Goal: Task Accomplishment & Management: Use online tool/utility

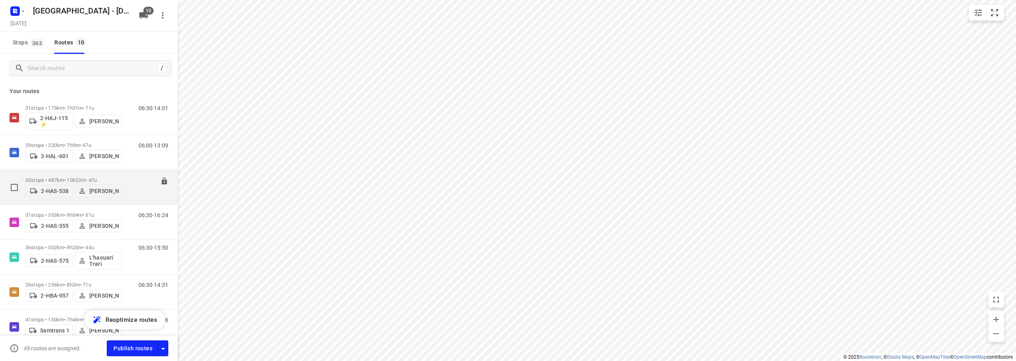
click at [69, 174] on div "32 stops • 487km • 10h22m • 47u 2-HAS-538 [PERSON_NAME]" at bounding box center [73, 187] width 97 height 28
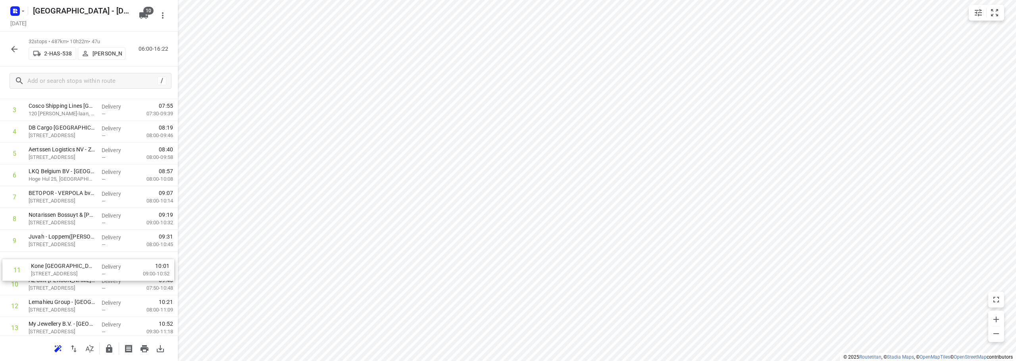
scroll to position [81, 0]
drag, startPoint x: 41, startPoint y: 282, endPoint x: 45, endPoint y: 259, distance: 23.4
drag, startPoint x: 39, startPoint y: 285, endPoint x: 45, endPoint y: 214, distance: 71.3
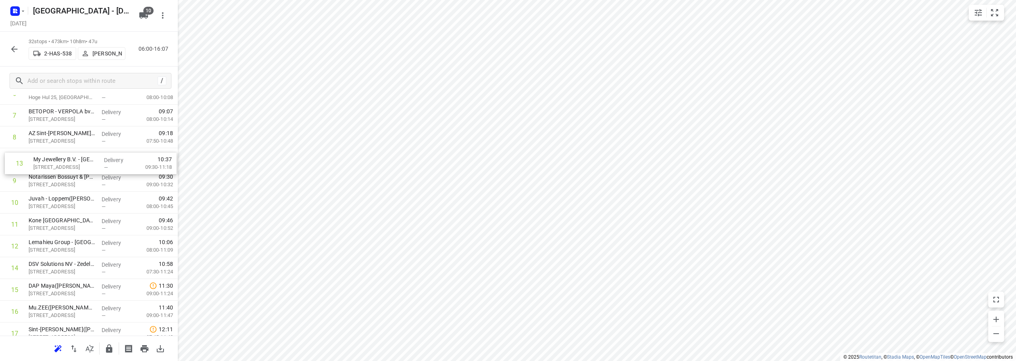
drag, startPoint x: 37, startPoint y: 242, endPoint x: 42, endPoint y: 154, distance: 88.6
click at [42, 154] on div "1 MBZ(Mevr. Van Ootegem (MBZ)) Isabellalaan 1, Zeebrugge Delivery — 07:18 07:30…" at bounding box center [89, 323] width 178 height 698
drag, startPoint x: 40, startPoint y: 228, endPoint x: 39, endPoint y: 208, distance: 20.3
click at [39, 208] on div "1 MBZ(Mevr. Van Ootegem (MBZ)) Isabellalaan 1, Zeebrugge Delivery — 07:18 07:30…" at bounding box center [89, 323] width 178 height 698
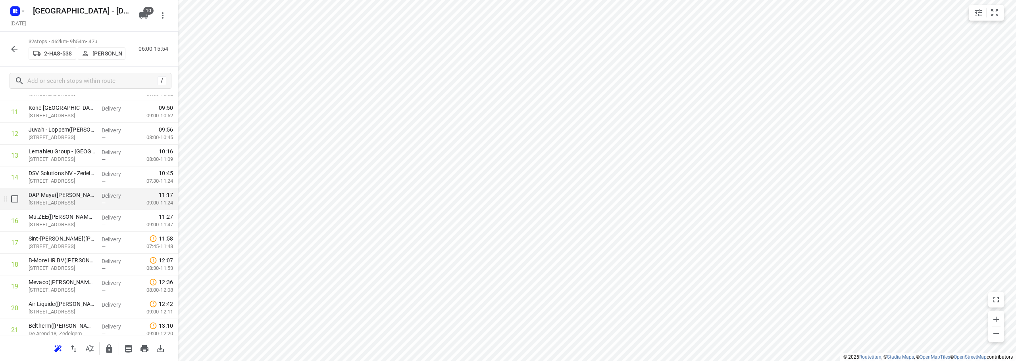
scroll to position [240, 0]
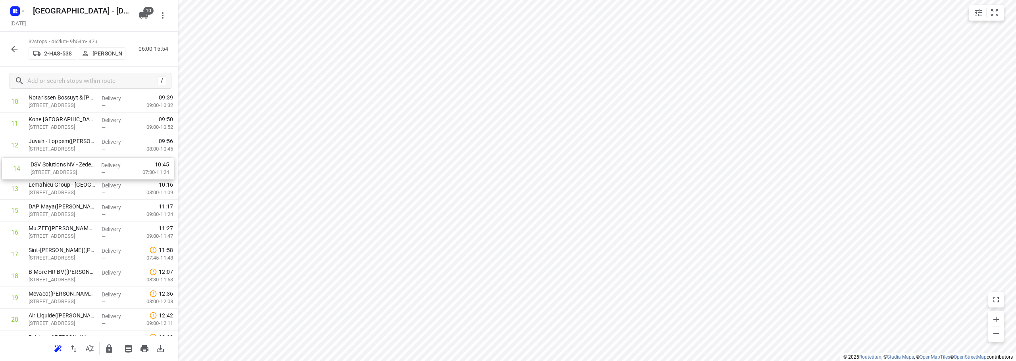
drag, startPoint x: 33, startPoint y: 197, endPoint x: 35, endPoint y: 173, distance: 23.9
click at [35, 173] on div "1 MBZ(Mevr. Van Ootegem (MBZ)) Isabellalaan 1, Zeebrugge Delivery — 07:18 07:30…" at bounding box center [89, 243] width 178 height 698
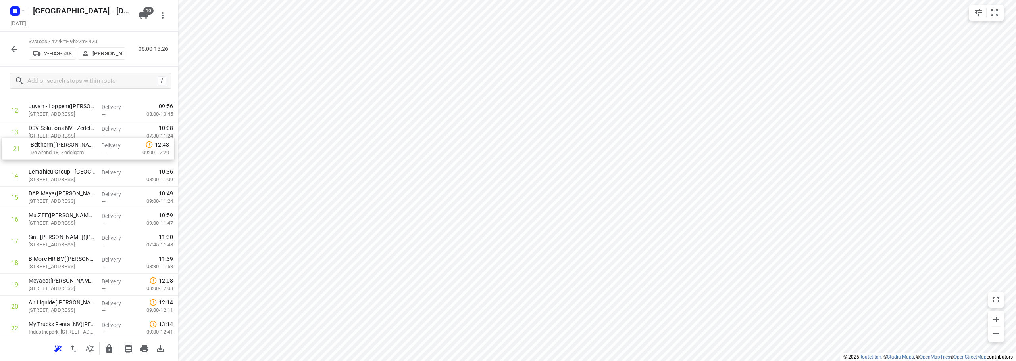
drag, startPoint x: 34, startPoint y: 297, endPoint x: 37, endPoint y: 138, distance: 159.1
click at [37, 138] on div "1 MBZ(Mevr. Van Ootegem (MBZ)) Isabellalaan 1, Zeebrugge Delivery — 07:18 07:30…" at bounding box center [89, 209] width 178 height 698
click at [87, 339] on icon "button" at bounding box center [90, 349] width 10 height 10
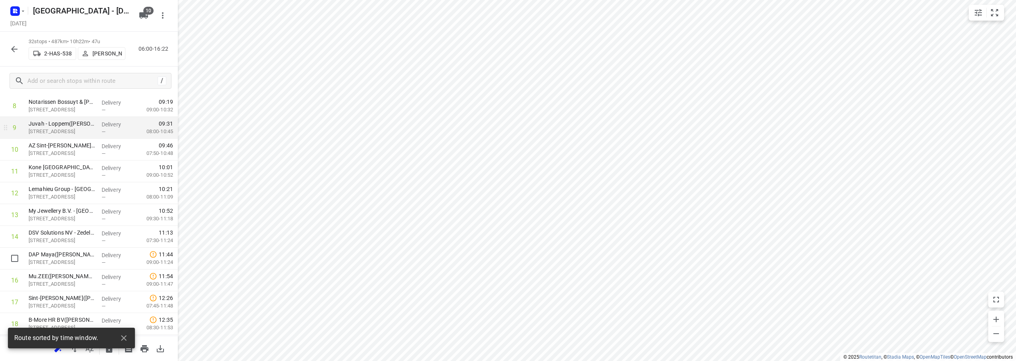
scroll to position [116, 0]
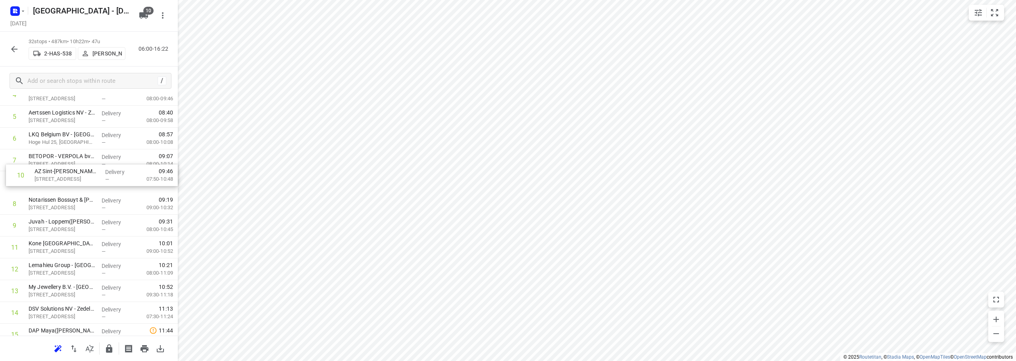
drag, startPoint x: 35, startPoint y: 229, endPoint x: 40, endPoint y: 175, distance: 54.3
click at [40, 175] on div "1 MBZ(Mevr. Van Ootegem (MBZ)) Isabellalaan 1, Zeebrugge Delivery — 07:18 07:30…" at bounding box center [89, 368] width 178 height 698
drag, startPoint x: 34, startPoint y: 296, endPoint x: 40, endPoint y: 200, distance: 95.8
click at [40, 200] on div "1 MBZ(Mevr. Van Ootegem (MBZ)) Isabellalaan 1, Zeebrugge Delivery — 07:18 07:30…" at bounding box center [89, 366] width 178 height 698
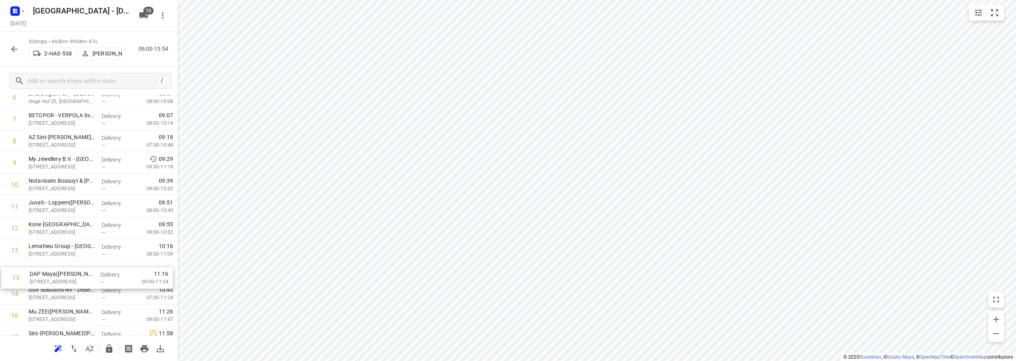
scroll to position [161, 0]
drag, startPoint x: 40, startPoint y: 296, endPoint x: 41, endPoint y: 268, distance: 27.8
click at [41, 268] on div "1 MBZ(Mevr. Van Ootegem (MBZ)) Isabellalaan 1, Zeebrugge Delivery — 07:18 07:30…" at bounding box center [89, 323] width 178 height 698
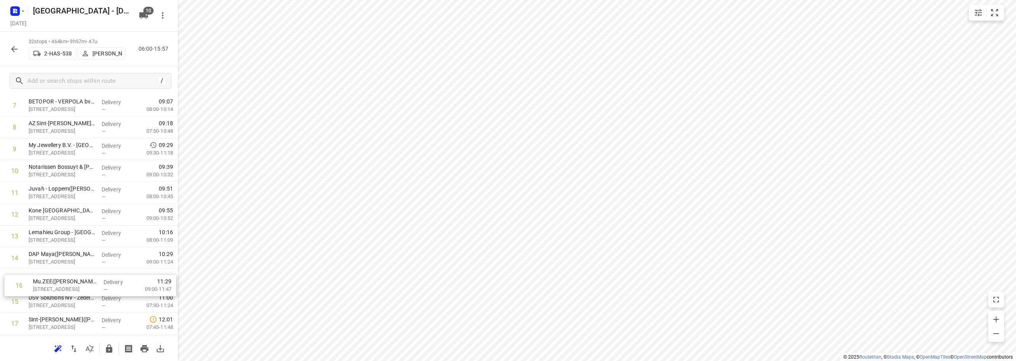
drag, startPoint x: 37, startPoint y: 307, endPoint x: 42, endPoint y: 277, distance: 30.5
click at [42, 277] on div "1 MBZ(Mevr. Van Ootegem (MBZ)) Isabellalaan 1, Zeebrugge Delivery — 07:18 07:30…" at bounding box center [89, 313] width 178 height 698
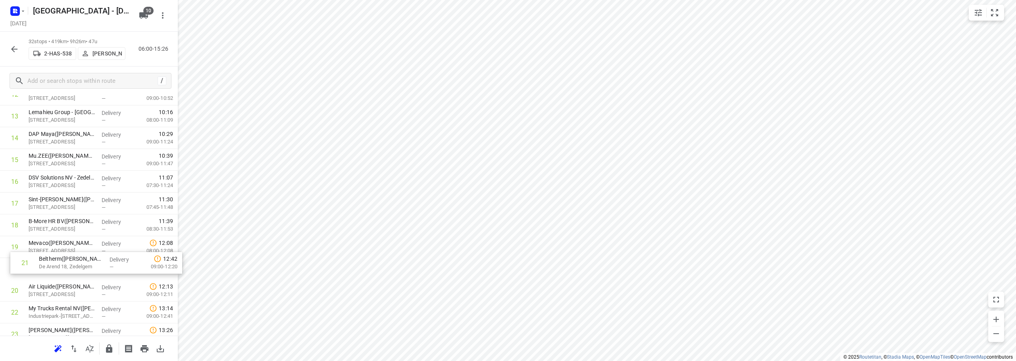
scroll to position [292, 0]
drag, startPoint x: 26, startPoint y: 294, endPoint x: 35, endPoint y: 201, distance: 94.0
click at [35, 201] on div "1 MBZ(Mevr. Van Ootegem (MBZ)) Isabellalaan 1, Zeebrugge Delivery — 07:18 07:30…" at bounding box center [89, 192] width 178 height 698
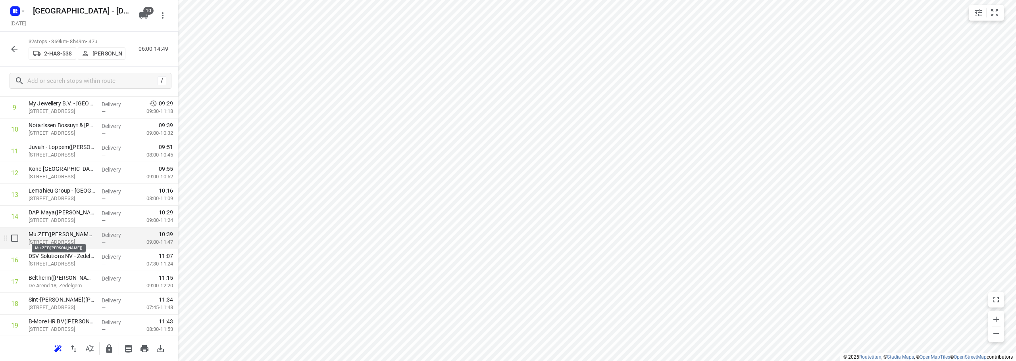
scroll to position [252, 0]
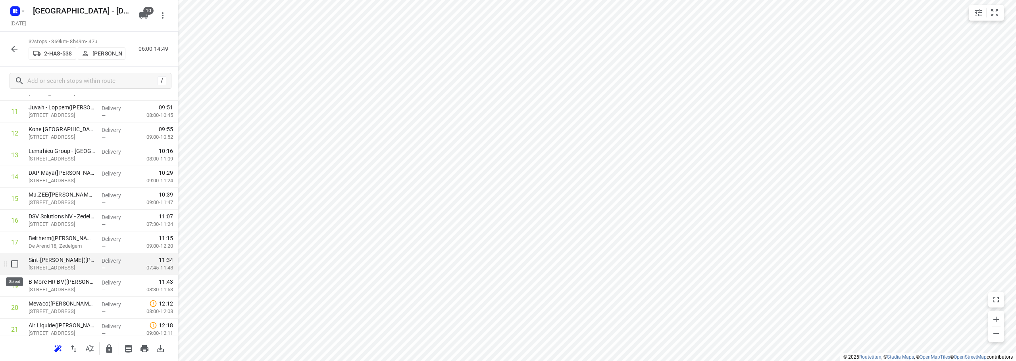
click at [10, 266] on input "checkbox" at bounding box center [15, 264] width 16 height 16
checkbox input "true"
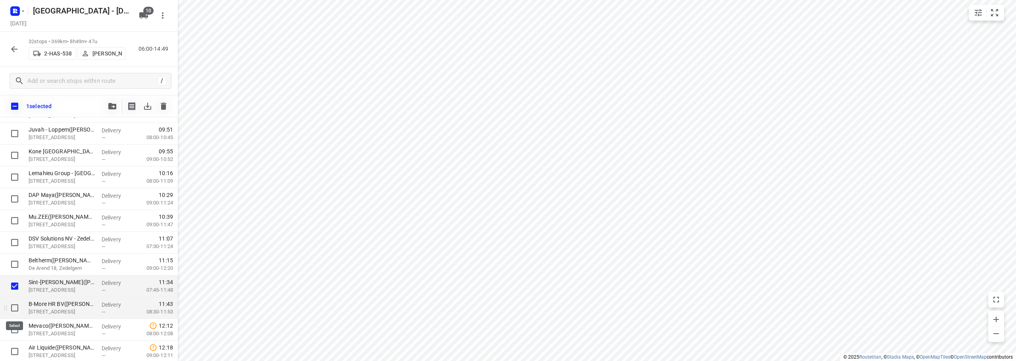
click at [13, 309] on input "checkbox" at bounding box center [15, 308] width 16 height 16
checkbox input "true"
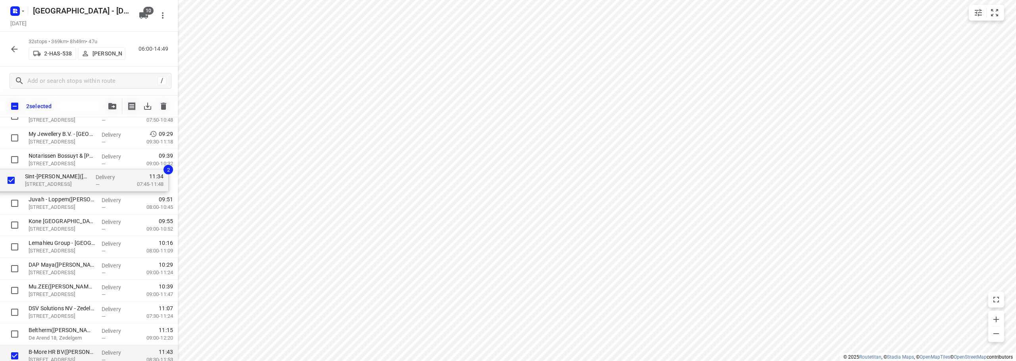
scroll to position [203, 0]
drag, startPoint x: 32, startPoint y: 292, endPoint x: 33, endPoint y: 191, distance: 101.6
click at [33, 191] on div "MBZ(Mevr. Van Ootegem (MBZ)) Isabellalaan 1, Zeebrugge Delivery — 07:18 07:30-0…" at bounding box center [89, 303] width 178 height 698
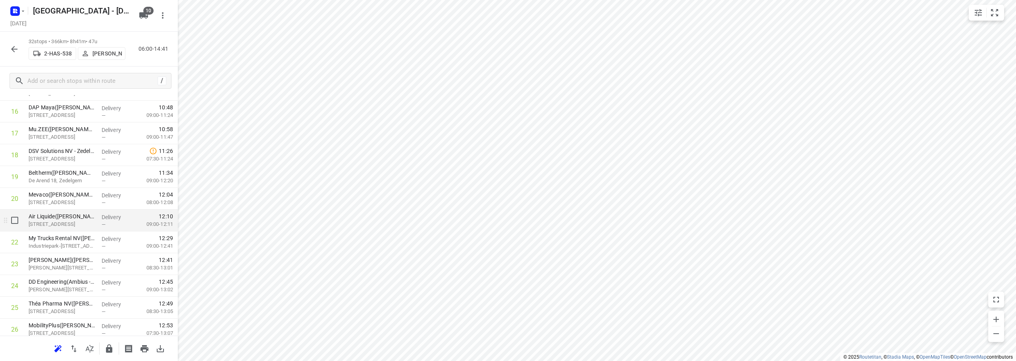
scroll to position [519, 0]
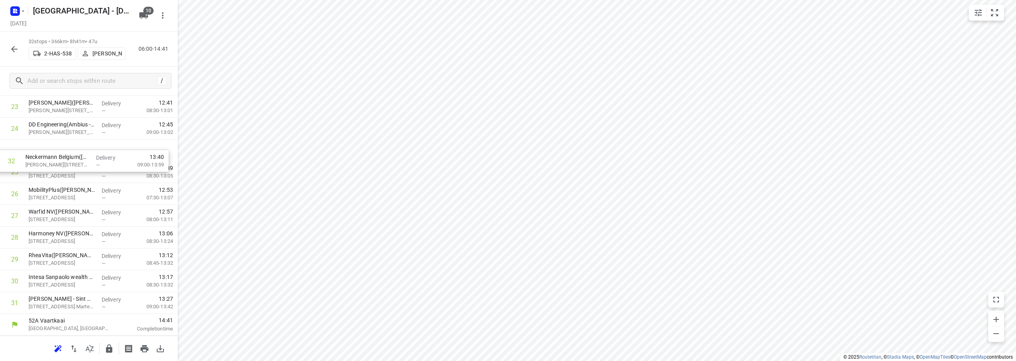
drag, startPoint x: 39, startPoint y: 302, endPoint x: 40, endPoint y: 149, distance: 152.4
click at [109, 339] on icon "button" at bounding box center [109, 349] width 10 height 10
click at [20, 47] on button "button" at bounding box center [14, 49] width 16 height 16
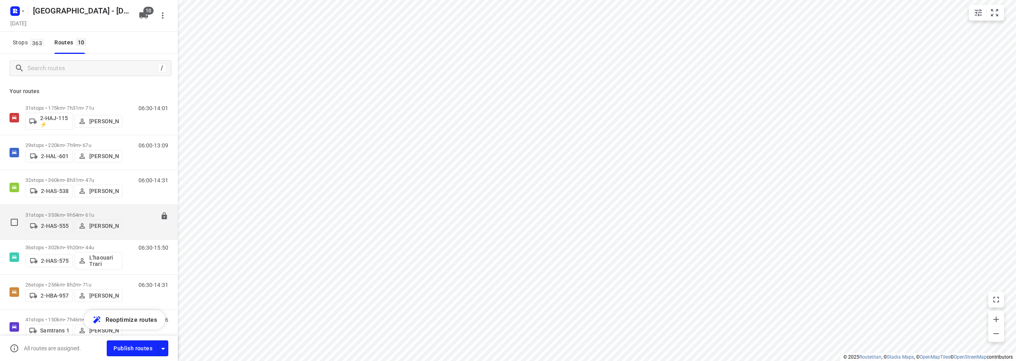
click at [69, 213] on p "31 stops • 353km • 9h54m • 61u" at bounding box center [73, 215] width 97 height 6
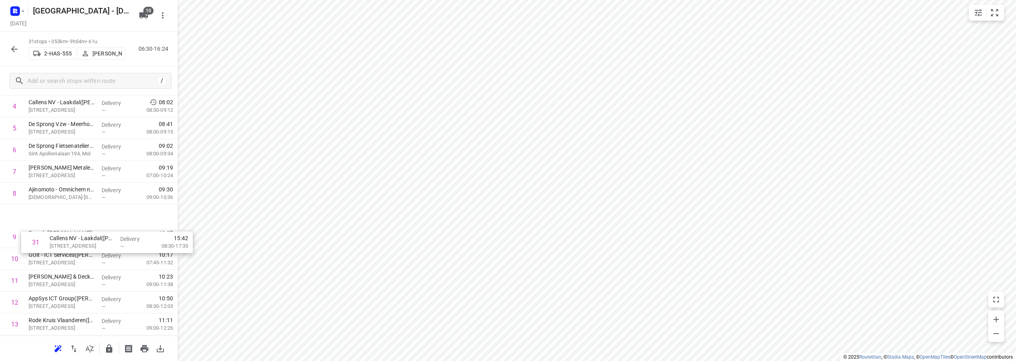
scroll to position [61, 0]
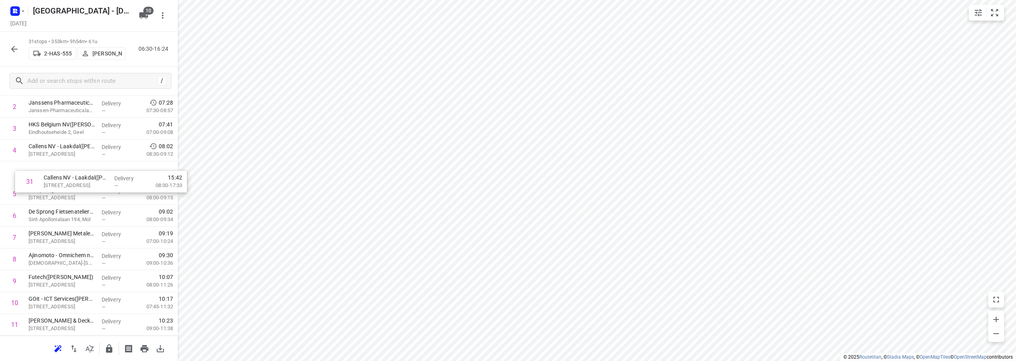
drag, startPoint x: 38, startPoint y: 306, endPoint x: 53, endPoint y: 183, distance: 124.0
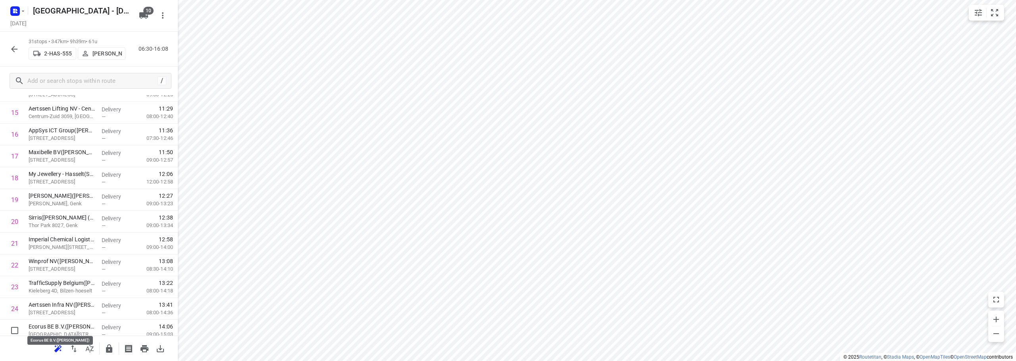
scroll to position [339, 0]
drag, startPoint x: 41, startPoint y: 326, endPoint x: 40, endPoint y: 164, distance: 161.9
click at [40, 164] on div "1 CEVA Logistics Belgium – Grobbendonk(Aziz Sefiani) Industrieweg 38f, Grobbend…" at bounding box center [89, 134] width 178 height 676
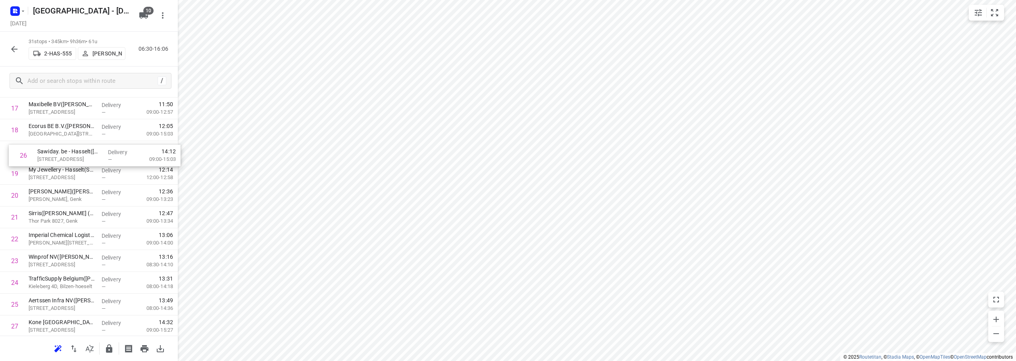
scroll to position [384, 0]
drag, startPoint x: 32, startPoint y: 279, endPoint x: 42, endPoint y: 158, distance: 121.5
click at [42, 158] on div "1 CEVA Logistics Belgium – Grobbendonk(Aziz Sefiani) Industrieweg 38f, Grobbend…" at bounding box center [89, 89] width 178 height 676
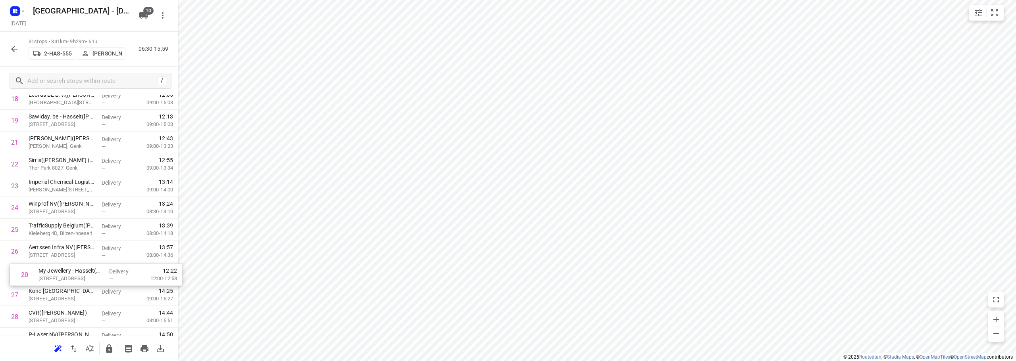
scroll to position [419, 0]
drag, startPoint x: 42, startPoint y: 177, endPoint x: 46, endPoint y: 272, distance: 95.7
click at [46, 272] on div "1 CEVA Logistics Belgium – Grobbendonk(Aziz Sefiani) Industrieweg 38f, Grobbend…" at bounding box center [89, 54] width 178 height 676
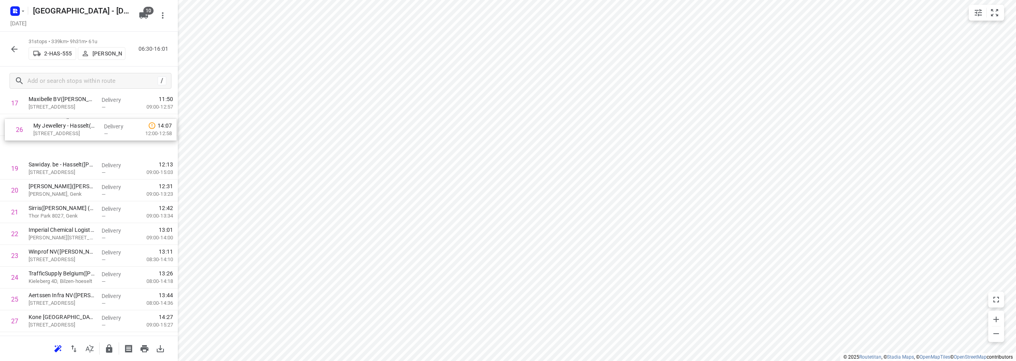
scroll to position [380, 0]
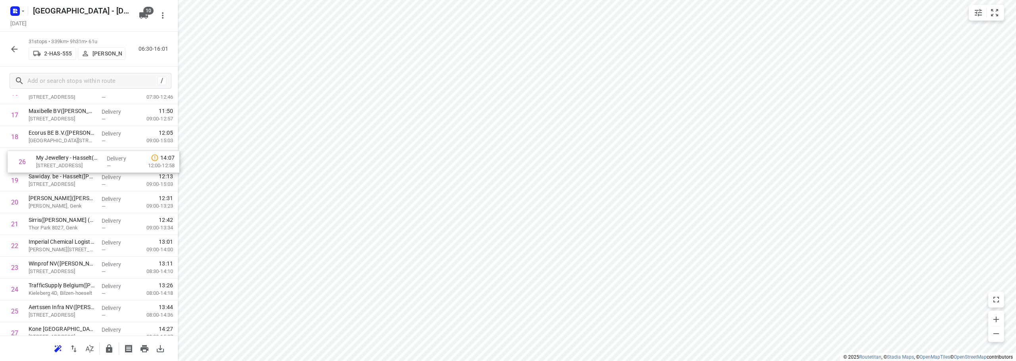
drag, startPoint x: 38, startPoint y: 272, endPoint x: 46, endPoint y: 156, distance: 115.7
click at [46, 156] on div "1 CEVA Logistics Belgium – Grobbendonk(Aziz Sefiani) Industrieweg 38f, Grobbend…" at bounding box center [89, 93] width 178 height 676
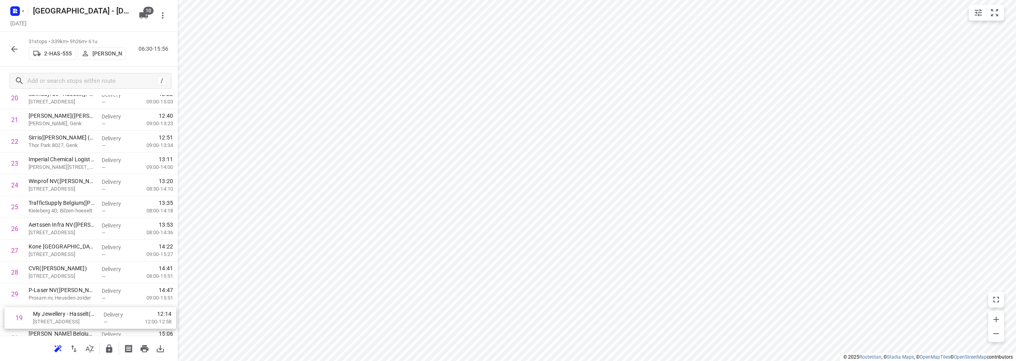
scroll to position [497, 0]
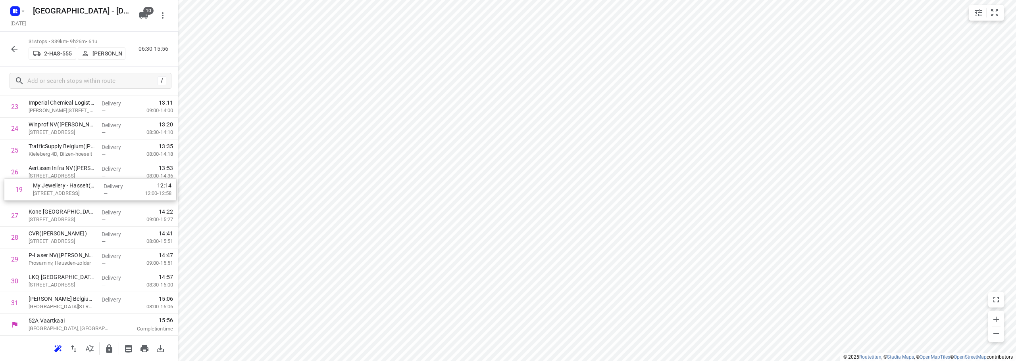
drag, startPoint x: 47, startPoint y: 236, endPoint x: 52, endPoint y: 190, distance: 46.8
drag, startPoint x: 48, startPoint y: 298, endPoint x: 49, endPoint y: 274, distance: 24.2
click at [110, 339] on icon "button" at bounding box center [109, 349] width 6 height 8
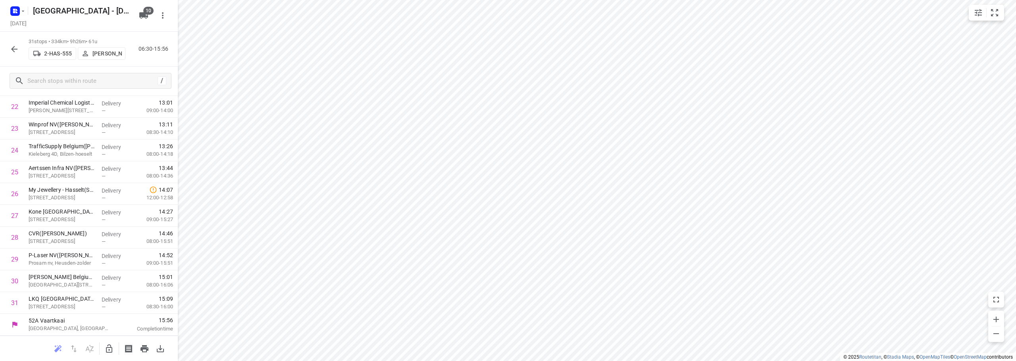
click at [12, 46] on icon "button" at bounding box center [15, 49] width 10 height 10
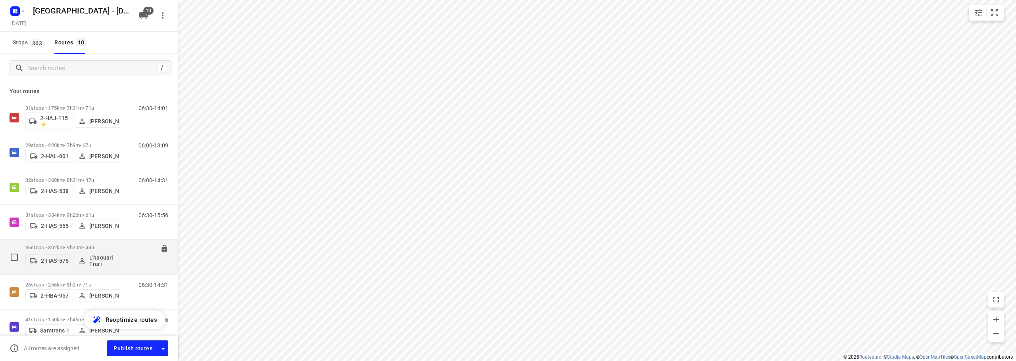
click at [100, 246] on p "36 stops • 302km • 9h20m • 44u" at bounding box center [73, 248] width 97 height 6
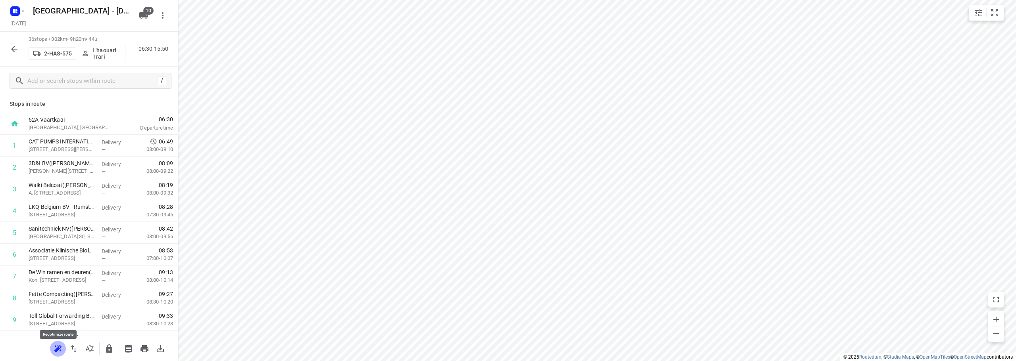
click at [60, 339] on icon "button" at bounding box center [58, 349] width 10 height 10
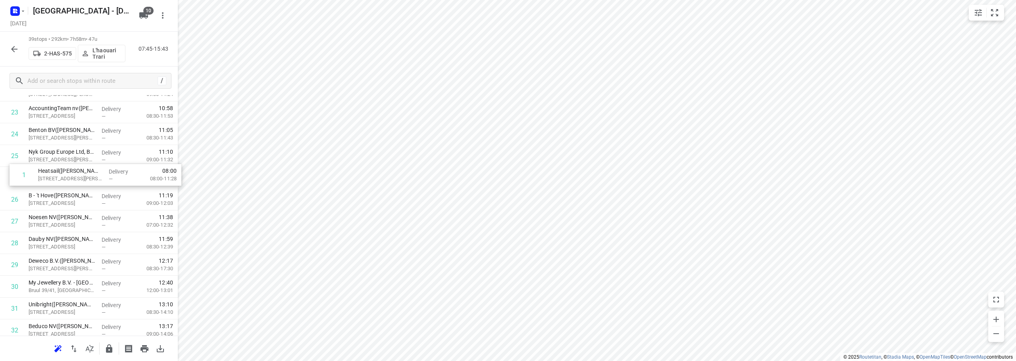
drag, startPoint x: 56, startPoint y: 147, endPoint x: 67, endPoint y: 184, distance: 38.4
click at [67, 184] on div "1 Heatsail(Daniel Suykerbuyck) Prins Boudewijnlaan 7, Kontich Delivery — 08:00 …" at bounding box center [89, 68] width 178 height 851
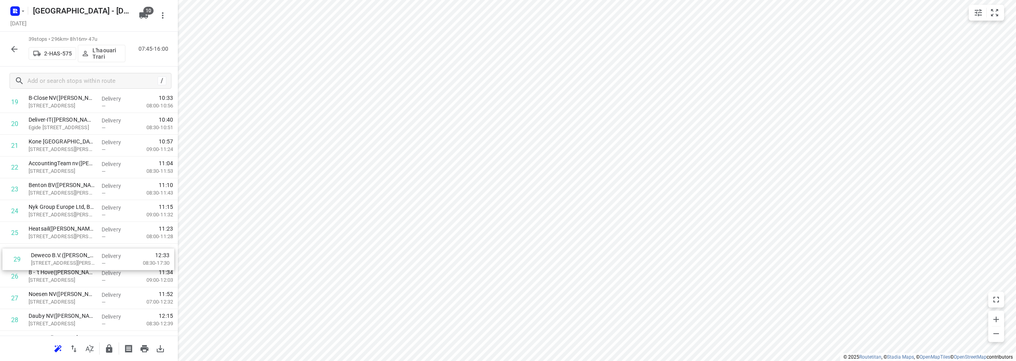
scroll to position [437, 0]
drag, startPoint x: 46, startPoint y: 319, endPoint x: 48, endPoint y: 247, distance: 72.3
click at [48, 247] on div "1 eVri(Souraya Soutou) De Villermontstraat 9, Kontich Delivery — 08:00 08:00-11…" at bounding box center [89, 123] width 178 height 851
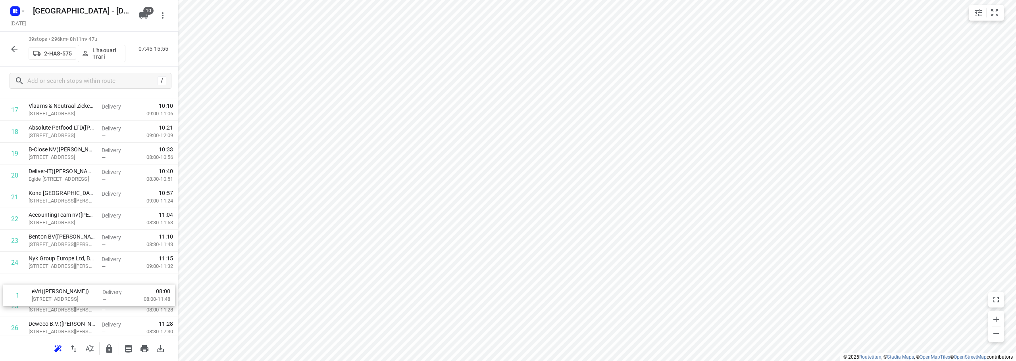
scroll to position [363, 0]
drag, startPoint x: 63, startPoint y: 148, endPoint x: 66, endPoint y: 206, distance: 58.8
click at [66, 206] on div "1 eVri(Souraya Soutou) De Villermontstraat 9, Kontich Delivery — 08:00 08:00-11…" at bounding box center [89, 196] width 178 height 851
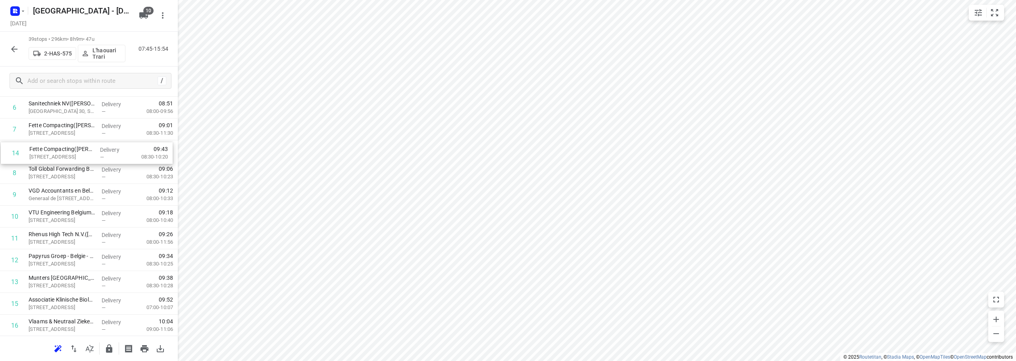
scroll to position [145, 0]
drag, startPoint x: 37, startPoint y: 276, endPoint x: 38, endPoint y: 159, distance: 116.7
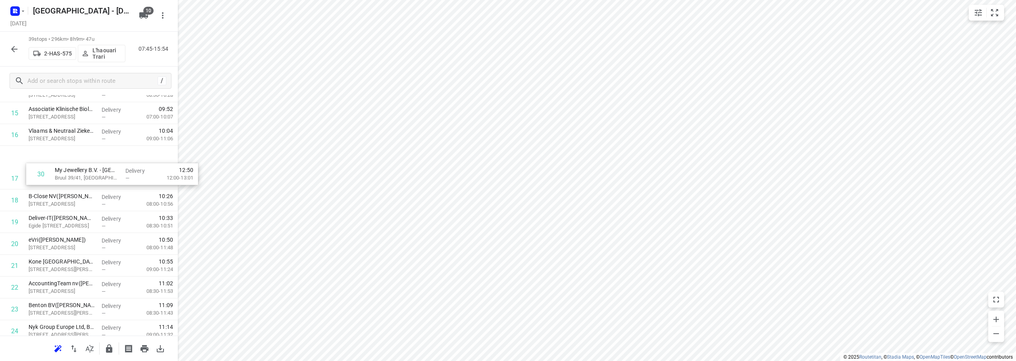
scroll to position [298, 0]
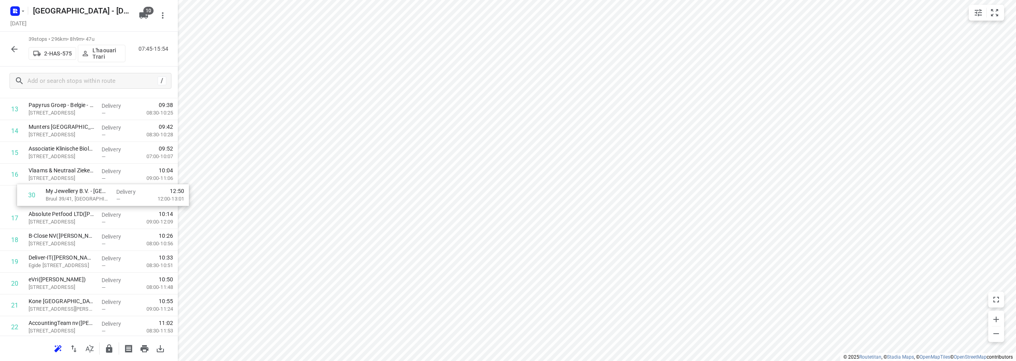
drag, startPoint x: 35, startPoint y: 158, endPoint x: 54, endPoint y: 196, distance: 42.6
click at [54, 196] on div "1 De Win ramen en deuren(Tom De Win) Kon. Astridlaan 54, Kontich Delivery — 08:…" at bounding box center [89, 262] width 178 height 851
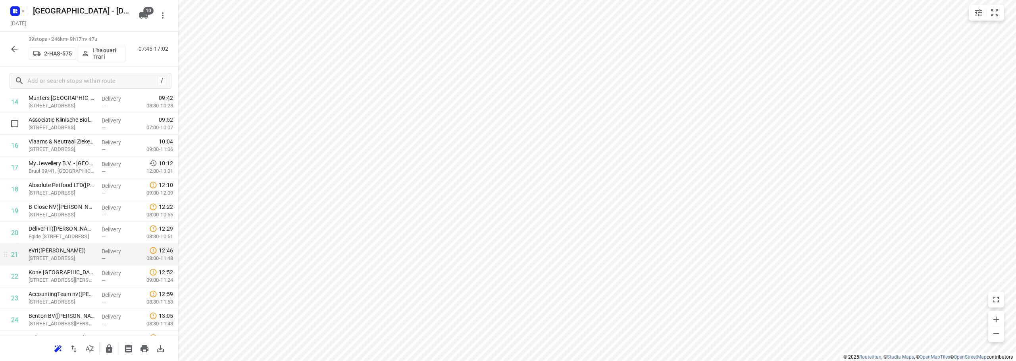
scroll to position [275, 0]
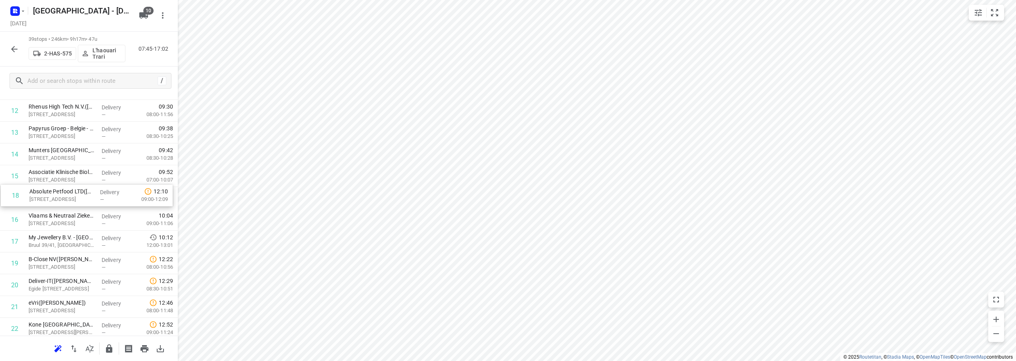
drag, startPoint x: 35, startPoint y: 244, endPoint x: 36, endPoint y: 195, distance: 49.2
click at [36, 195] on div "1 De Win ramen en deuren(Tom De Win) Kon. Astridlaan 54, Kontich Delivery — 08:…" at bounding box center [89, 285] width 178 height 851
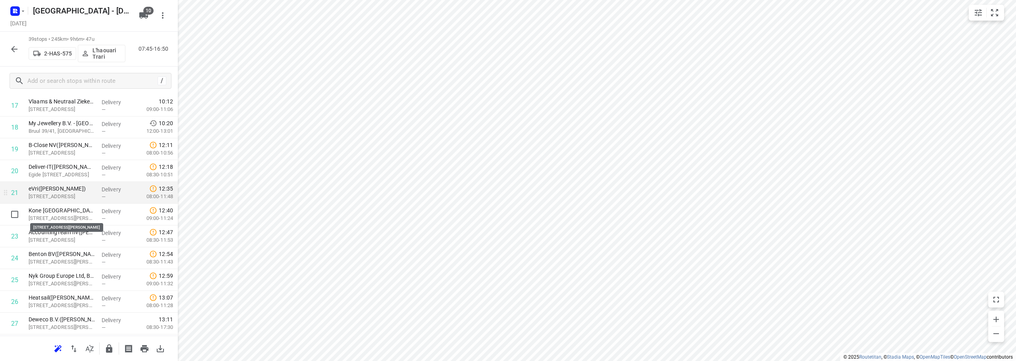
scroll to position [394, 0]
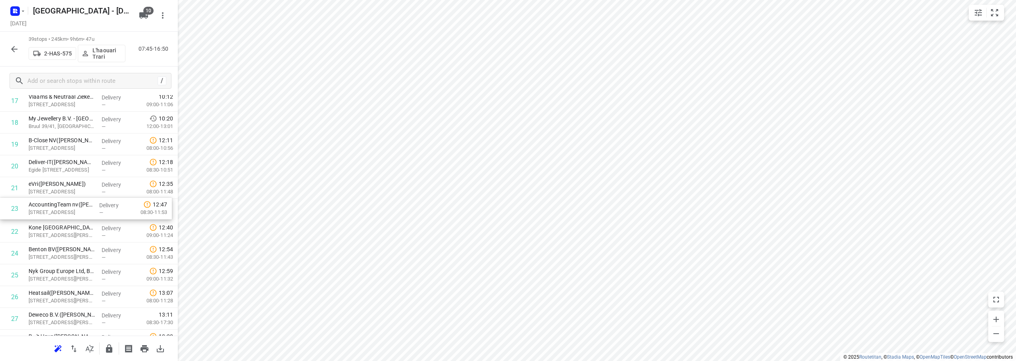
drag, startPoint x: 34, startPoint y: 234, endPoint x: 34, endPoint y: 208, distance: 27.0
click at [34, 208] on div "1 De Win ramen en deuren(Tom De Win) Kon. Astridlaan 54, Kontich Delivery — 08:…" at bounding box center [89, 166] width 178 height 851
drag, startPoint x: 37, startPoint y: 237, endPoint x: 37, endPoint y: 189, distance: 47.6
click at [37, 189] on div "1 De Win ramen en deuren(Tom De Win) Kon. Astridlaan 54, Kontich Delivery — 08:…" at bounding box center [89, 166] width 178 height 851
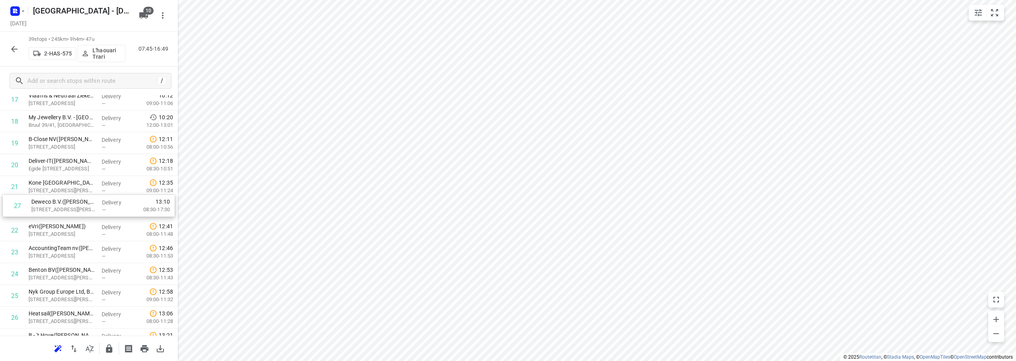
drag, startPoint x: 44, startPoint y: 317, endPoint x: 47, endPoint y: 201, distance: 116.3
click at [47, 201] on div "1 De Win ramen en deuren(Tom De Win) Kon. Astridlaan 54, Kontich Delivery — 08:…" at bounding box center [89, 165] width 178 height 851
drag, startPoint x: 35, startPoint y: 319, endPoint x: 36, endPoint y: 221, distance: 97.6
click at [36, 221] on div "1 De Win ramen en deuren(Tom De Win) Kon. Astridlaan 54, Kontich Delivery — 08:…" at bounding box center [89, 163] width 178 height 851
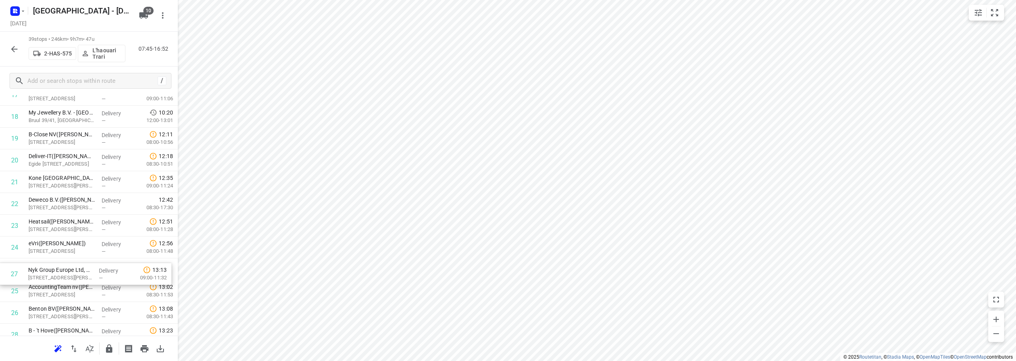
scroll to position [400, 0]
drag, startPoint x: 34, startPoint y: 313, endPoint x: 33, endPoint y: 240, distance: 73.0
click at [33, 240] on div "1 De Win ramen en deuren(Tom De Win) Kon. Astridlaan 54, Kontich Delivery — 08:…" at bounding box center [89, 160] width 178 height 851
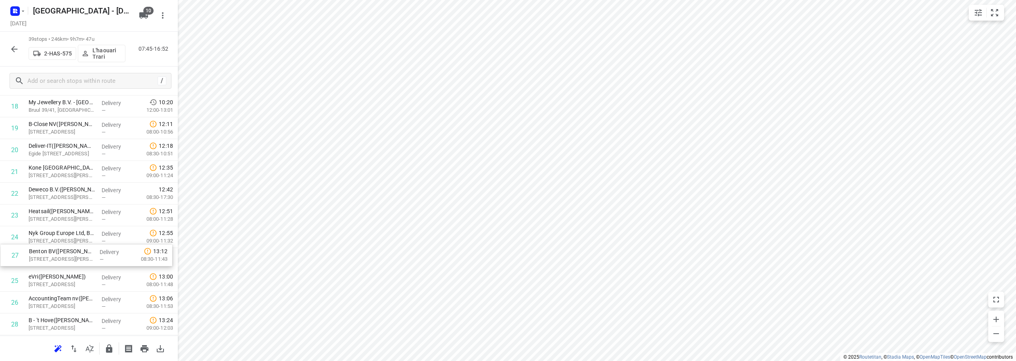
drag, startPoint x: 40, startPoint y: 309, endPoint x: 41, endPoint y: 245, distance: 63.9
click at [41, 245] on div "1 De Win ramen en deuren(Tom De Win) Kon. Astridlaan 54, Kontich Delivery — 08:…" at bounding box center [89, 150] width 178 height 851
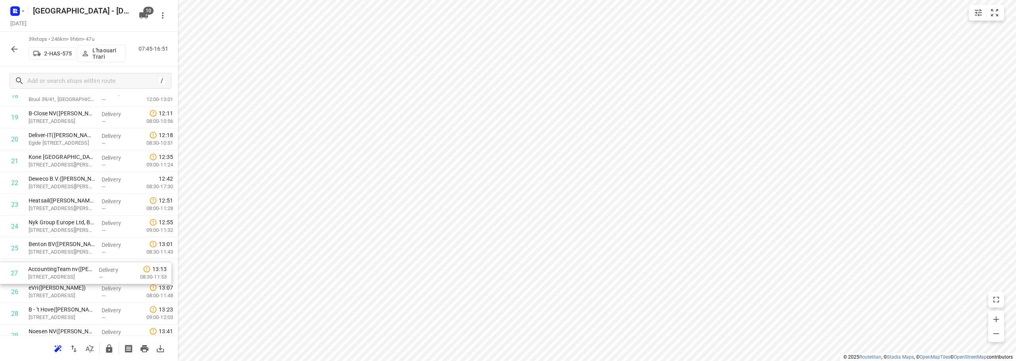
scroll to position [423, 0]
drag, startPoint x: 42, startPoint y: 306, endPoint x: 41, endPoint y: 270, distance: 36.1
click at [41, 270] on div "1 De Win ramen en deuren(Tom De Win) Kon. Astridlaan 54, Kontich Delivery — 08:…" at bounding box center [89, 137] width 178 height 851
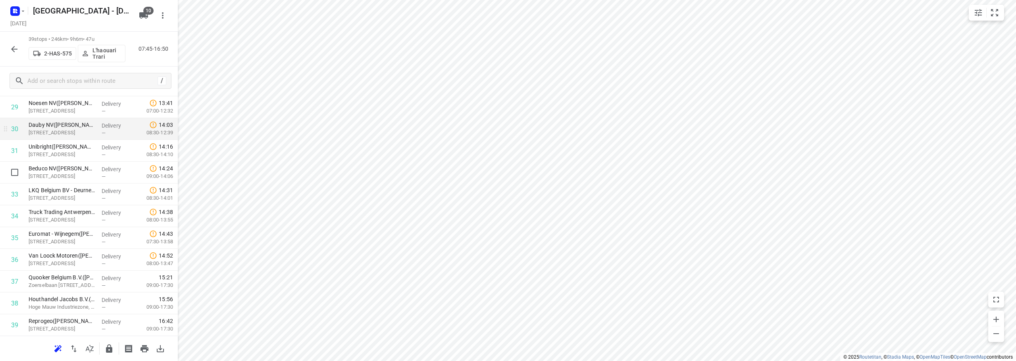
scroll to position [632, 0]
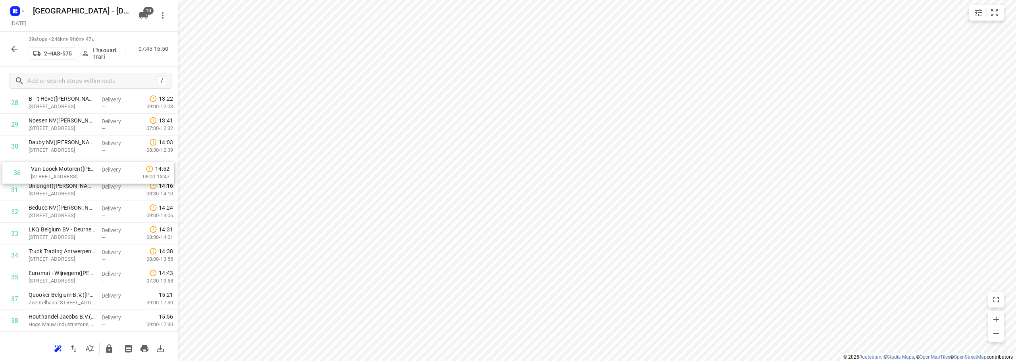
drag, startPoint x: 29, startPoint y: 273, endPoint x: 33, endPoint y: 157, distance: 116.7
drag, startPoint x: 37, startPoint y: 256, endPoint x: 36, endPoint y: 186, distance: 70.6
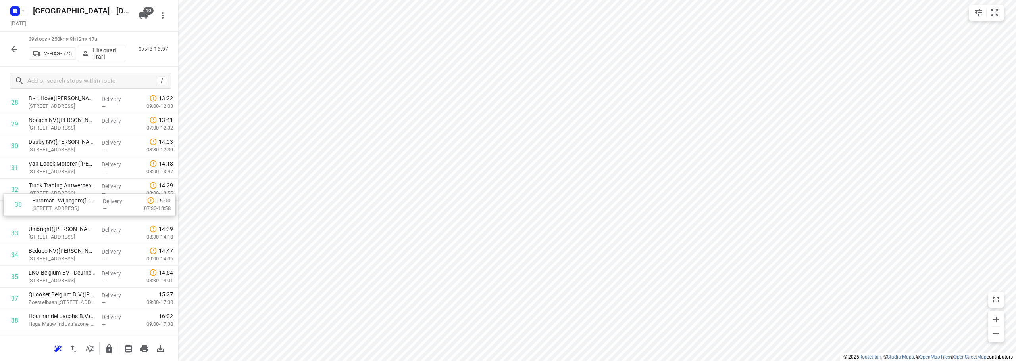
drag, startPoint x: 33, startPoint y: 281, endPoint x: 37, endPoint y: 206, distance: 75.5
drag, startPoint x: 34, startPoint y: 281, endPoint x: 37, endPoint y: 236, distance: 44.5
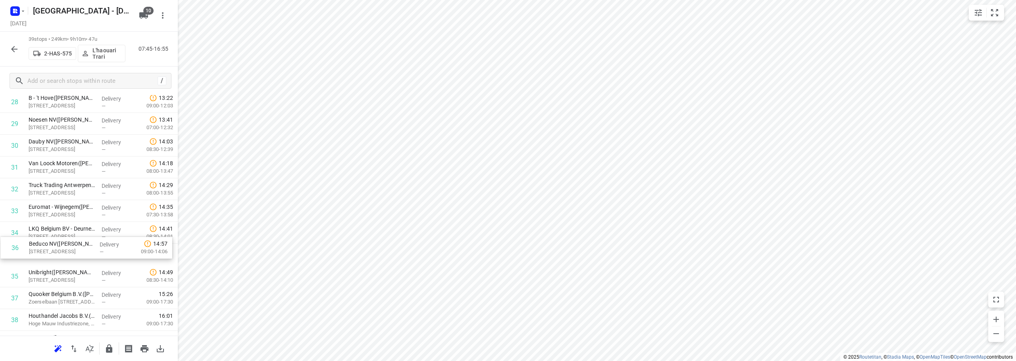
drag, startPoint x: 30, startPoint y: 283, endPoint x: 30, endPoint y: 251, distance: 31.7
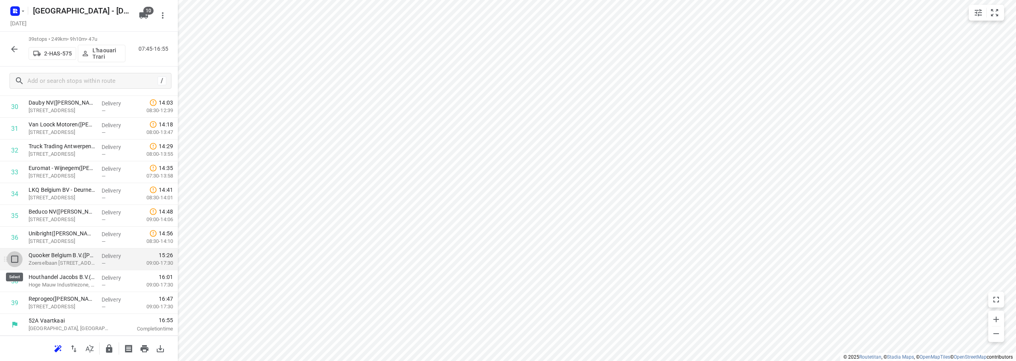
click at [13, 262] on input "checkbox" at bounding box center [15, 260] width 16 height 16
checkbox input "true"
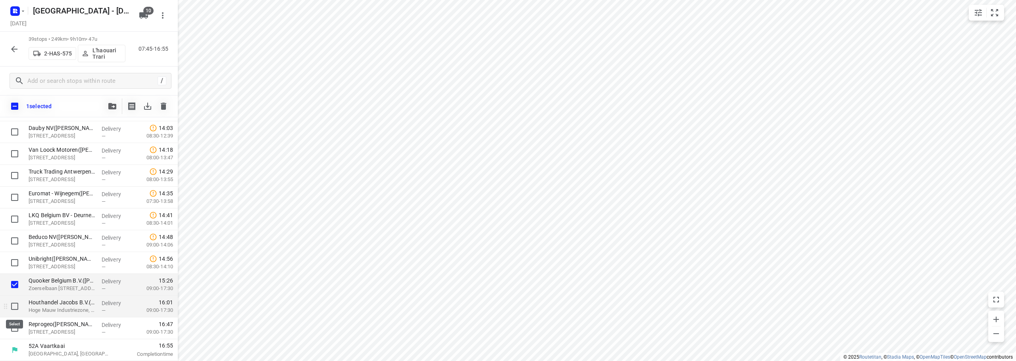
click at [13, 308] on input "checkbox" at bounding box center [15, 307] width 16 height 16
checkbox input "true"
click at [114, 107] on icon "button" at bounding box center [112, 106] width 8 height 6
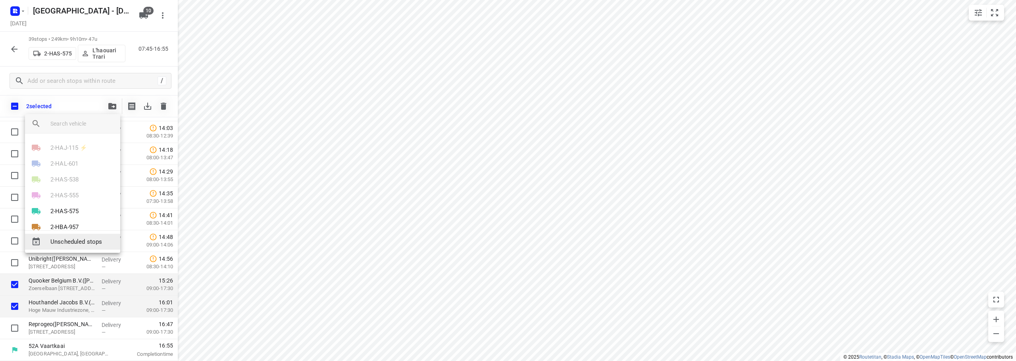
click at [72, 239] on span "Unscheduled stops" at bounding box center [81, 242] width 63 height 9
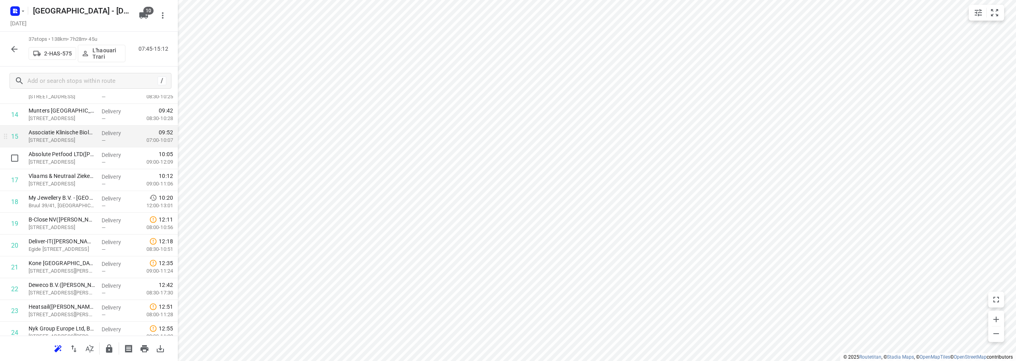
scroll to position [333, 0]
click at [12, 48] on icon "button" at bounding box center [15, 49] width 10 height 10
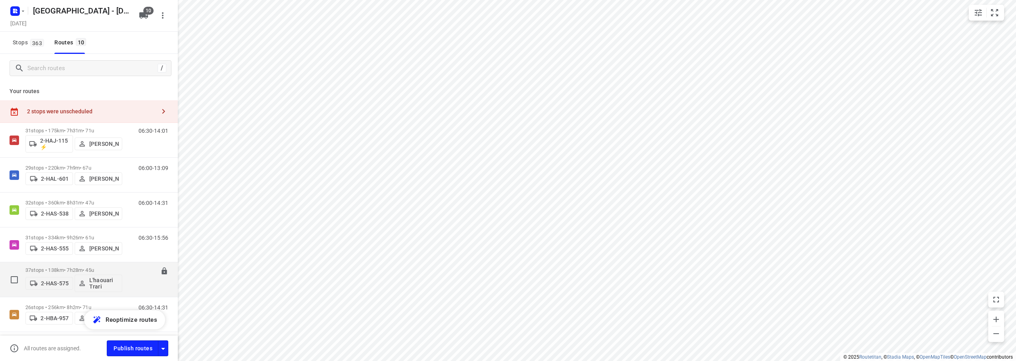
click at [127, 267] on div "37 stops • 138km • 7h28m • 45u 2-HAS-575 L'haouari Trari 07:45-15:12" at bounding box center [101, 279] width 152 height 33
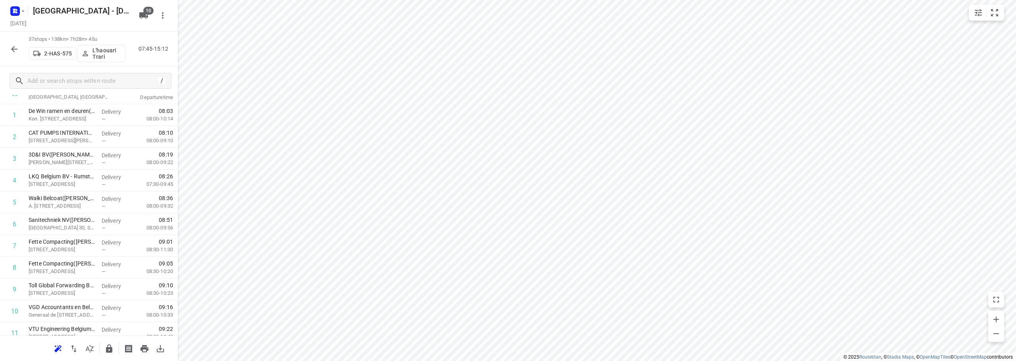
scroll to position [651, 0]
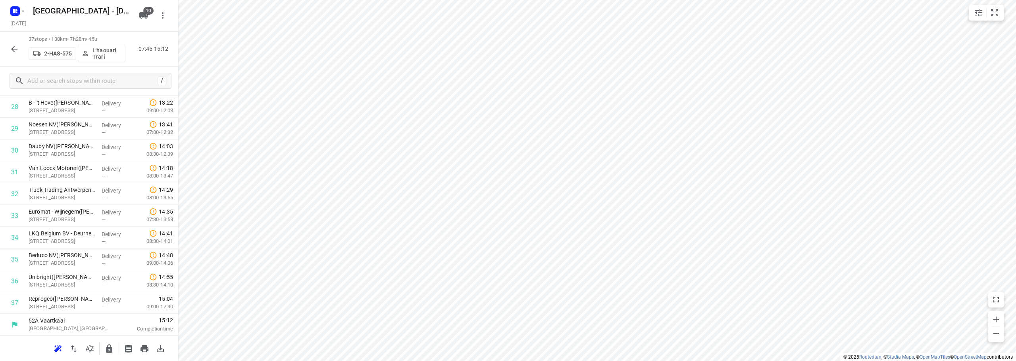
click at [17, 47] on icon "button" at bounding box center [15, 49] width 10 height 10
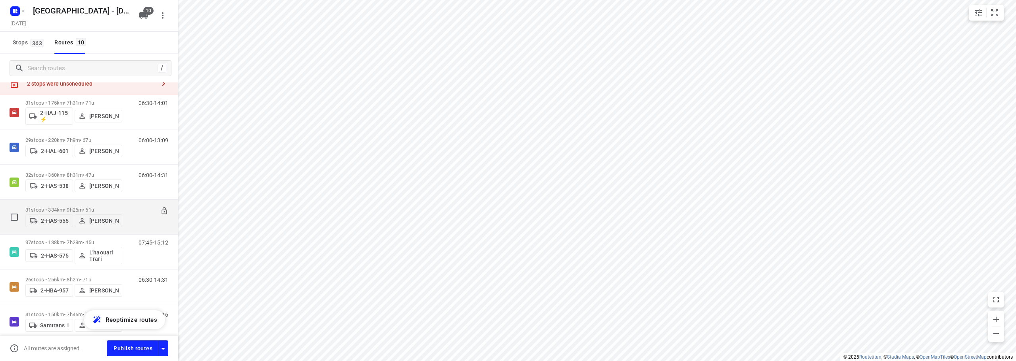
scroll to position [40, 0]
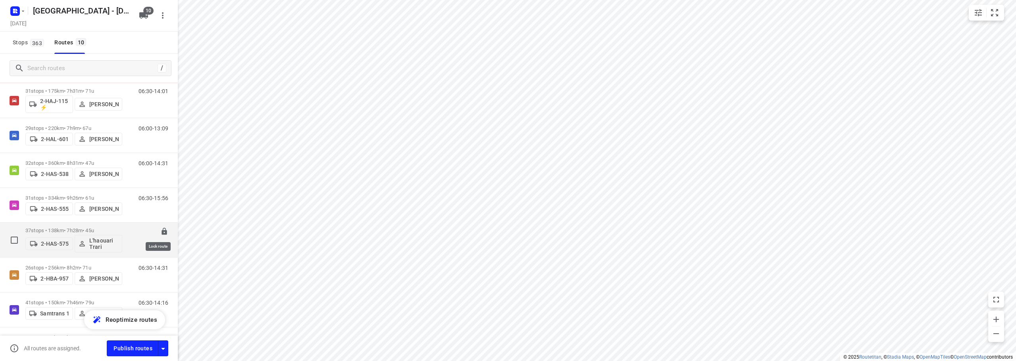
click at [161, 223] on div "37 stops • 138km • 7h28m • 45u 2-HAS-575 L'haouari Trari 07:45-15:12" at bounding box center [89, 240] width 178 height 35
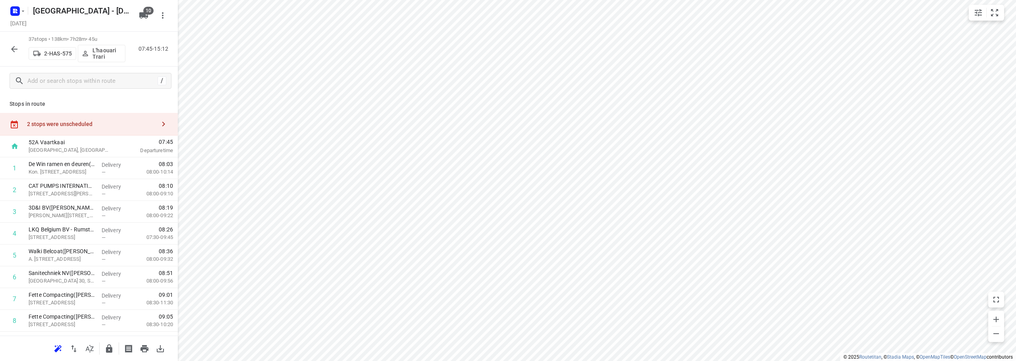
click at [15, 49] on icon "button" at bounding box center [14, 49] width 6 height 6
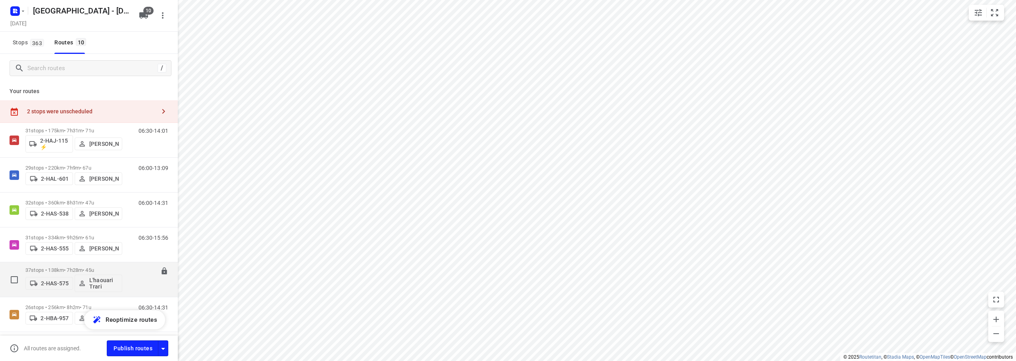
click at [161, 275] on icon at bounding box center [163, 271] width 5 height 7
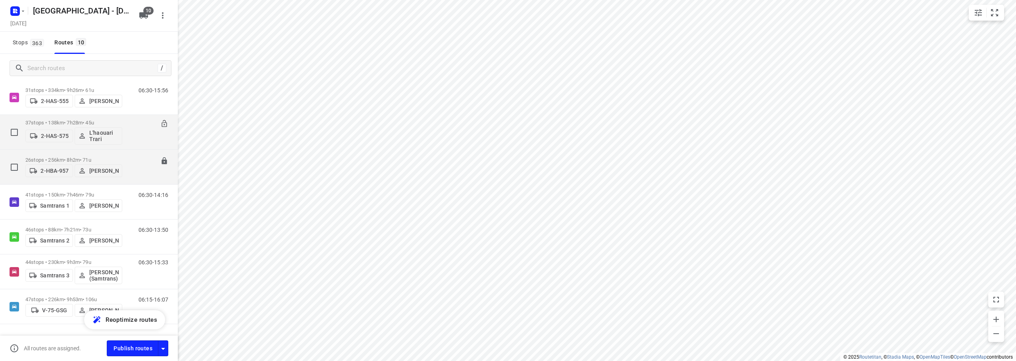
scroll to position [159, 0]
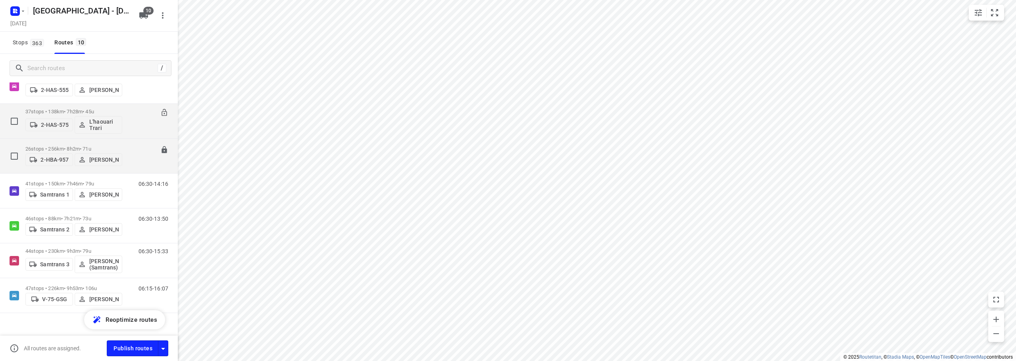
click at [78, 142] on div "26 stops • 256km • 8h2m • 71u 2-HBA-957 Frank Segers" at bounding box center [73, 156] width 97 height 28
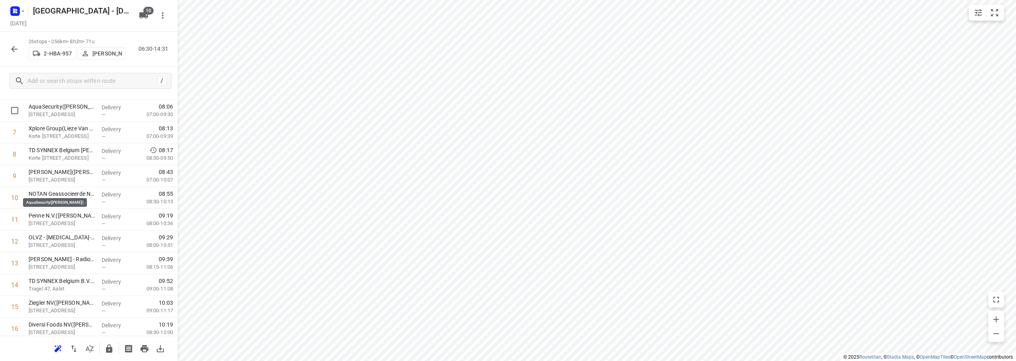
scroll to position [198, 0]
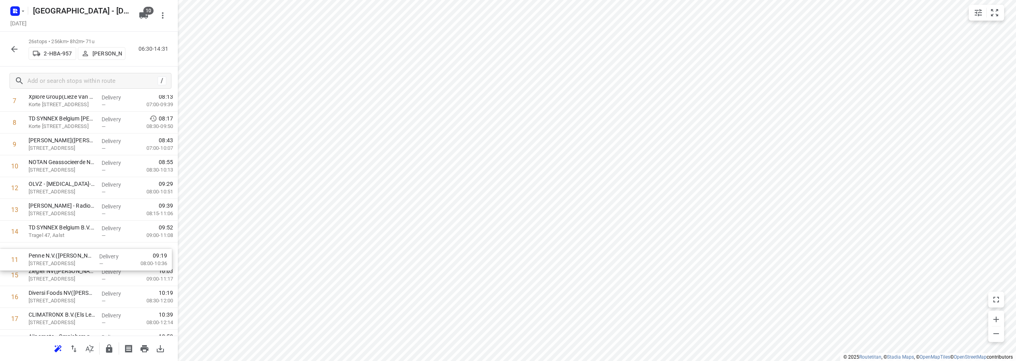
drag, startPoint x: 41, startPoint y: 191, endPoint x: 41, endPoint y: 265, distance: 74.2
click at [41, 265] on div "1 Pietercil Group(Gina De Gussemé) Vitseroelstraat 74, Ternat Delivery — 07:15 …" at bounding box center [89, 242] width 178 height 567
drag, startPoint x: 27, startPoint y: 232, endPoint x: 30, endPoint y: 278, distance: 46.5
click at [30, 278] on div "1 Pietercil Group(Gina De Gussemé) Vitseroelstraat 74, Ternat Delivery — 07:15 …" at bounding box center [89, 242] width 178 height 567
drag, startPoint x: 33, startPoint y: 277, endPoint x: 32, endPoint y: 229, distance: 48.8
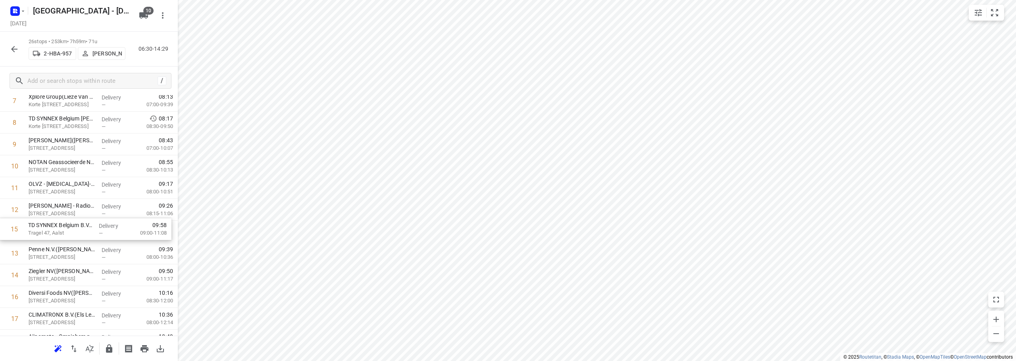
click at [32, 229] on div "1 Pietercil Group(Gina De Gussemé) Vitseroelstraat 74, Ternat Delivery — 07:15 …" at bounding box center [89, 242] width 178 height 567
drag, startPoint x: 37, startPoint y: 229, endPoint x: 33, endPoint y: 269, distance: 40.2
click at [33, 269] on div "1 Pietercil Group(Gina De Gussemé) Vitseroelstraat 74, Ternat Delivery — 07:15 …" at bounding box center [89, 242] width 178 height 567
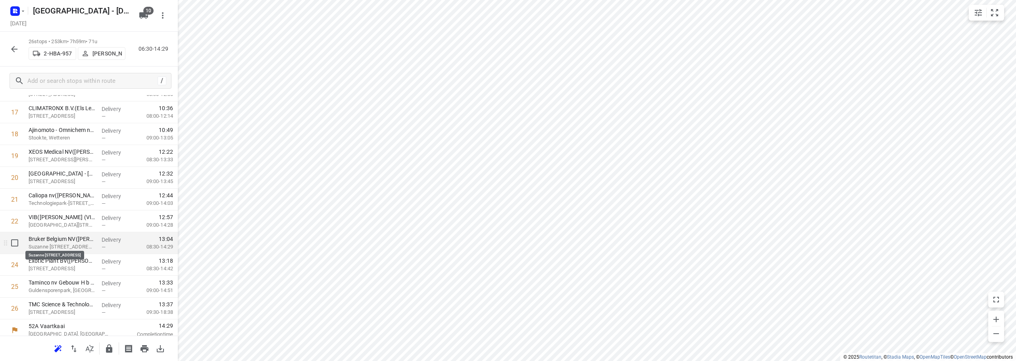
scroll to position [411, 0]
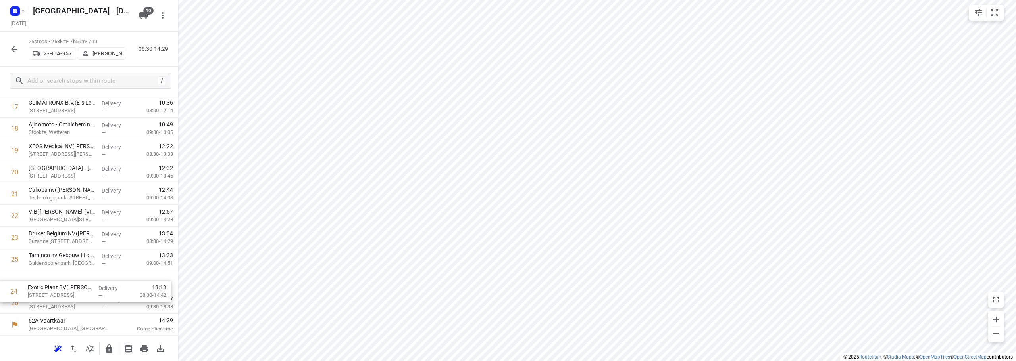
drag, startPoint x: 39, startPoint y: 257, endPoint x: 38, endPoint y: 299, distance: 42.1
click at [38, 299] on div "1 Pietercil Group(Gina De Gussemé) Vitseroelstraat 74, Ternat Delivery — 07:15 …" at bounding box center [89, 30] width 178 height 567
click at [110, 339] on icon "button" at bounding box center [109, 349] width 6 height 8
click at [16, 52] on icon "button" at bounding box center [15, 49] width 10 height 10
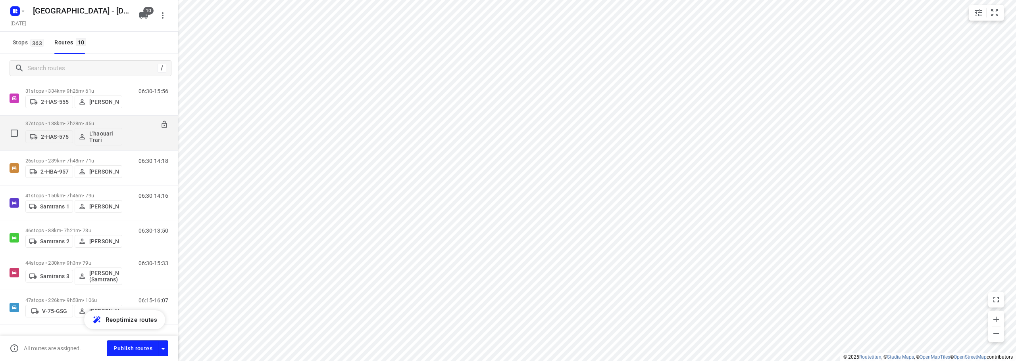
scroll to position [159, 0]
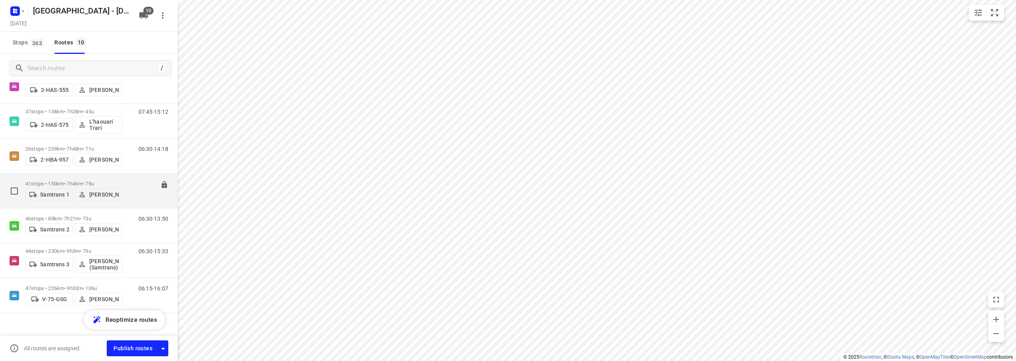
click at [104, 178] on div "41 stops • 150km • 7h46m • 79u Samtrans 1 Samuel Samtrans" at bounding box center [73, 191] width 97 height 28
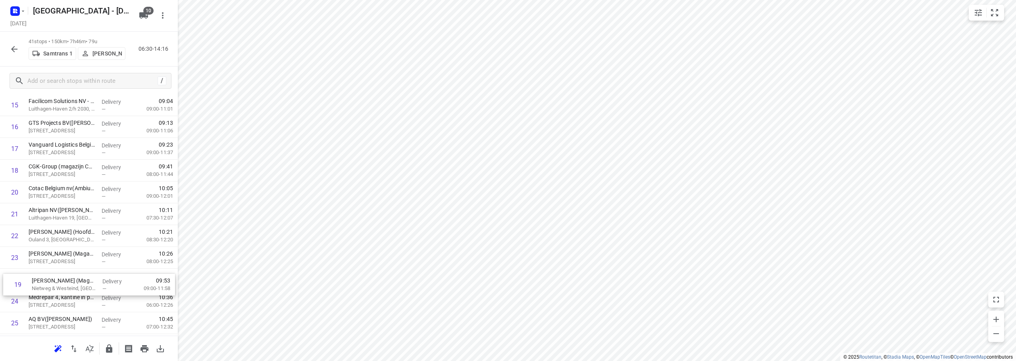
scroll to position [371, 0]
drag, startPoint x: 38, startPoint y: 208, endPoint x: 37, endPoint y: 282, distance: 75.0
click at [37, 282] on div "1 Stedelijk CLB Antwerpen(Ambius - België) Biekorfstraat 72, Antwerpen Delivery…" at bounding box center [89, 234] width 178 height 895
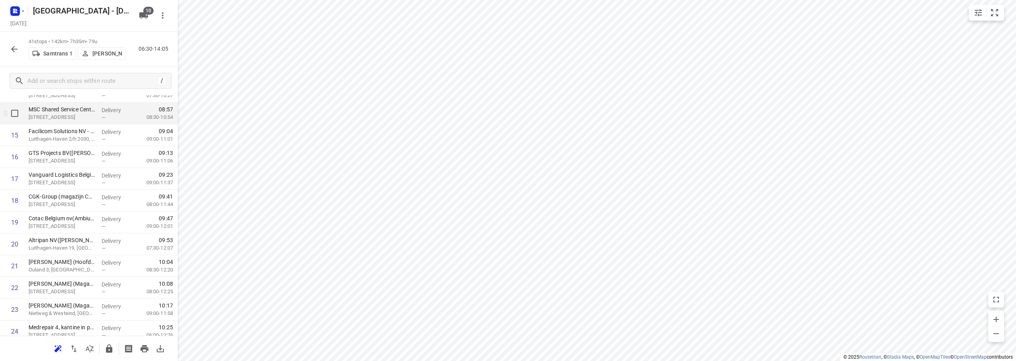
scroll to position [331, 0]
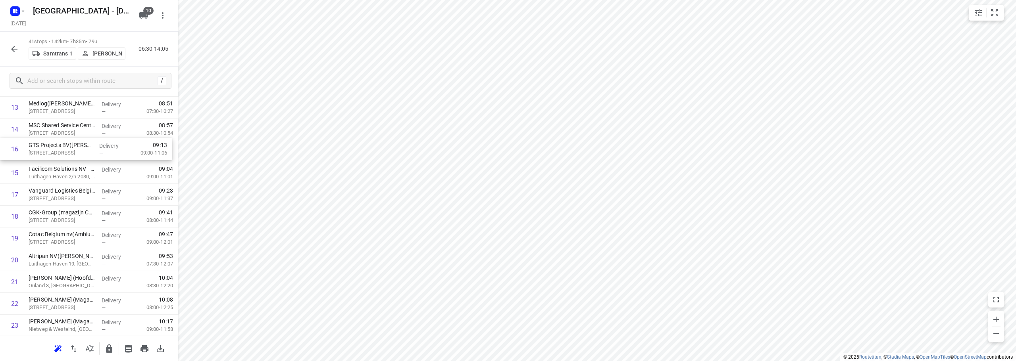
drag, startPoint x: 35, startPoint y: 170, endPoint x: 35, endPoint y: 153, distance: 17.5
click at [35, 153] on div "1 Stedelijk CLB Antwerpen(Ambius - België) Biekorfstraat 72, Antwerpen Delivery…" at bounding box center [89, 282] width 178 height 895
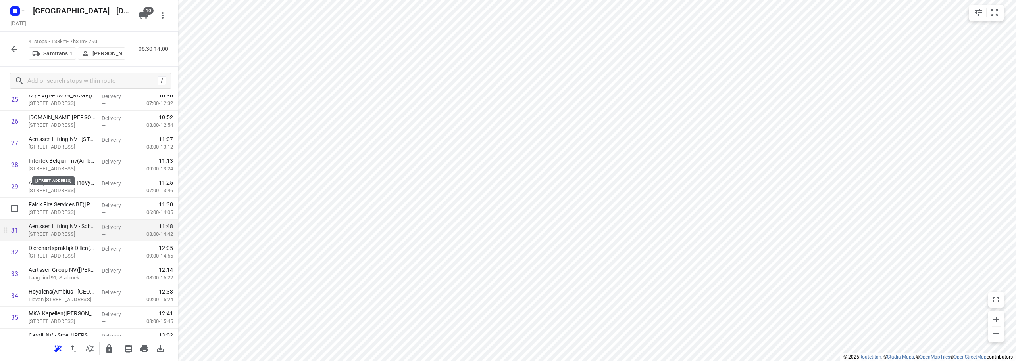
scroll to position [639, 0]
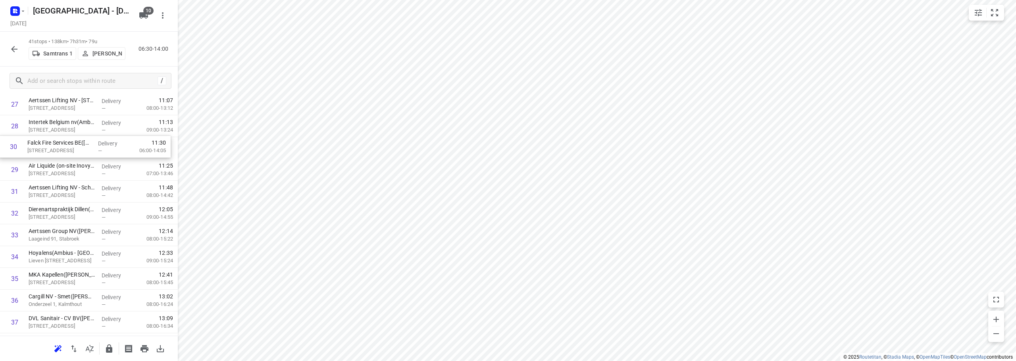
drag, startPoint x: 33, startPoint y: 149, endPoint x: 33, endPoint y: 142, distance: 6.8
click at [113, 339] on icon "button" at bounding box center [109, 349] width 10 height 10
click at [18, 52] on icon "button" at bounding box center [15, 49] width 10 height 10
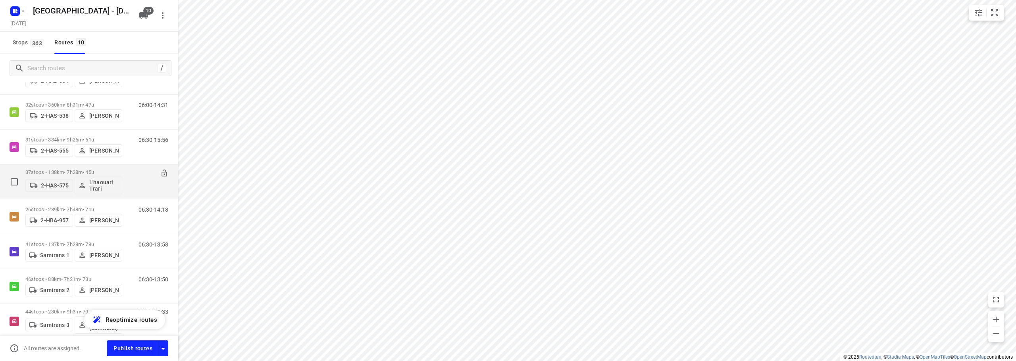
scroll to position [159, 0]
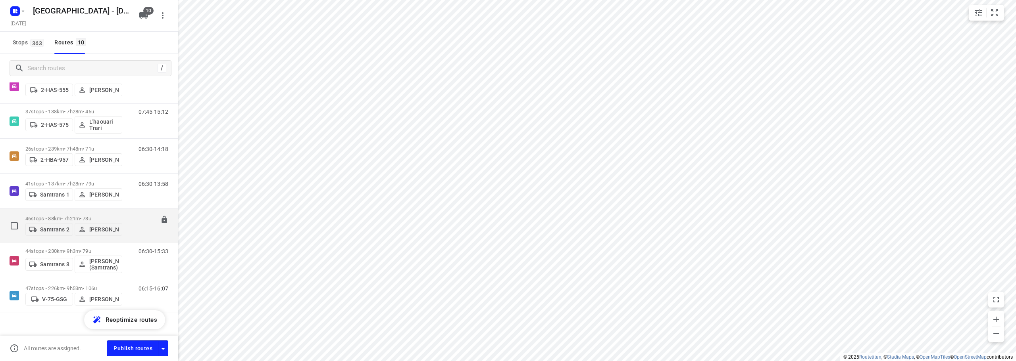
click at [75, 213] on div "46 stops • 88km • 7h21m • 73u Samtrans 2 Wilfried Samtrans" at bounding box center [73, 226] width 97 height 28
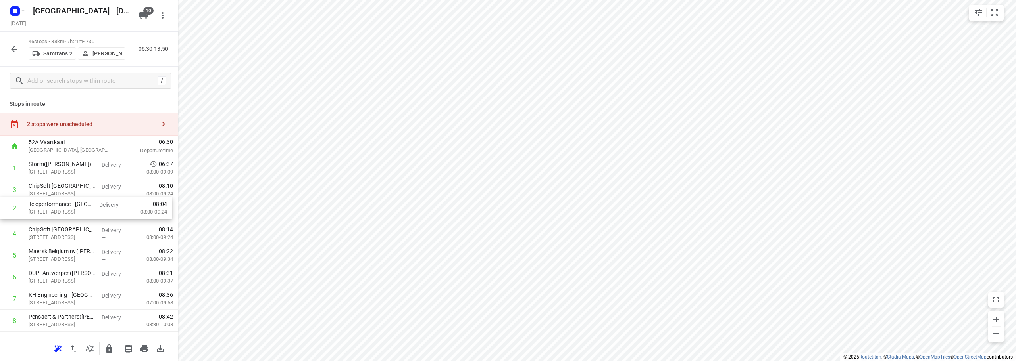
drag, startPoint x: 49, startPoint y: 200, endPoint x: 49, endPoint y: 212, distance: 12.3
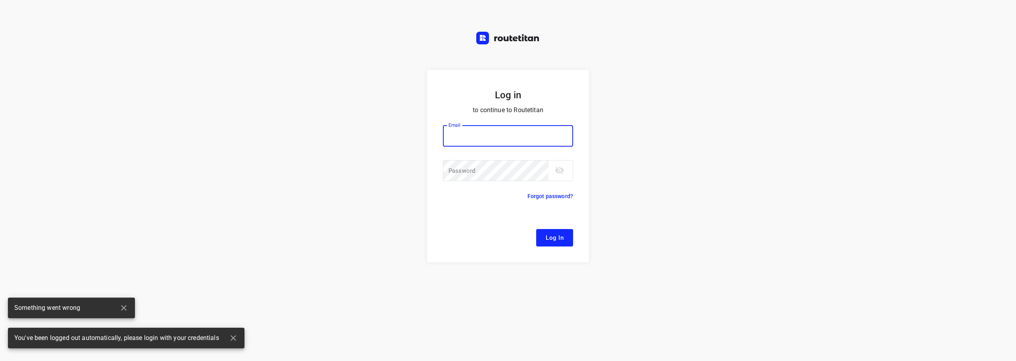
type input "remco@fruitopjewerk.nl"
click at [556, 241] on span "Log In" at bounding box center [555, 238] width 18 height 10
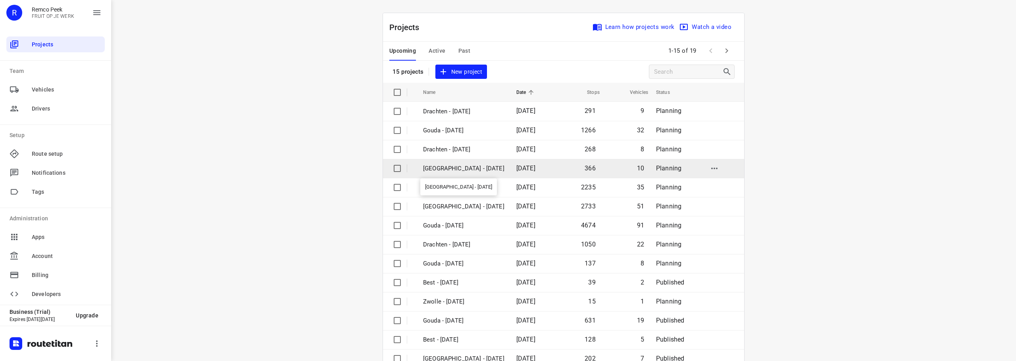
click at [448, 170] on p "[GEOGRAPHIC_DATA] - [DATE]" at bounding box center [463, 168] width 81 height 9
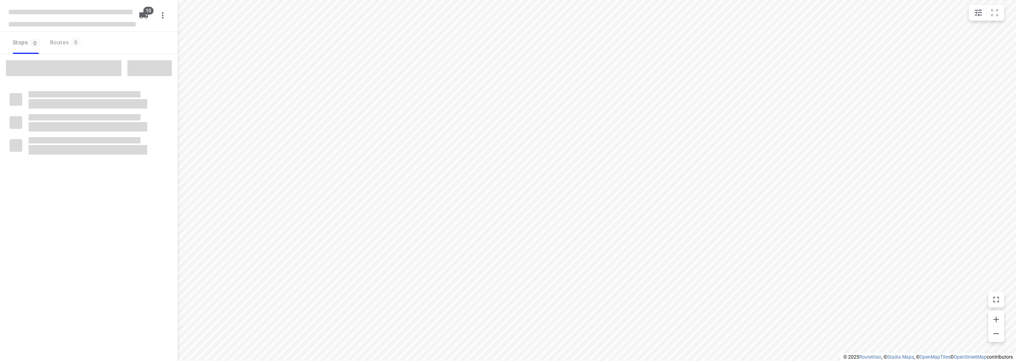
type input "distance"
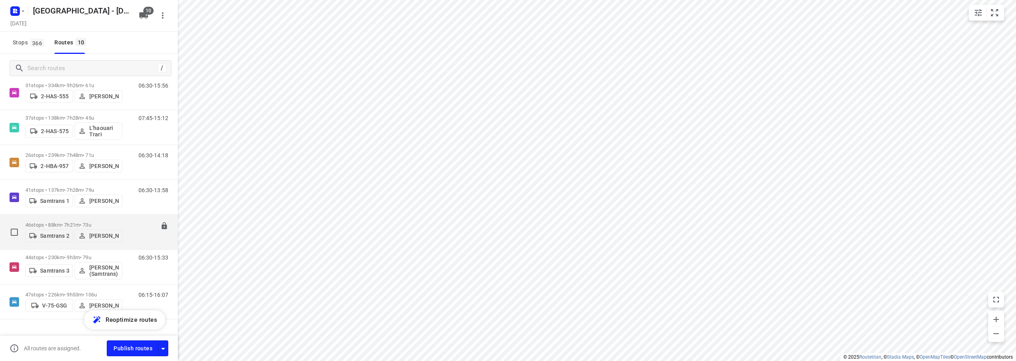
scroll to position [159, 0]
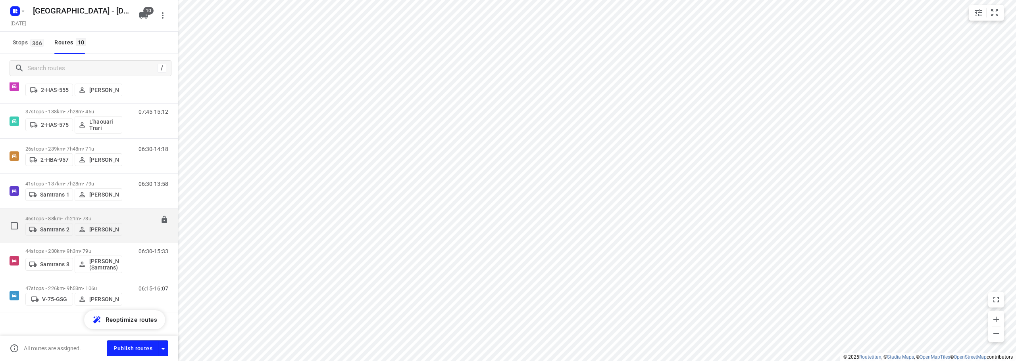
click at [101, 216] on p "46 stops • 88km • 7h21m • 73u" at bounding box center [73, 219] width 97 height 6
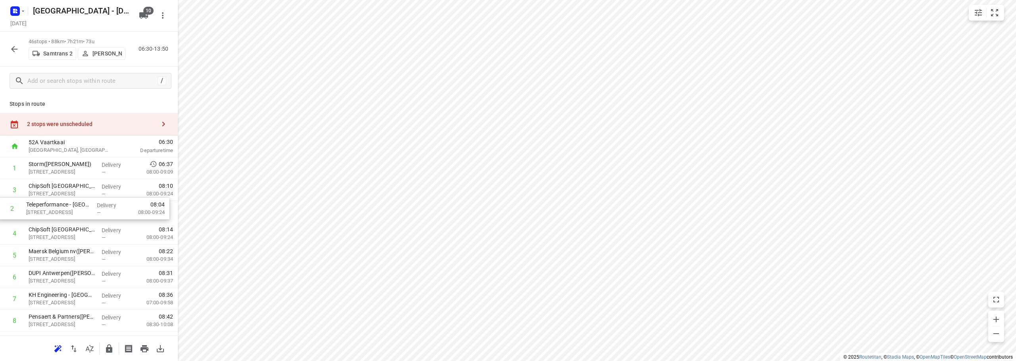
click at [14, 48] on icon "button" at bounding box center [15, 49] width 10 height 10
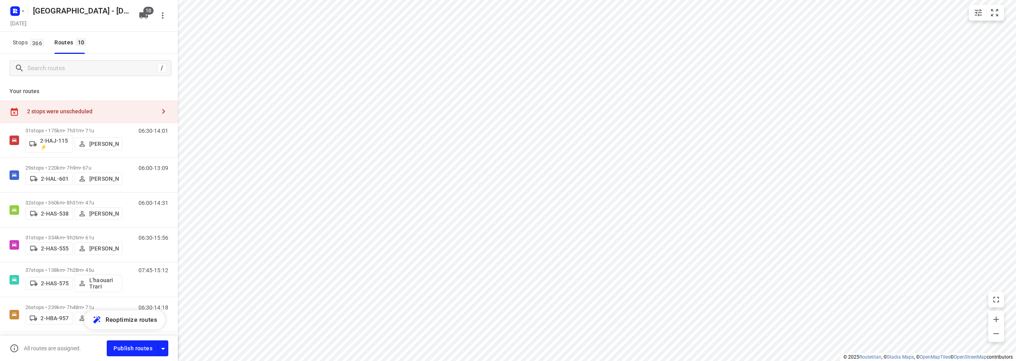
click at [96, 76] on div "/" at bounding box center [89, 68] width 178 height 29
click at [96, 75] on div "/" at bounding box center [91, 68] width 162 height 16
click at [96, 73] on input "Search routes" at bounding box center [99, 68] width 143 height 12
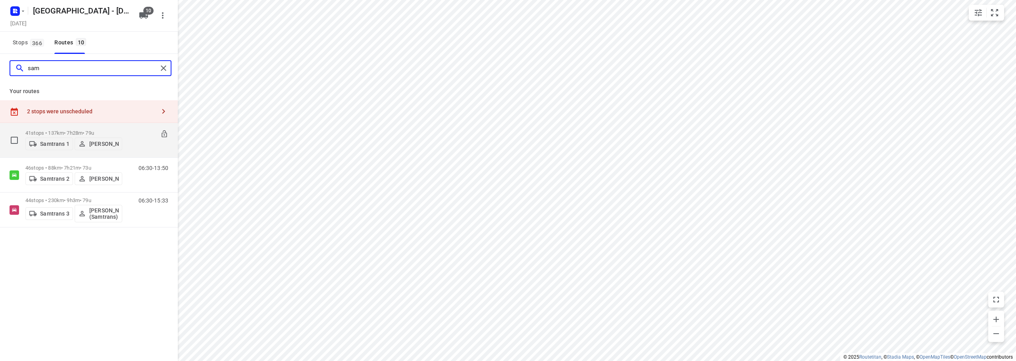
type input "sam"
click at [85, 130] on p "41 stops • 137km • 7h28m • 79u" at bounding box center [73, 133] width 97 height 6
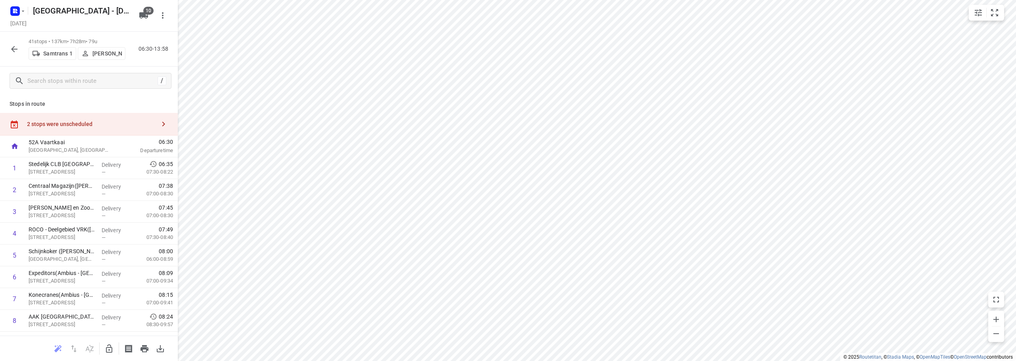
click at [11, 47] on icon "button" at bounding box center [15, 49] width 10 height 10
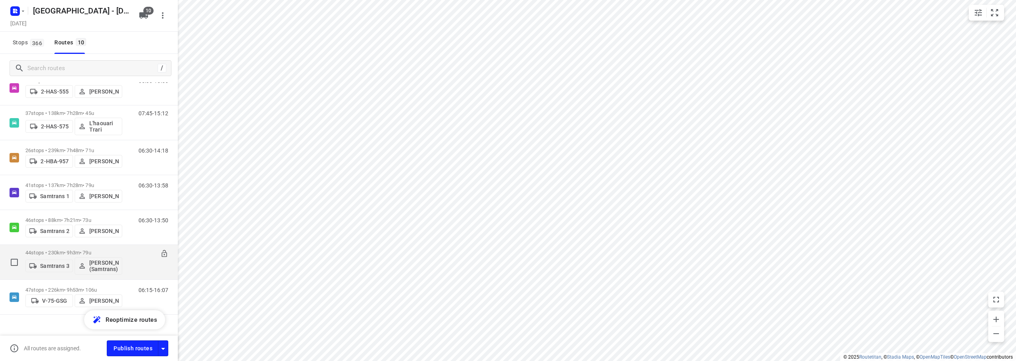
scroll to position [168, 0]
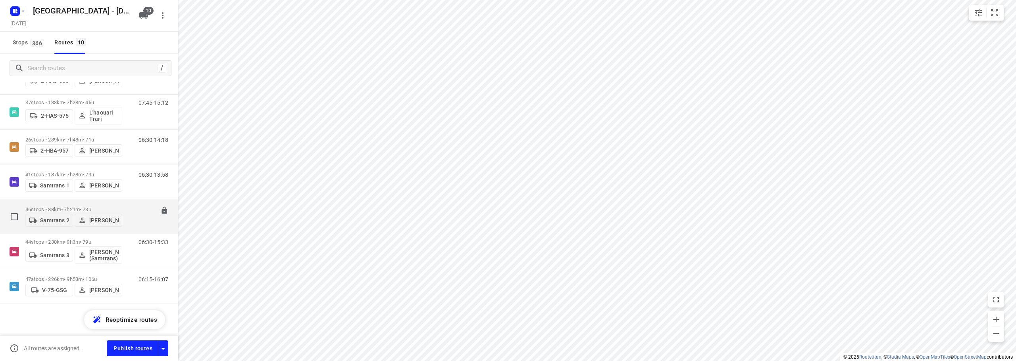
click at [113, 204] on div "46 stops • 88km • 7h21m • 73u Samtrans 2 Wilfried Samtrans" at bounding box center [73, 217] width 97 height 28
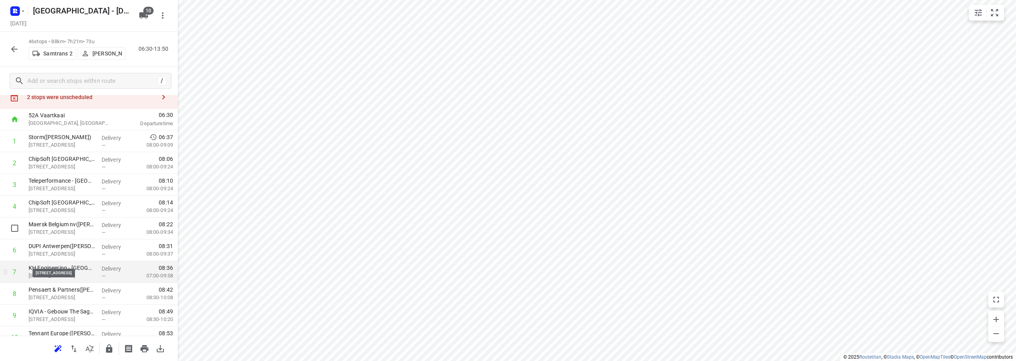
scroll to position [40, 0]
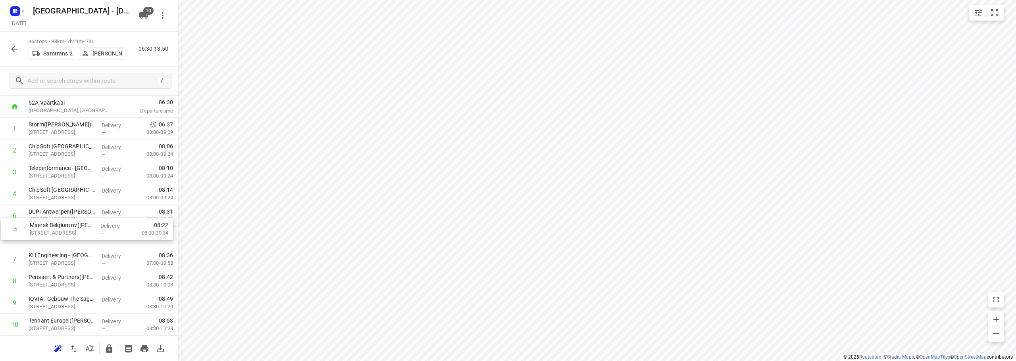
drag, startPoint x: 46, startPoint y: 220, endPoint x: 47, endPoint y: 236, distance: 15.5
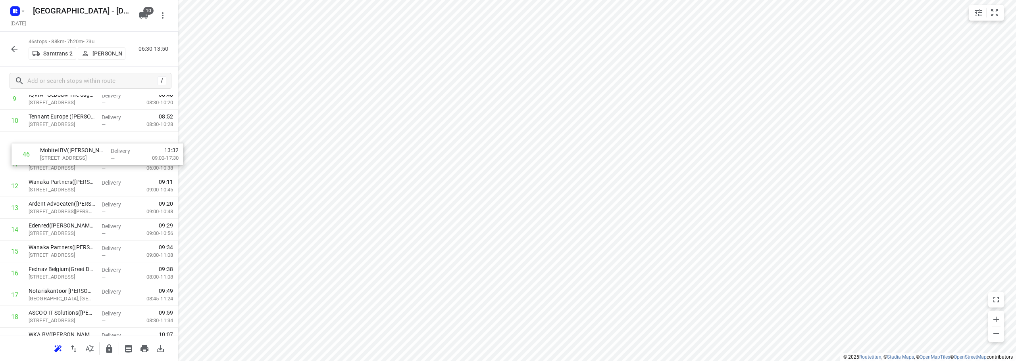
scroll to position [242, 0]
drag, startPoint x: 68, startPoint y: 279, endPoint x: 49, endPoint y: 165, distance: 115.4
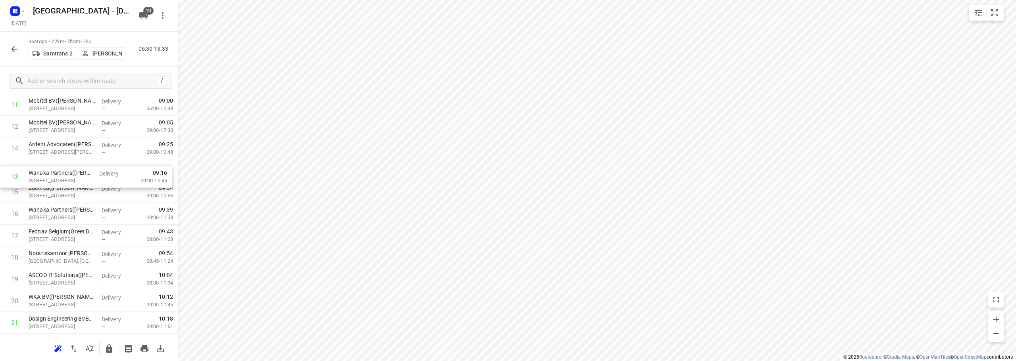
scroll to position [281, 0]
drag, startPoint x: 40, startPoint y: 149, endPoint x: 37, endPoint y: 198, distance: 49.7
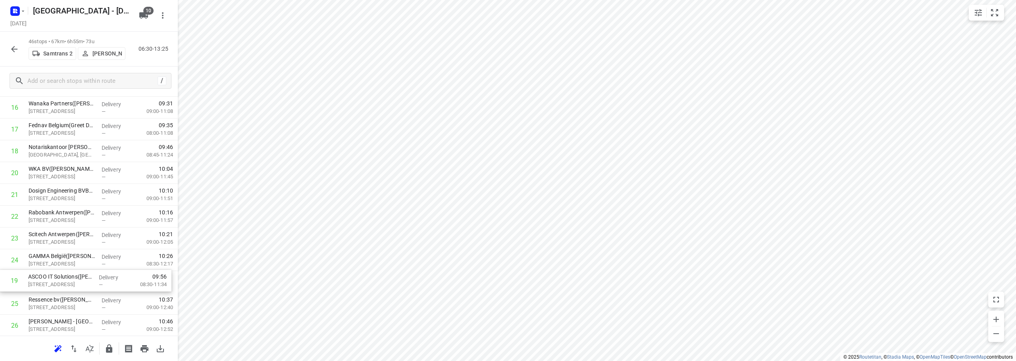
drag, startPoint x: 50, startPoint y: 229, endPoint x: 42, endPoint y: 282, distance: 54.5
click at [43, 283] on div "1 Storm(Kathleen De Pauw) Borsbeeksebrug 22, Antwerpen Delivery — 06:37 08:00-0…" at bounding box center [89, 271] width 178 height 1004
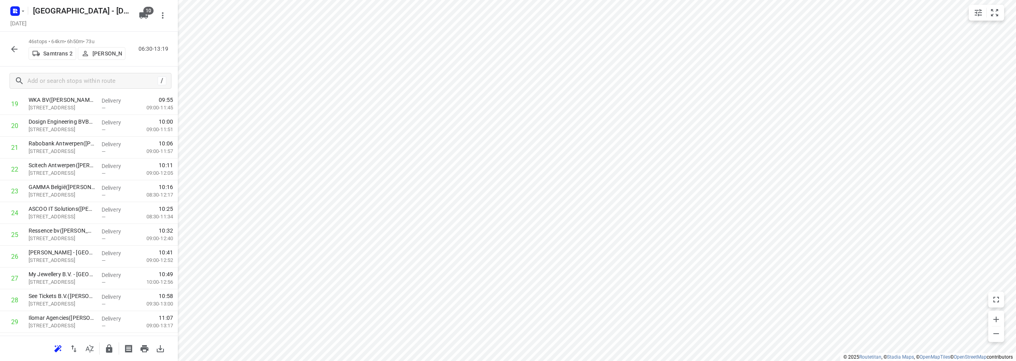
scroll to position [469, 0]
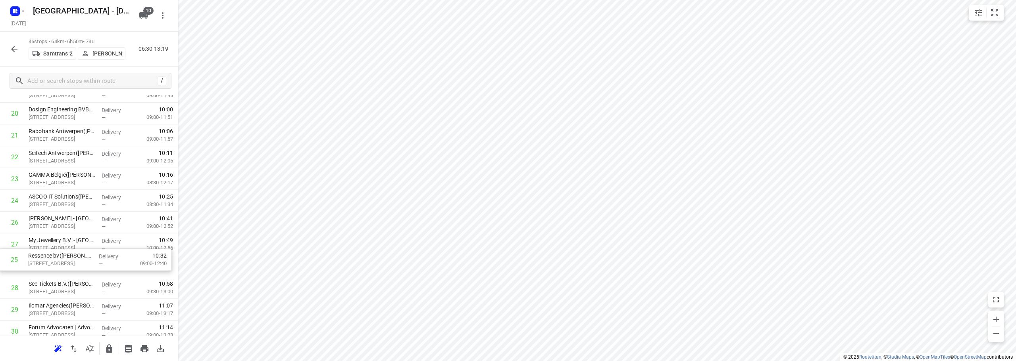
drag, startPoint x: 45, startPoint y: 213, endPoint x: 45, endPoint y: 253, distance: 39.3
click at [45, 253] on div "1 Storm(Kathleen De Pauw) Borsbeeksebrug 22, Antwerpen Delivery — 06:37 08:00-0…" at bounding box center [89, 190] width 178 height 1004
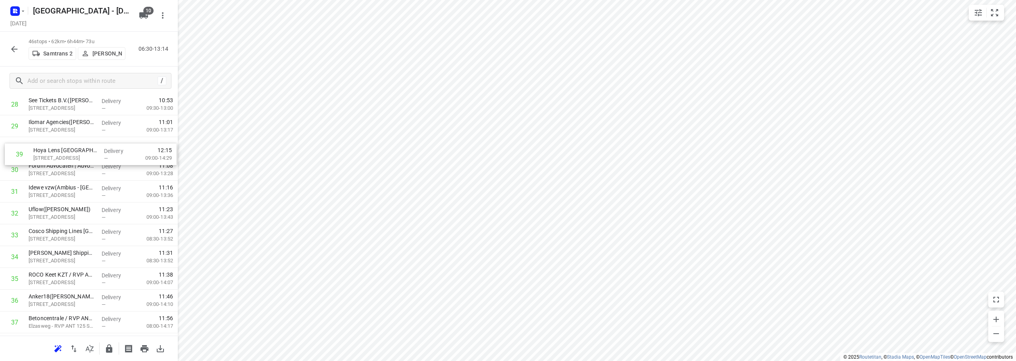
scroll to position [651, 0]
drag, startPoint x: 31, startPoint y: 216, endPoint x: 36, endPoint y: 156, distance: 59.7
click at [36, 156] on div "1 Storm(Kathleen De Pauw) Borsbeeksebrug 22, Antwerpen Delivery — 06:37 08:00-0…" at bounding box center [89, 9] width 178 height 1004
drag, startPoint x: 33, startPoint y: 186, endPoint x: 41, endPoint y: 189, distance: 8.8
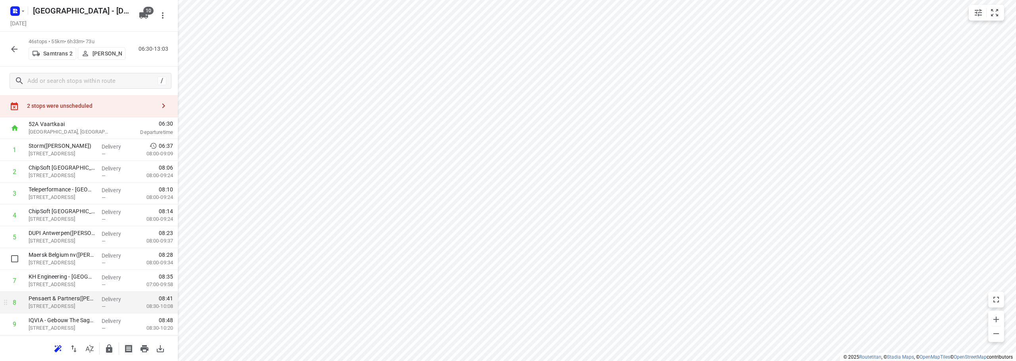
scroll to position [0, 0]
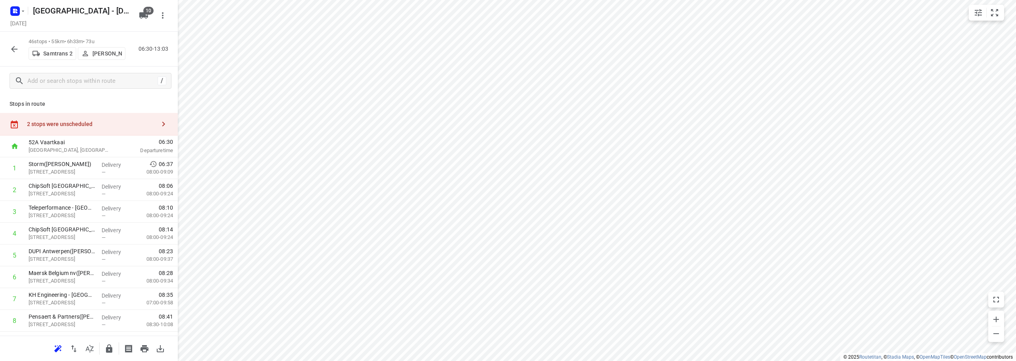
click at [108, 339] on icon "button" at bounding box center [109, 349] width 6 height 8
click at [15, 48] on icon "button" at bounding box center [15, 49] width 10 height 10
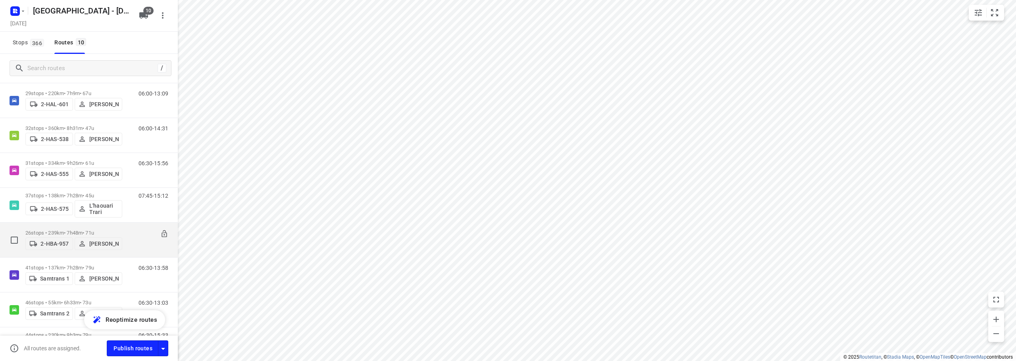
scroll to position [168, 0]
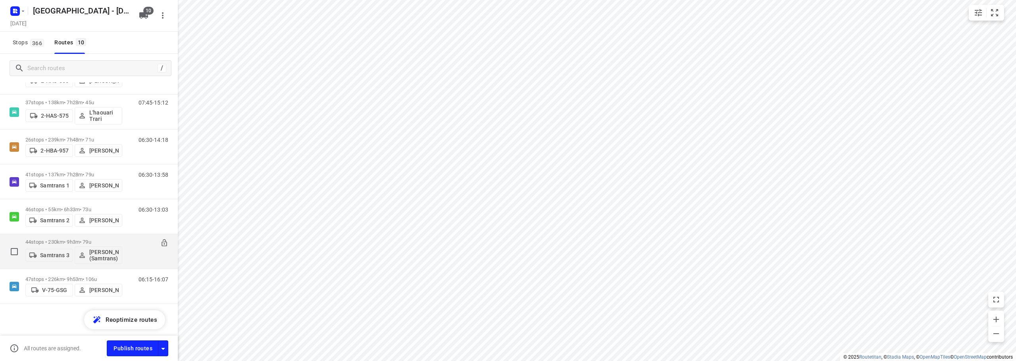
click at [97, 239] on div "44 stops • 230km • 9h3m • 79u Samtrans 3 Ivan Steuns (Samtrans)" at bounding box center [73, 251] width 97 height 33
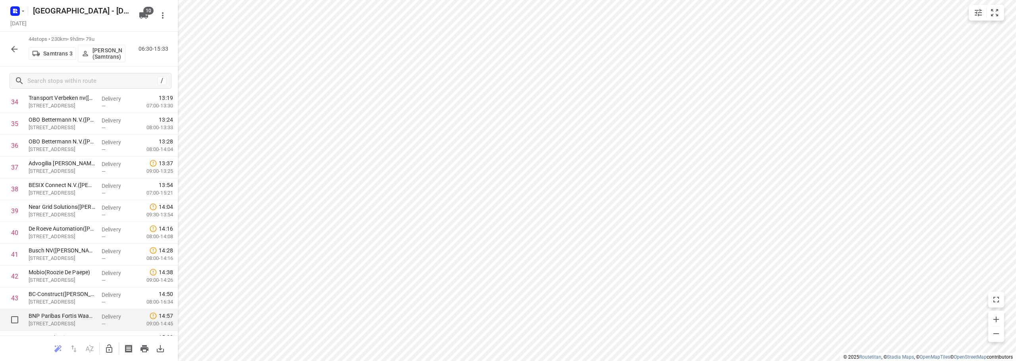
scroll to position [803, 0]
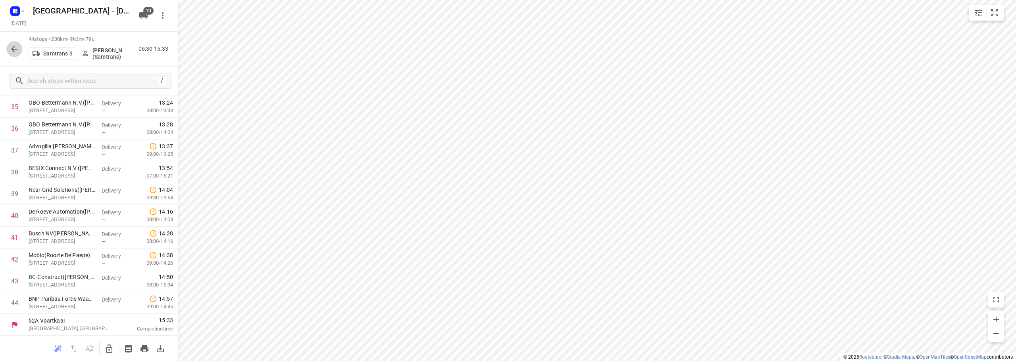
click at [12, 44] on icon "button" at bounding box center [15, 49] width 10 height 10
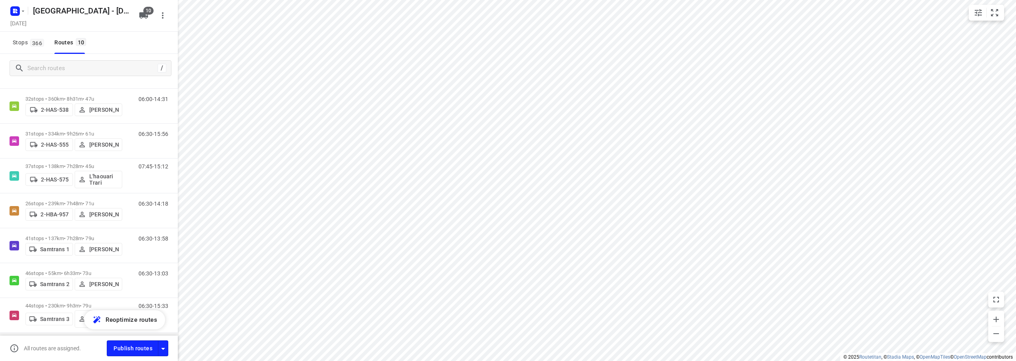
scroll to position [168, 0]
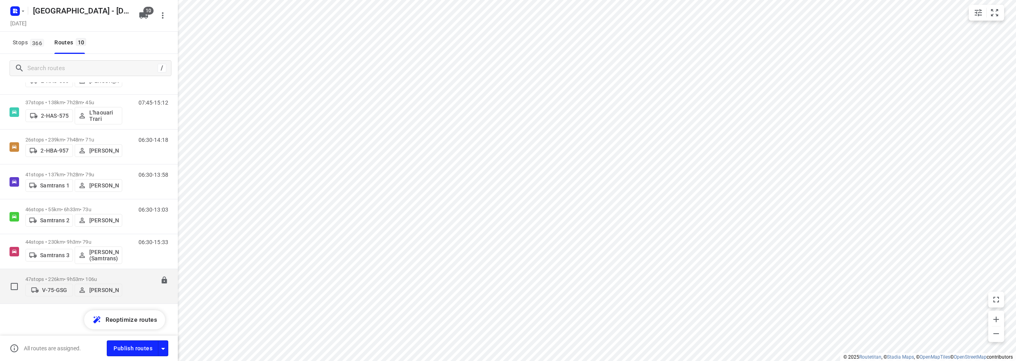
click at [81, 273] on div "47 stops • 226km • 9h53m • 106u V-75-GSG Bart Denbeir" at bounding box center [73, 287] width 97 height 28
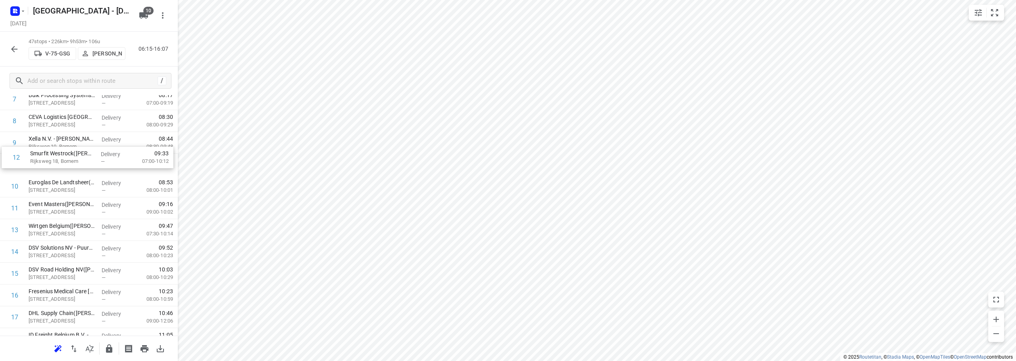
scroll to position [199, 0]
drag, startPoint x: 35, startPoint y: 171, endPoint x: 38, endPoint y: 157, distance: 14.1
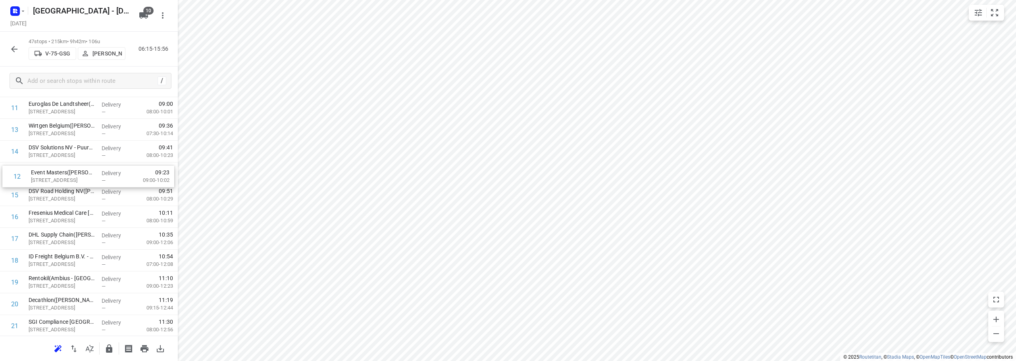
scroll to position [277, 0]
drag, startPoint x: 35, startPoint y: 156, endPoint x: 37, endPoint y: 208, distance: 52.0
drag, startPoint x: 39, startPoint y: 260, endPoint x: 39, endPoint y: 239, distance: 21.0
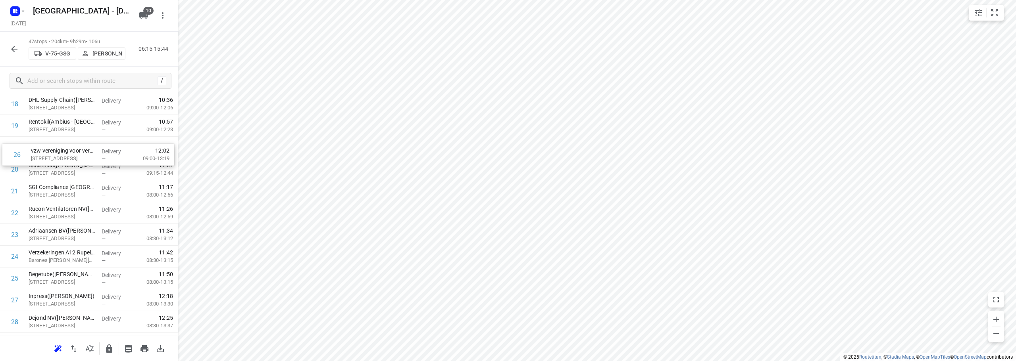
scroll to position [429, 0]
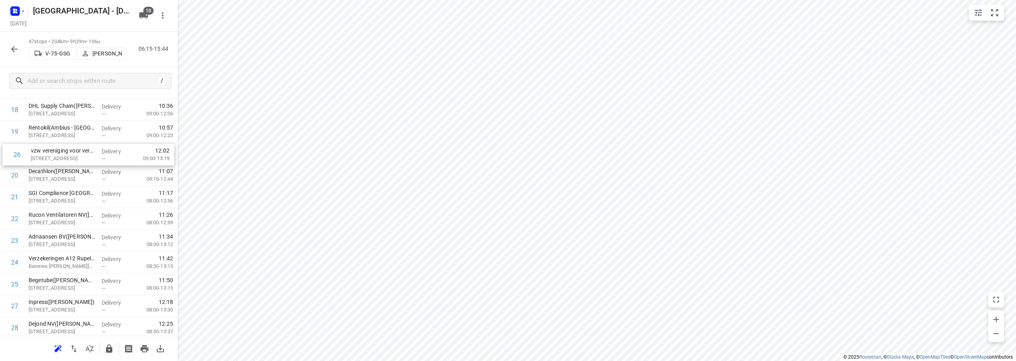
drag, startPoint x: 51, startPoint y: 241, endPoint x: 53, endPoint y: 156, distance: 85.3
click at [53, 156] on div "1 Proviron Industries(Ambius - België) Georges Gilliotstraat 60, Hemiksem Deliv…" at bounding box center [89, 241] width 178 height 1026
drag, startPoint x: 30, startPoint y: 240, endPoint x: 30, endPoint y: 171, distance: 69.0
click at [30, 171] on div "1 Proviron Industries(Ambius - België) Georges Gilliotstraat 60, Hemiksem Deliv…" at bounding box center [89, 241] width 178 height 1026
drag, startPoint x: 36, startPoint y: 246, endPoint x: 29, endPoint y: 193, distance: 52.9
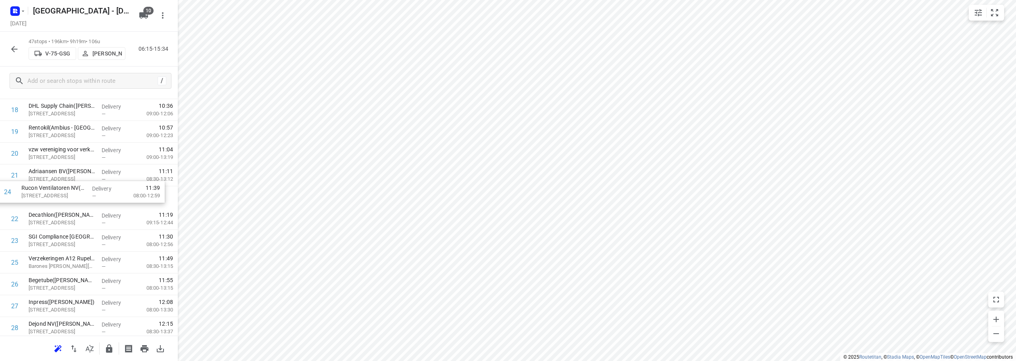
click at [29, 193] on div "1 Proviron Industries(Ambius - België) Georges Gilliotstraat 60, Hemiksem Deliv…" at bounding box center [89, 241] width 178 height 1026
drag, startPoint x: 34, startPoint y: 240, endPoint x: 35, endPoint y: 208, distance: 31.8
click at [35, 208] on div "1 Proviron Industries(Ambius - België) Georges Gilliotstraat 60, Hemiksem Deliv…" at bounding box center [89, 241] width 178 height 1026
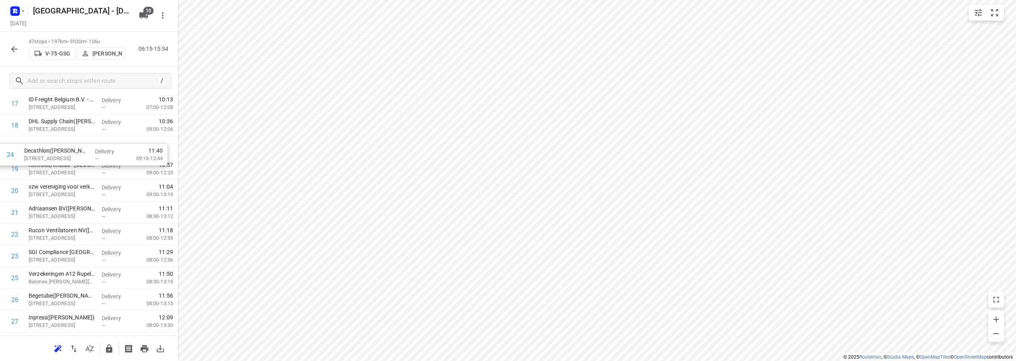
scroll to position [408, 0]
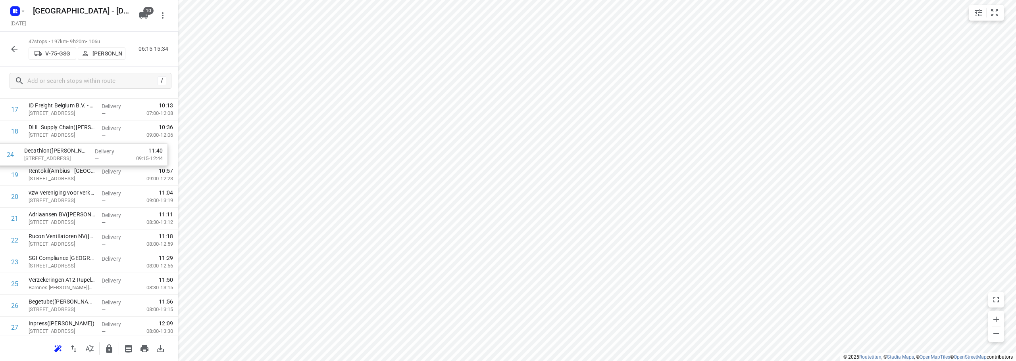
drag, startPoint x: 42, startPoint y: 242, endPoint x: 38, endPoint y: 152, distance: 90.2
click at [38, 152] on div "1 Proviron Industries(Ambius - België) Georges Gilliotstraat 60, Hemiksem Deliv…" at bounding box center [89, 263] width 178 height 1026
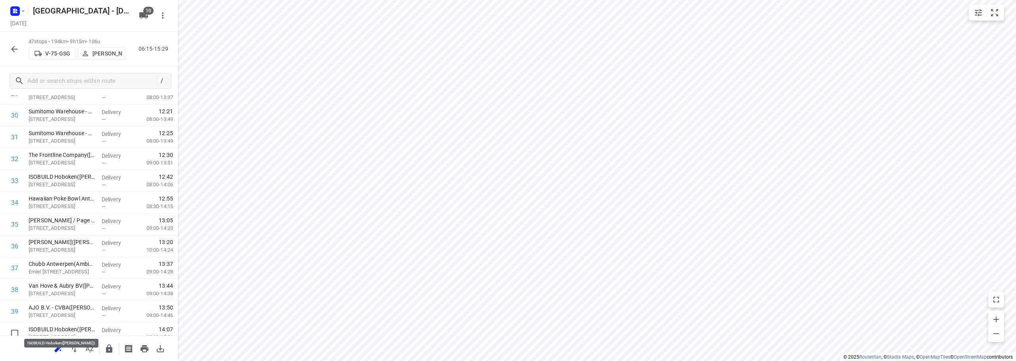
scroll to position [687, 0]
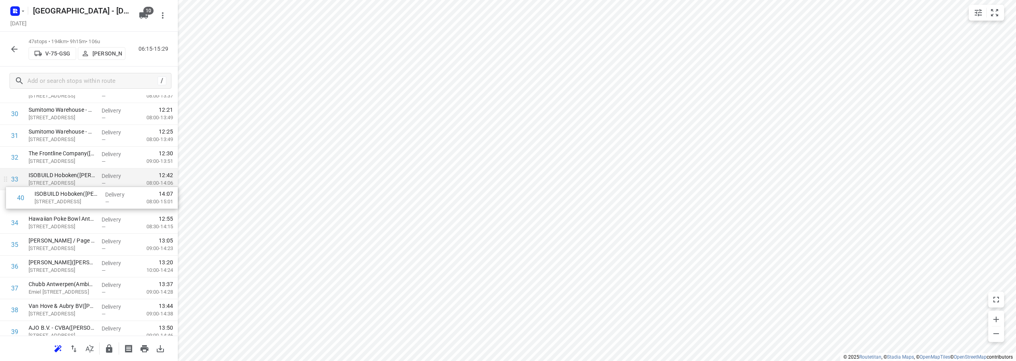
drag, startPoint x: 48, startPoint y: 327, endPoint x: 54, endPoint y: 182, distance: 144.6
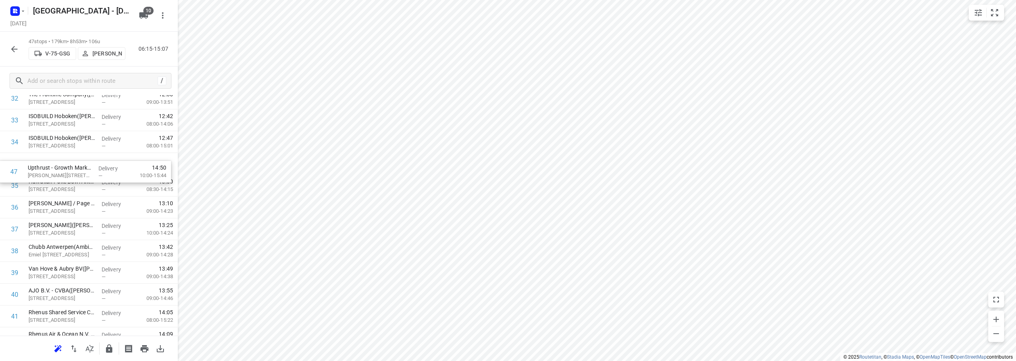
scroll to position [746, 0]
drag, startPoint x: 63, startPoint y: 298, endPoint x: 67, endPoint y: 180, distance: 118.3
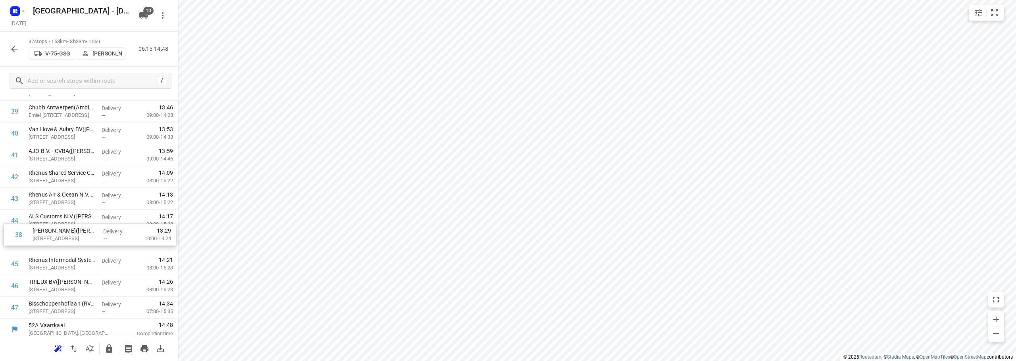
scroll to position [865, 0]
drag, startPoint x: 51, startPoint y: 229, endPoint x: 51, endPoint y: 181, distance: 47.2
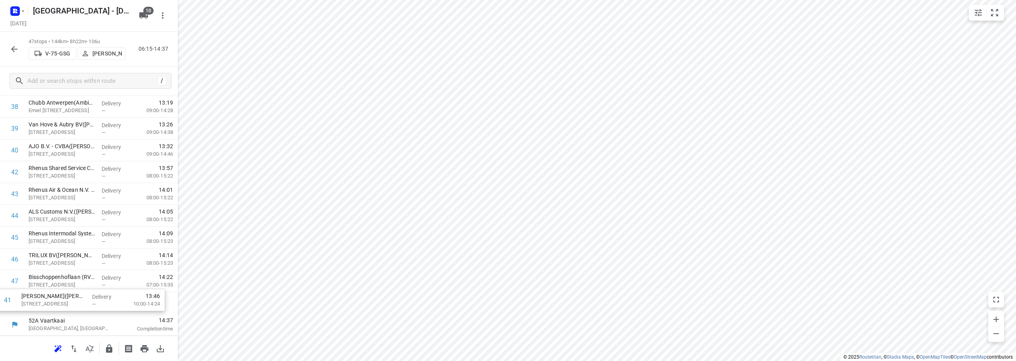
drag, startPoint x: 53, startPoint y: 175, endPoint x: 45, endPoint y: 303, distance: 128.8
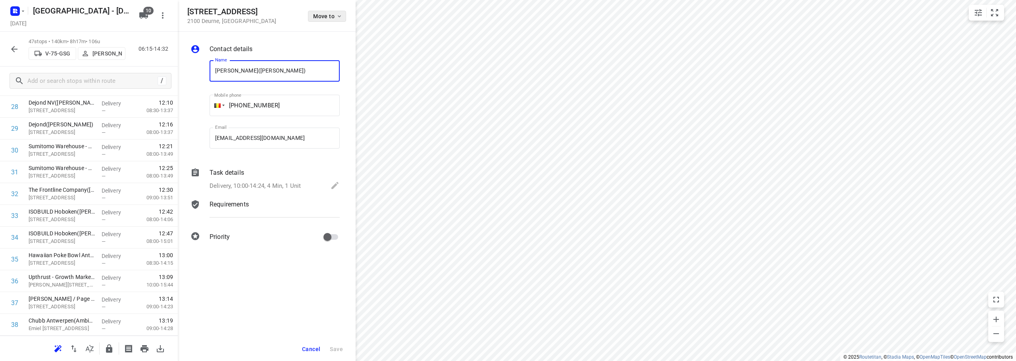
click at [327, 17] on span "Move to" at bounding box center [327, 16] width 29 height 6
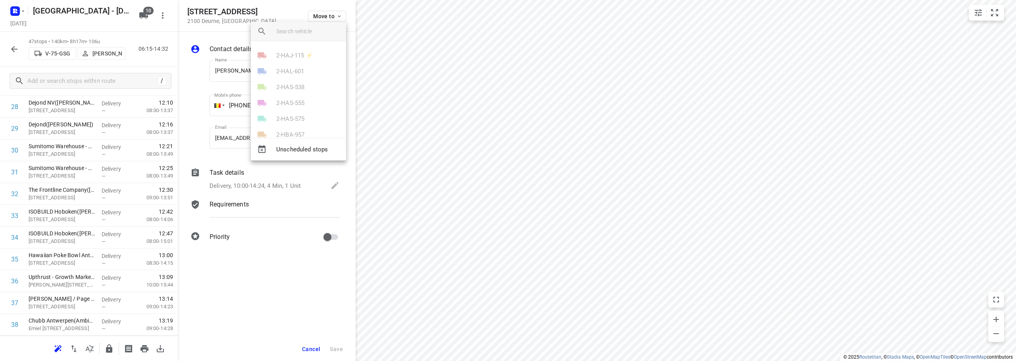
click at [281, 32] on input "search vehicle" at bounding box center [307, 31] width 63 height 12
type input "t"
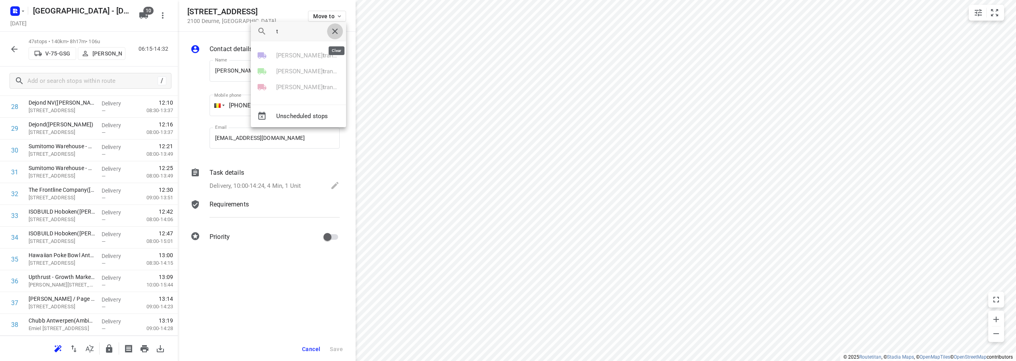
click at [334, 30] on icon "button" at bounding box center [335, 32] width 6 height 6
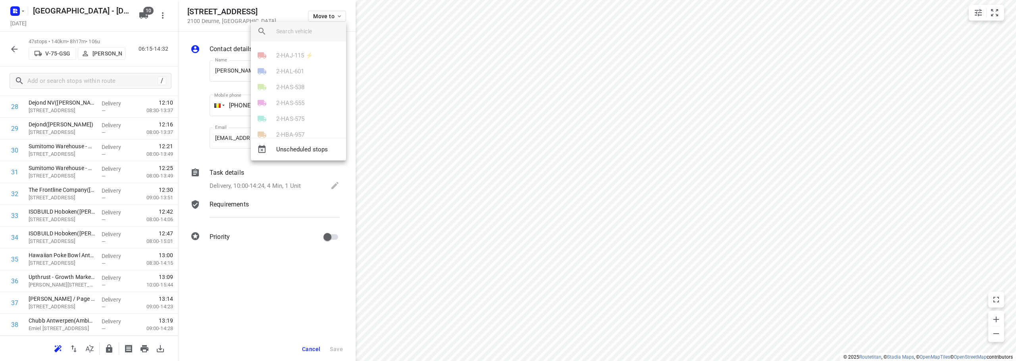
click at [282, 9] on div at bounding box center [508, 180] width 1016 height 361
click at [13, 46] on icon "button" at bounding box center [15, 49] width 10 height 10
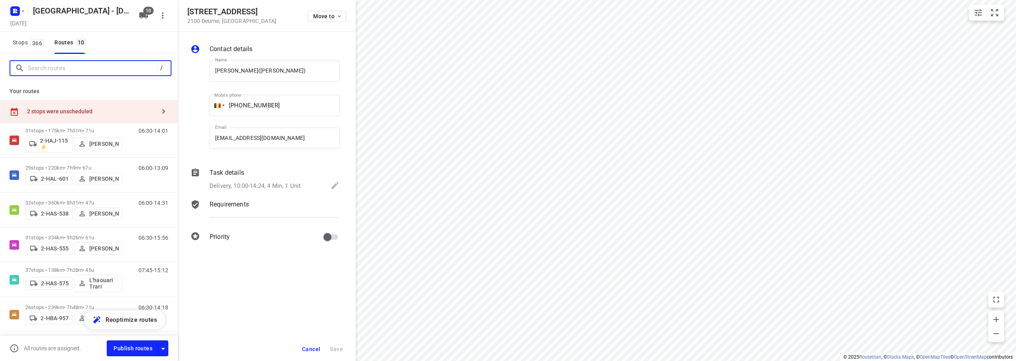
click at [50, 70] on input "Search routes" at bounding box center [92, 68] width 129 height 12
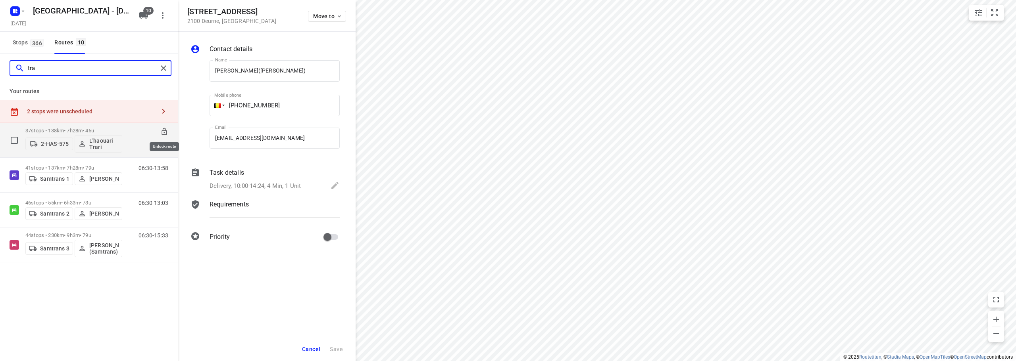
type input "tra"
click at [164, 132] on icon at bounding box center [164, 132] width 8 height 8
click at [325, 12] on button "Move to" at bounding box center [327, 16] width 38 height 11
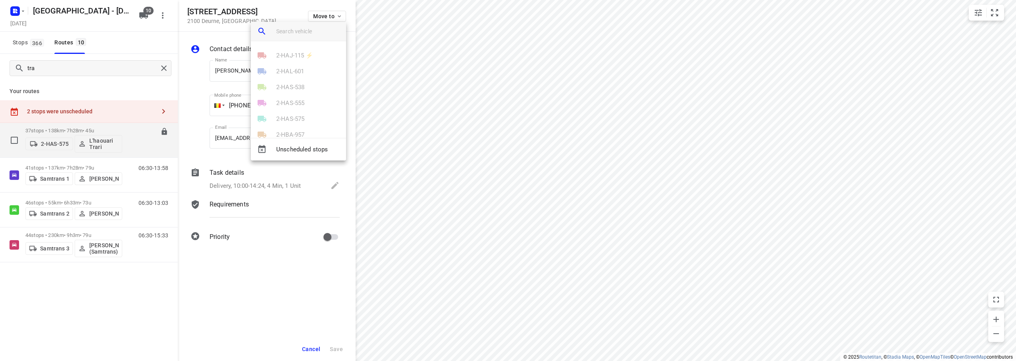
click at [309, 28] on input "search vehicle" at bounding box center [307, 31] width 63 height 12
type input "575"
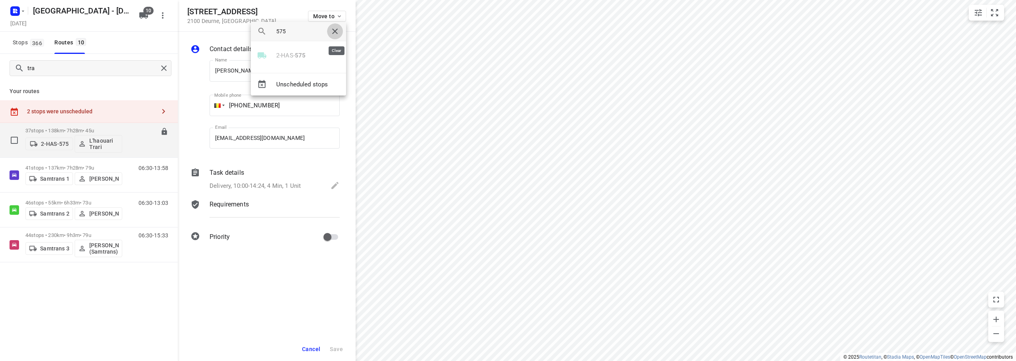
click at [339, 30] on icon "button" at bounding box center [335, 32] width 10 height 10
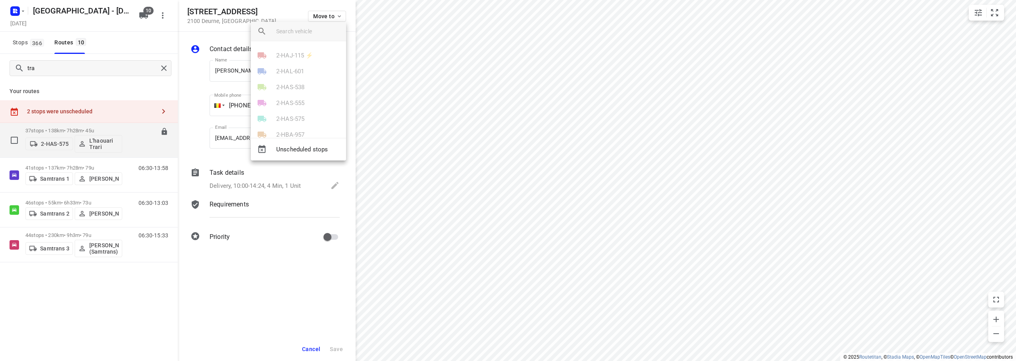
drag, startPoint x: 515, startPoint y: 125, endPoint x: 507, endPoint y: 156, distance: 31.5
click at [507, 156] on div at bounding box center [508, 180] width 1016 height 361
click at [312, 339] on span "Cancel" at bounding box center [311, 349] width 18 height 6
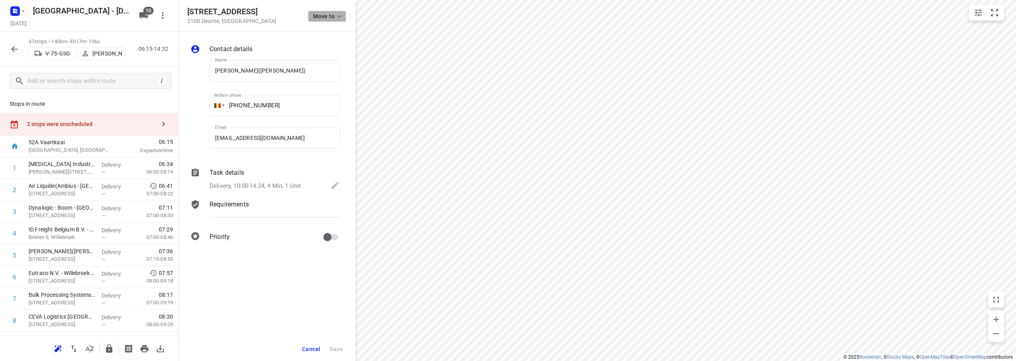
click at [325, 15] on span "Move to" at bounding box center [327, 16] width 29 height 6
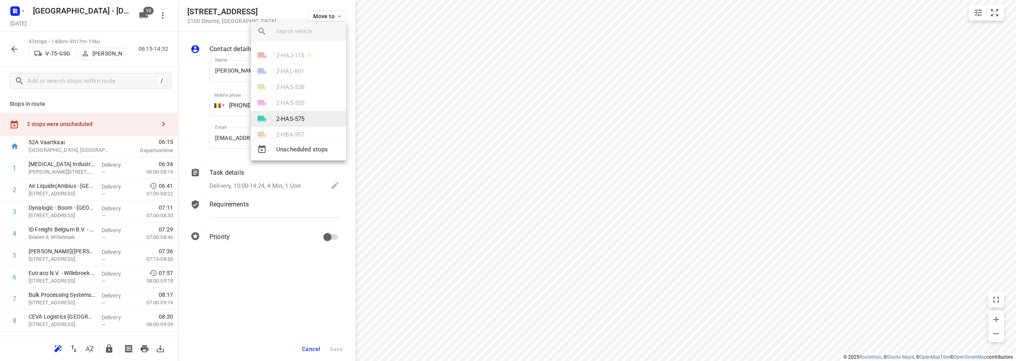
click at [302, 117] on p "2-HAS-575" at bounding box center [290, 119] width 28 height 9
click at [281, 127] on li "36" at bounding box center [298, 132] width 95 height 16
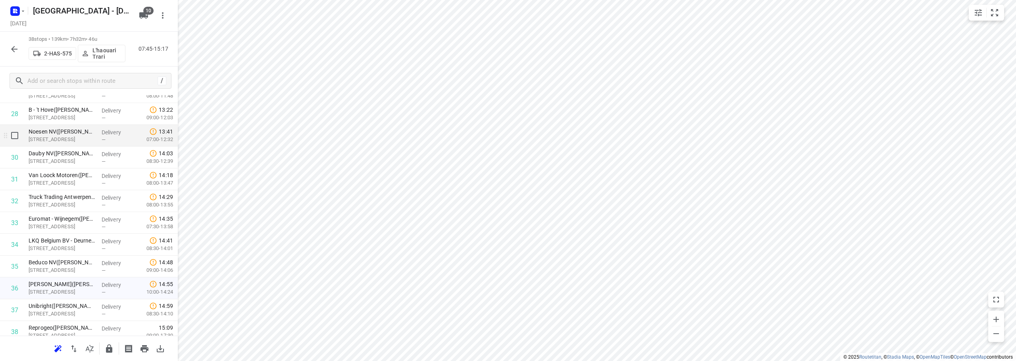
scroll to position [673, 0]
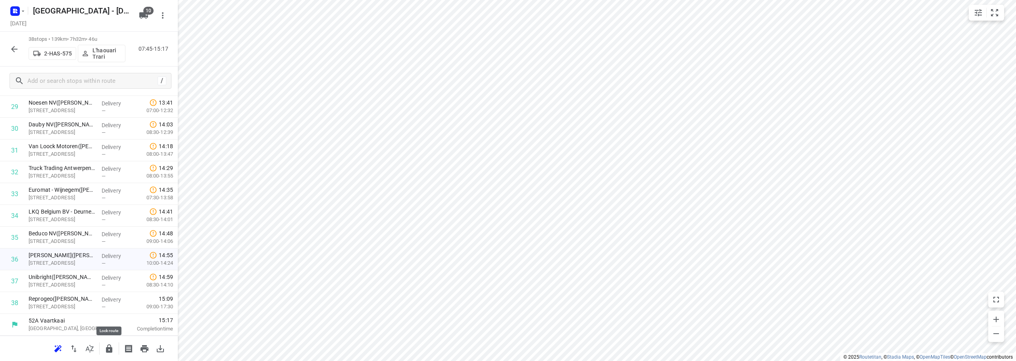
click at [107, 339] on icon "button" at bounding box center [109, 349] width 6 height 8
click at [14, 51] on icon "button" at bounding box center [15, 49] width 10 height 10
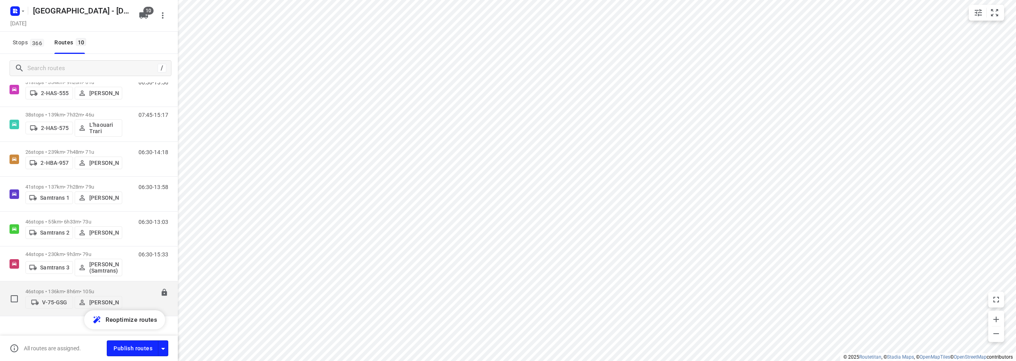
scroll to position [168, 0]
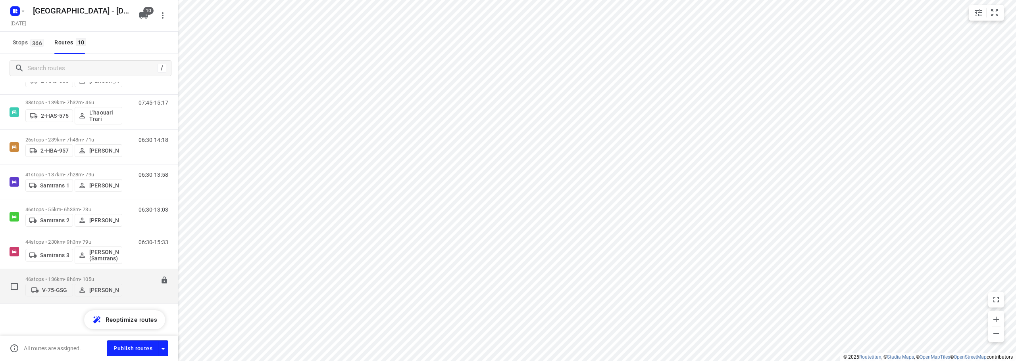
click at [115, 273] on div "46 stops • 136km • 8h6m • 105u V-75-GSG Bart Denbeir" at bounding box center [73, 287] width 97 height 28
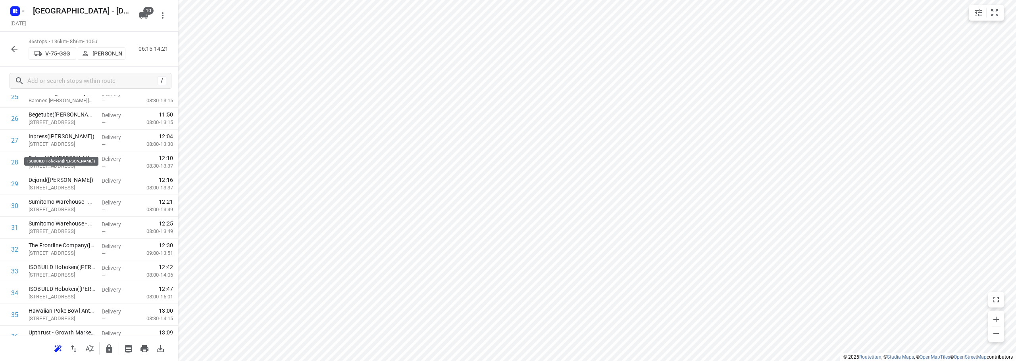
scroll to position [847, 0]
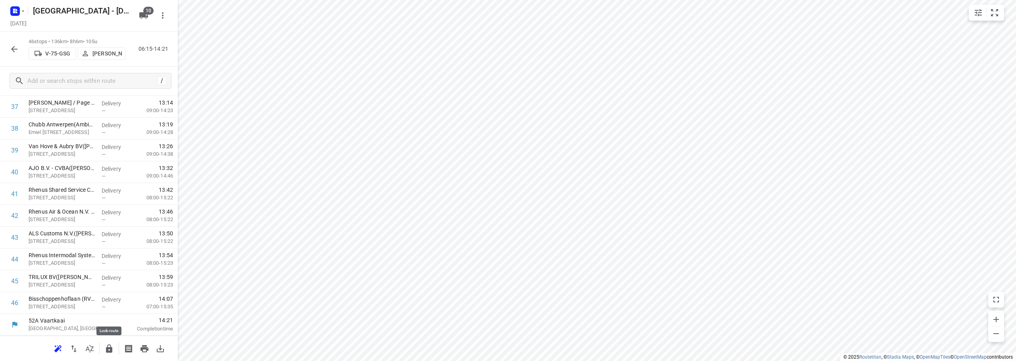
click at [106, 339] on icon "button" at bounding box center [109, 349] width 6 height 8
click at [15, 48] on icon "button" at bounding box center [15, 49] width 10 height 10
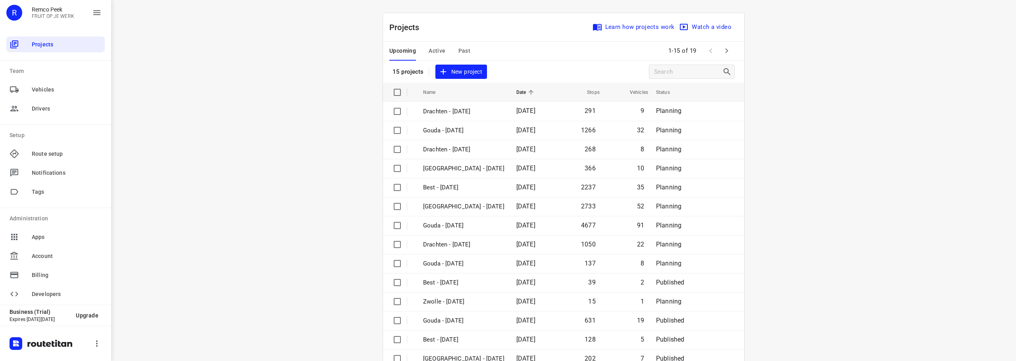
click at [436, 50] on span "Active" at bounding box center [437, 51] width 17 height 10
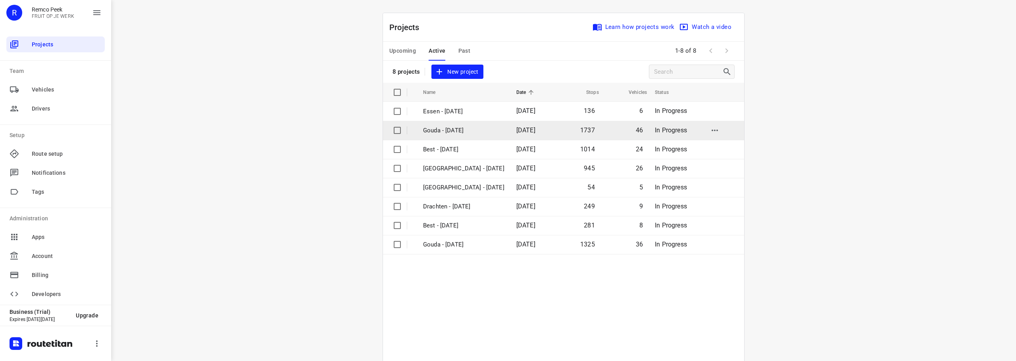
click at [435, 133] on p "Gouda - [DATE]" at bounding box center [463, 130] width 81 height 9
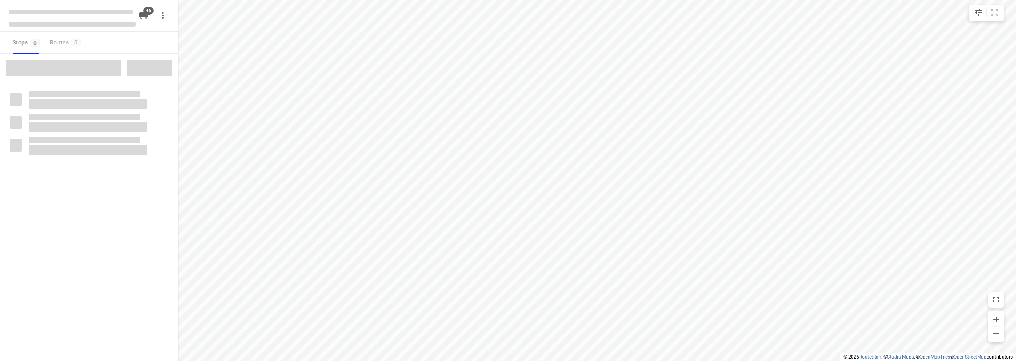
type input "distance"
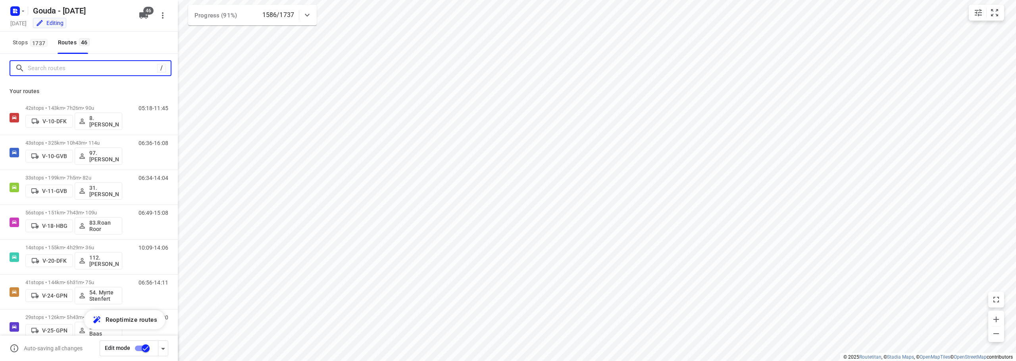
click at [97, 70] on input "Search routes" at bounding box center [92, 68] width 129 height 12
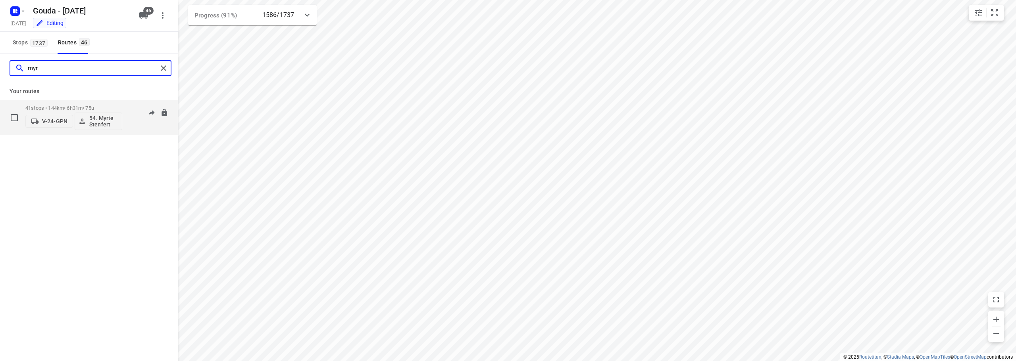
type input "myr"
click at [79, 106] on p "41 stops • 144km • 6h31m • 75u" at bounding box center [73, 108] width 97 height 6
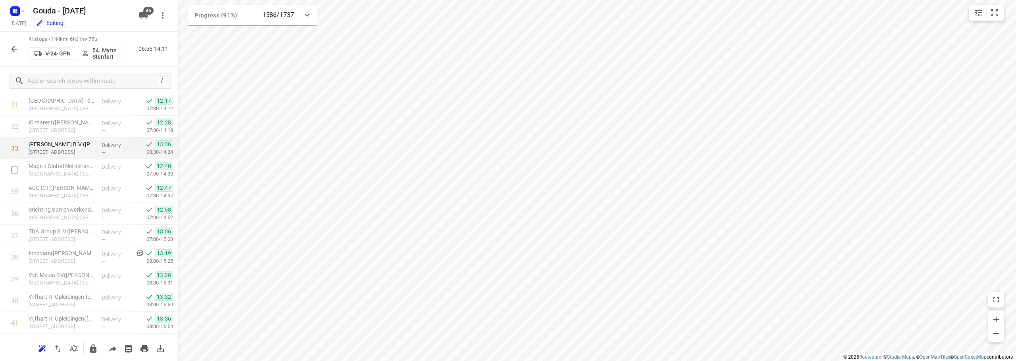
scroll to position [715, 0]
click at [13, 51] on icon "button" at bounding box center [14, 49] width 6 height 6
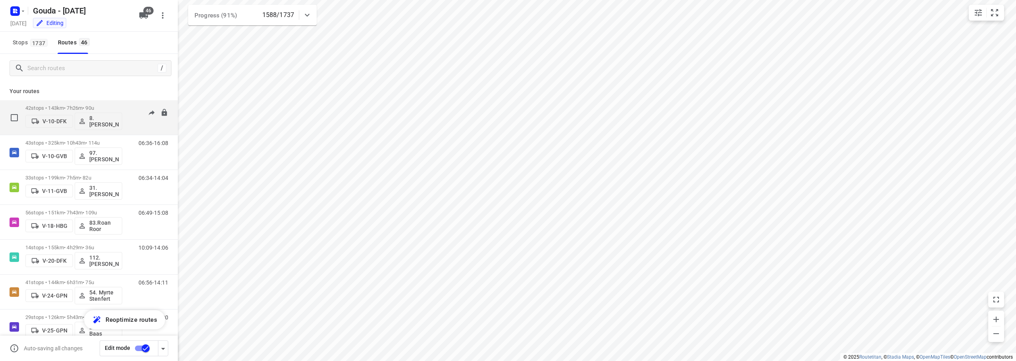
click at [73, 102] on div "42 stops • 143km • 7h26m • 90u V-10-DFK 8. Brian de Jong" at bounding box center [73, 117] width 97 height 33
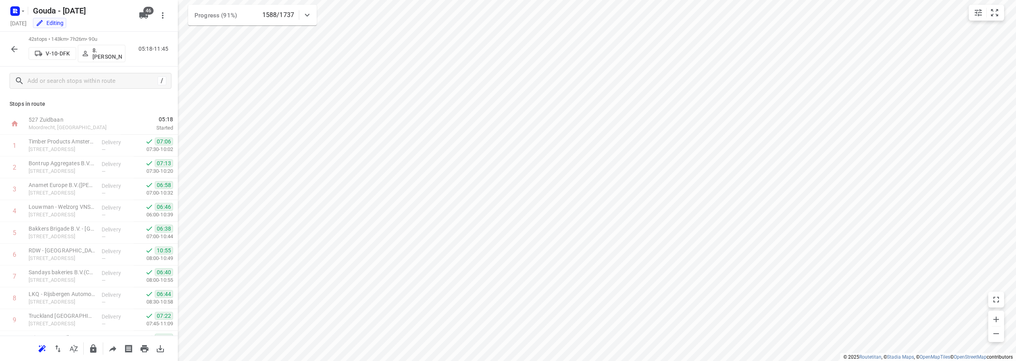
scroll to position [737, 0]
click at [9, 48] on button "button" at bounding box center [14, 49] width 16 height 16
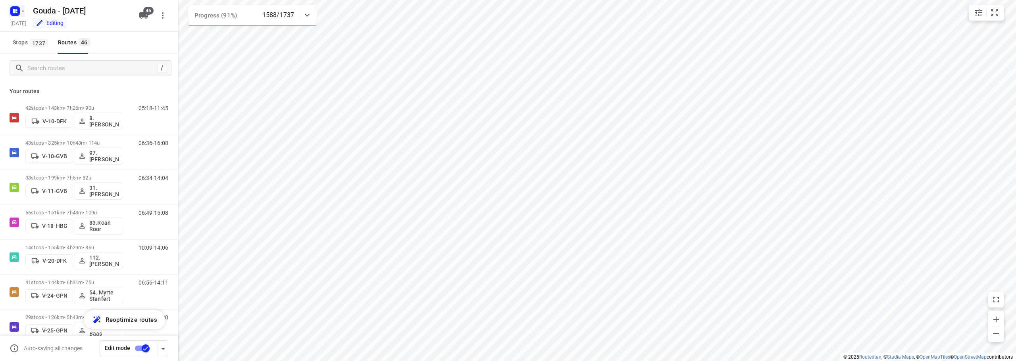
click at [23, 9] on icon "button" at bounding box center [23, 11] width 6 height 6
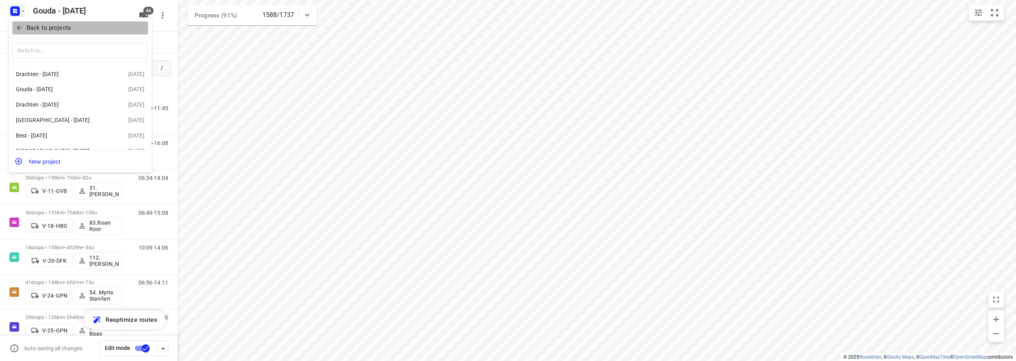
click at [22, 26] on icon "button" at bounding box center [19, 28] width 8 height 8
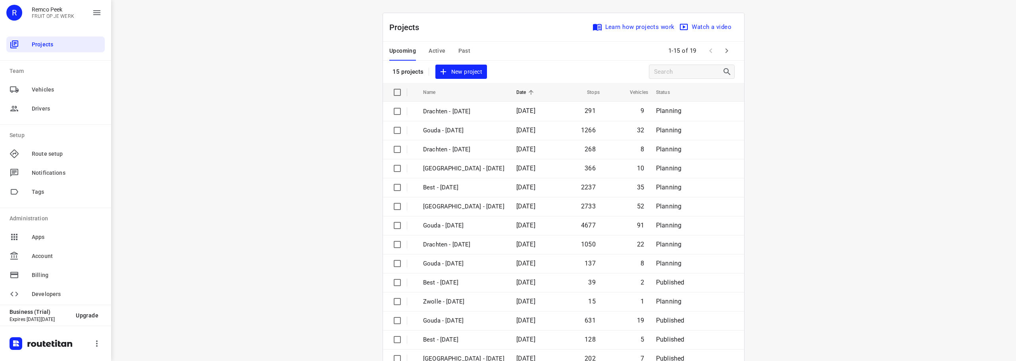
click at [461, 52] on span "Past" at bounding box center [464, 51] width 12 height 10
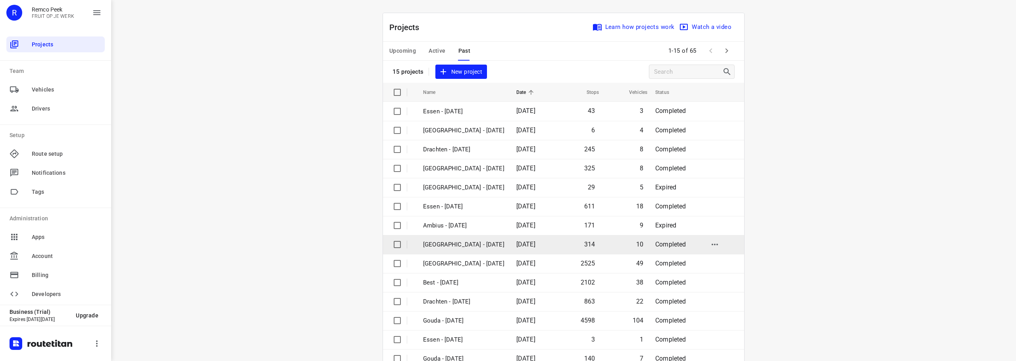
click at [456, 244] on p "[GEOGRAPHIC_DATA] - [DATE]" at bounding box center [463, 244] width 81 height 9
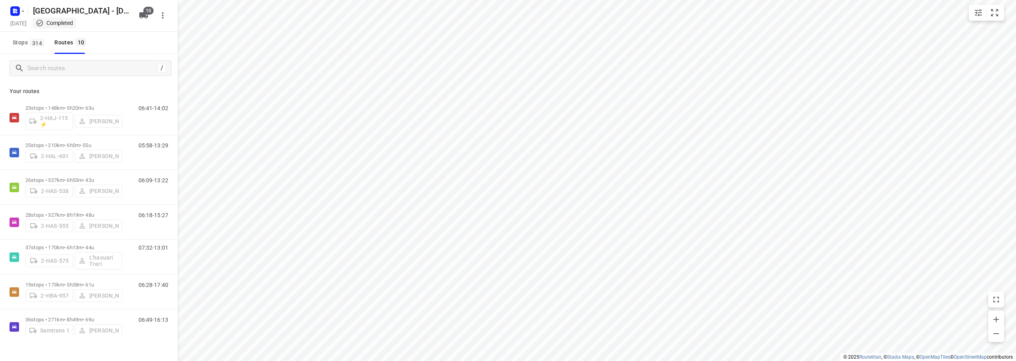
type input "distance"
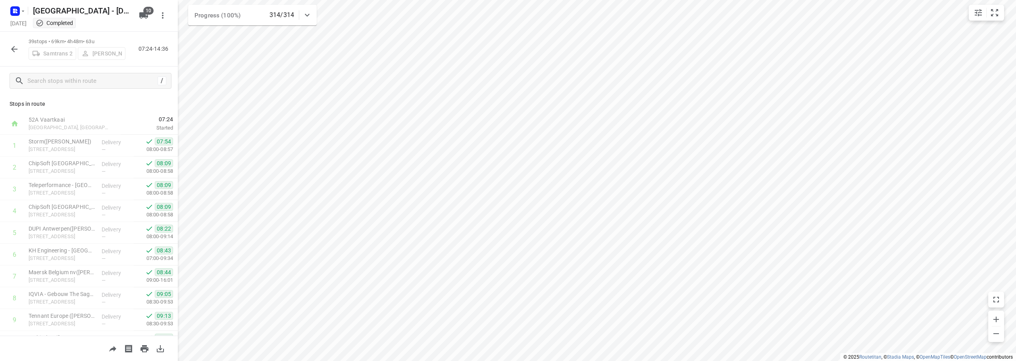
click at [16, 46] on icon "button" at bounding box center [15, 49] width 10 height 10
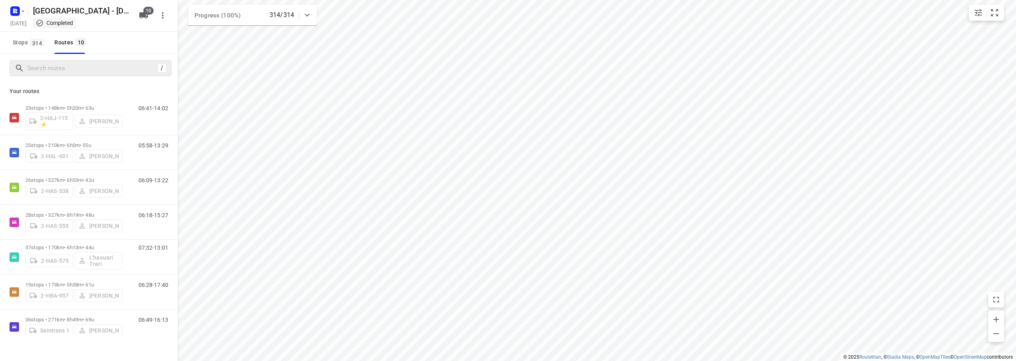
click at [60, 75] on div "/" at bounding box center [91, 68] width 162 height 16
click at [58, 67] on input "Search routes" at bounding box center [91, 68] width 127 height 12
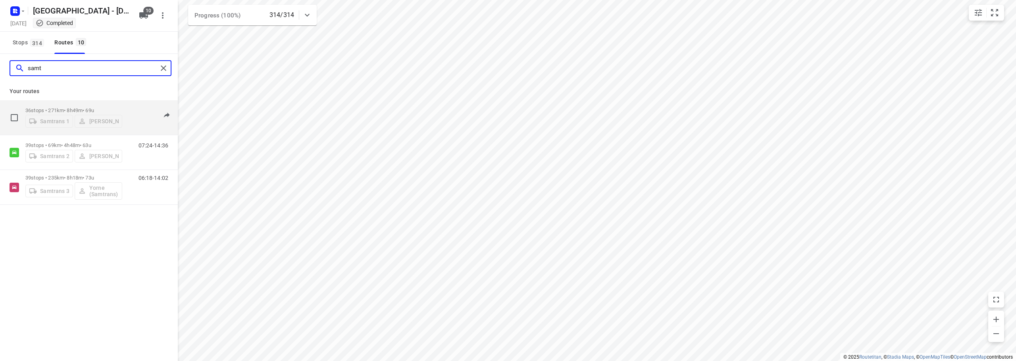
type input "samt"
click at [87, 104] on div "36 stops • 271km • 8h49m • 69u Samtrans 1 Samuel Samtrans" at bounding box center [73, 118] width 97 height 28
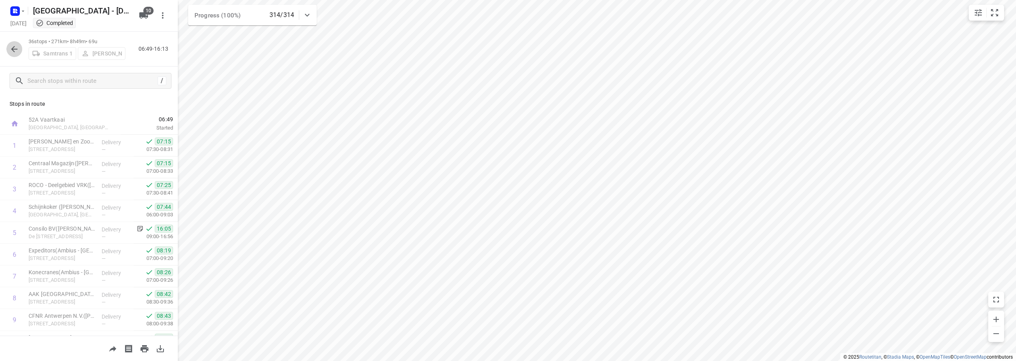
click at [19, 46] on icon "button" at bounding box center [15, 49] width 10 height 10
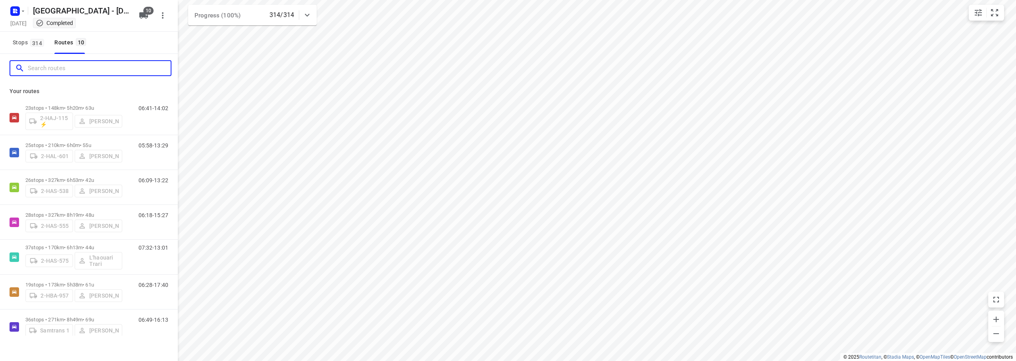
click at [77, 67] on input "Search routes" at bounding box center [99, 68] width 143 height 12
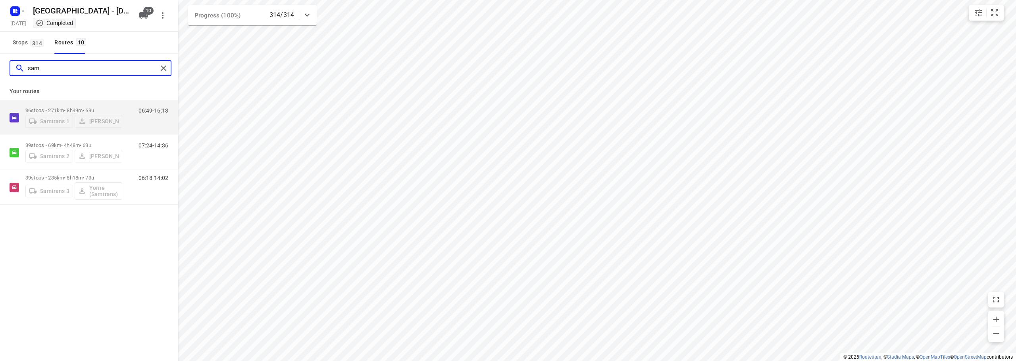
type input "sam"
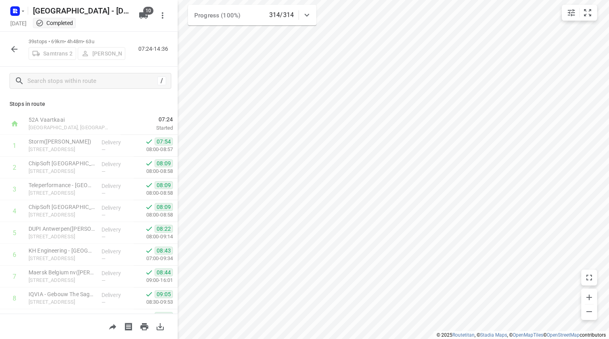
click at [14, 46] on icon "button" at bounding box center [14, 49] width 6 height 6
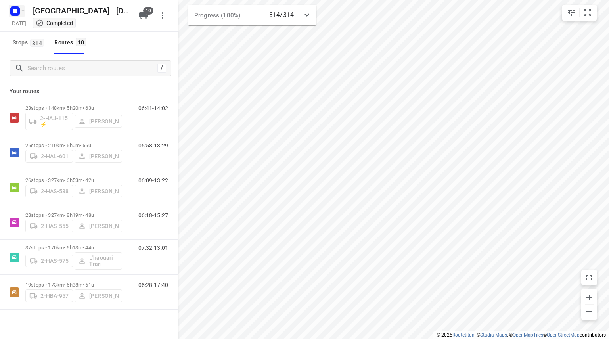
click at [13, 15] on icon "button" at bounding box center [15, 11] width 13 height 13
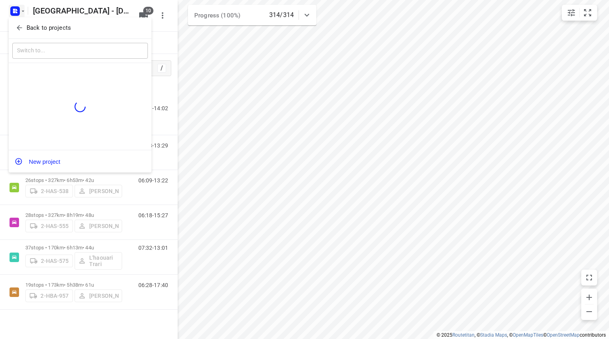
click at [17, 25] on icon "button" at bounding box center [19, 28] width 8 height 8
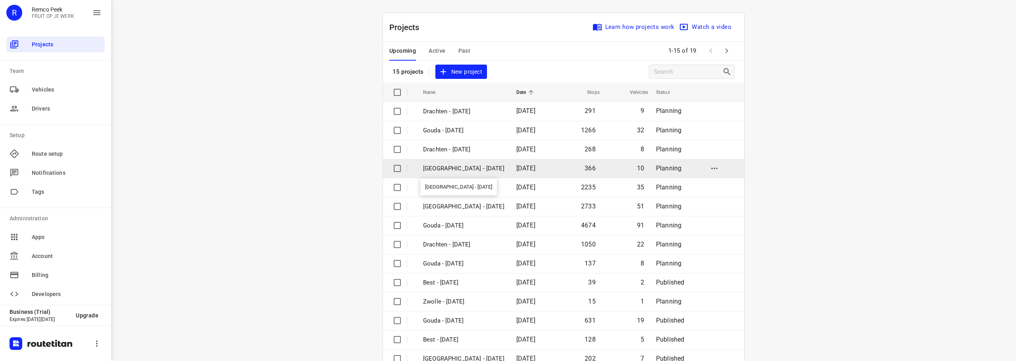
click at [452, 167] on p "[GEOGRAPHIC_DATA] - [DATE]" at bounding box center [463, 168] width 81 height 9
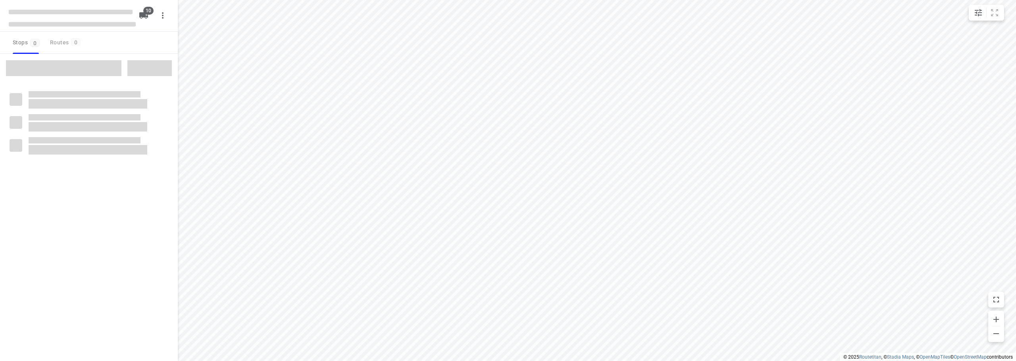
type input "distance"
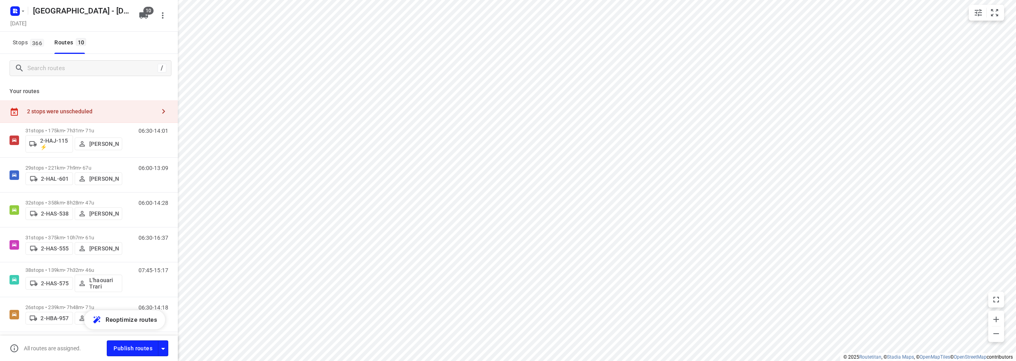
click at [104, 111] on div "2 stops were unscheduled" at bounding box center [91, 111] width 129 height 6
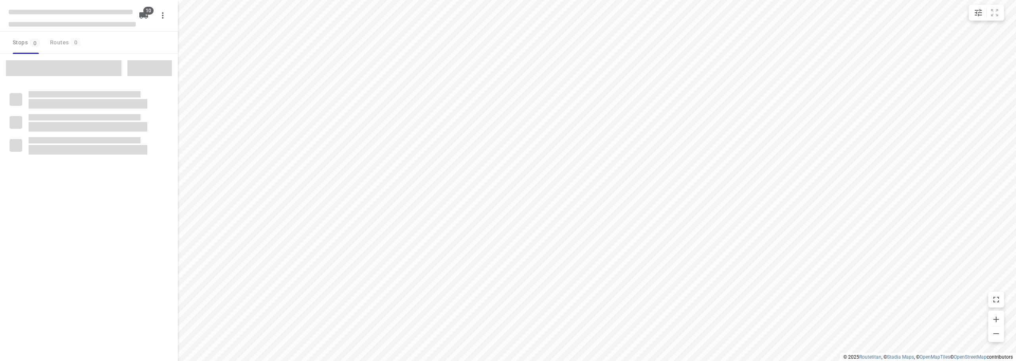
type input "distance"
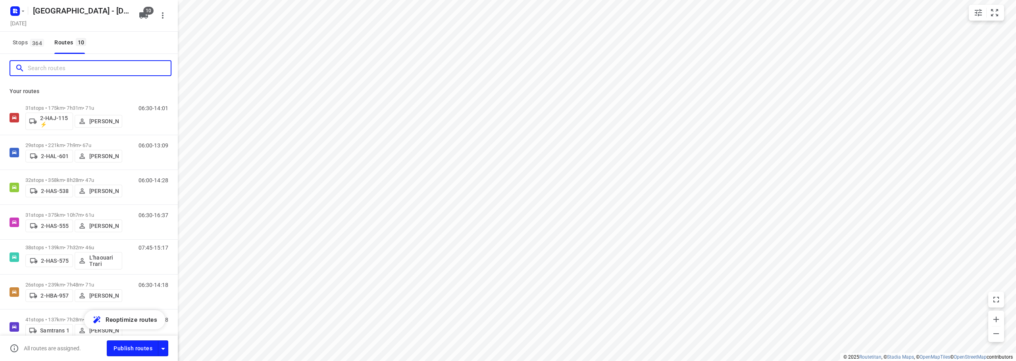
click at [90, 66] on input "Search routes" at bounding box center [99, 68] width 143 height 12
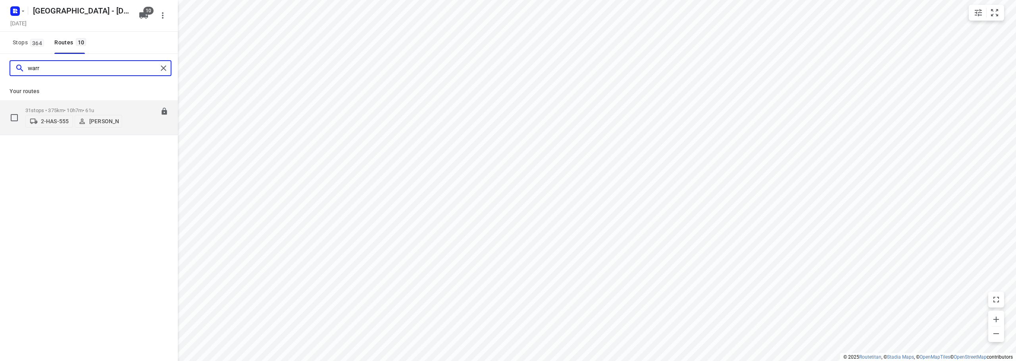
type input "warr"
click at [57, 108] on p "31 stops • 375km • 10h7m • 61u" at bounding box center [73, 111] width 97 height 6
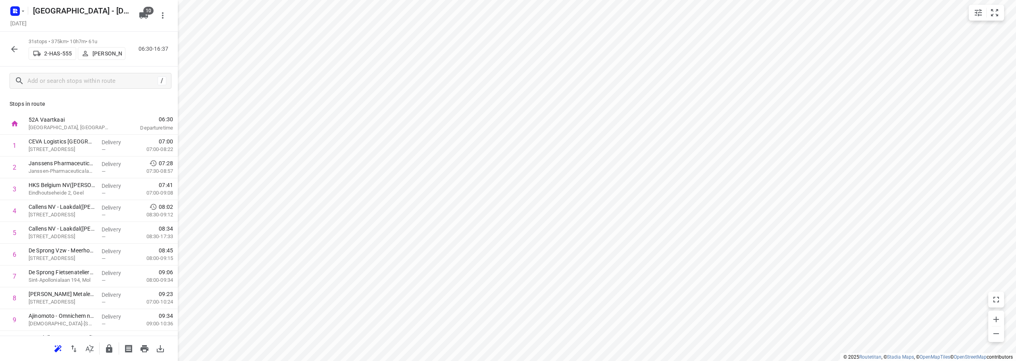
click at [16, 47] on icon "button" at bounding box center [15, 49] width 10 height 10
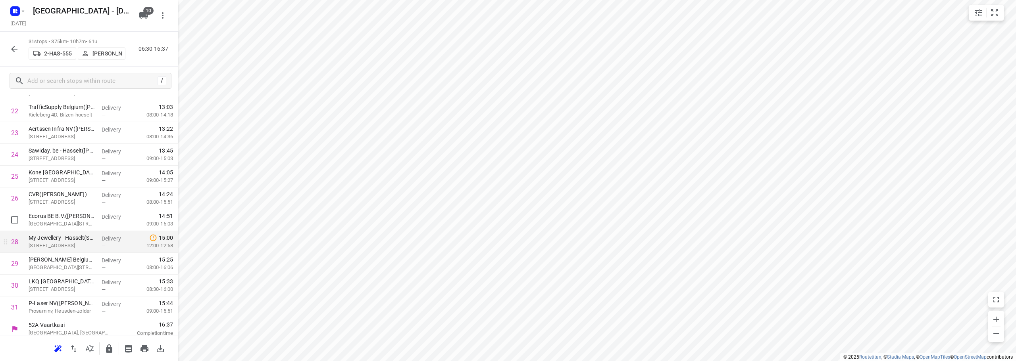
scroll to position [497, 0]
drag, startPoint x: 45, startPoint y: 240, endPoint x: 47, endPoint y: 154, distance: 85.3
drag, startPoint x: 37, startPoint y: 247, endPoint x: 43, endPoint y: 195, distance: 52.7
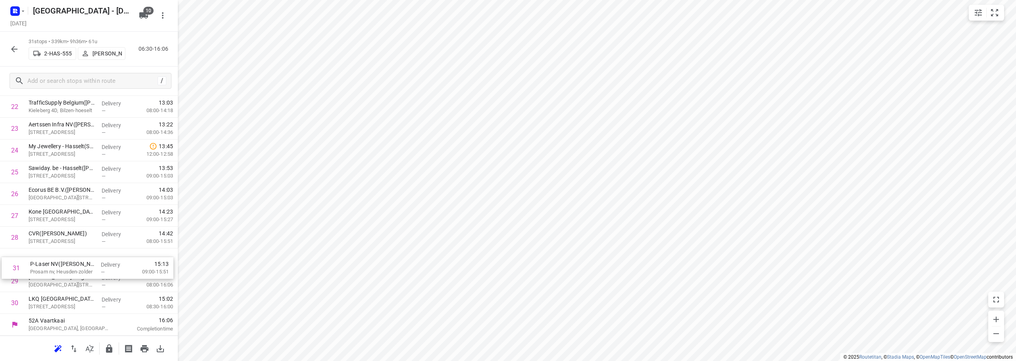
drag, startPoint x: 35, startPoint y: 300, endPoint x: 37, endPoint y: 259, distance: 40.1
click at [106, 349] on icon "button" at bounding box center [109, 349] width 6 height 8
click at [10, 46] on icon "button" at bounding box center [15, 49] width 10 height 10
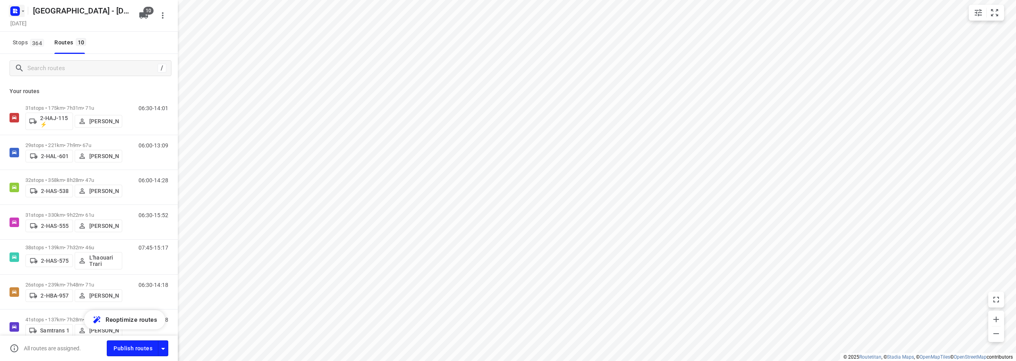
click at [15, 8] on rect "button" at bounding box center [15, 11] width 10 height 10
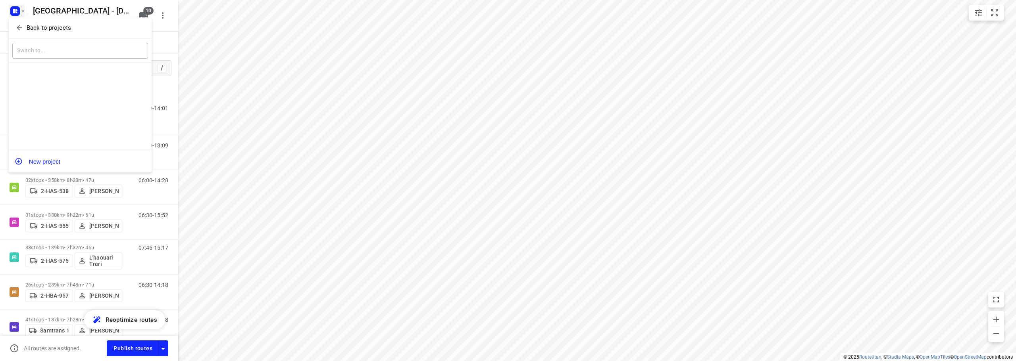
click at [18, 27] on icon "button" at bounding box center [19, 27] width 5 height 5
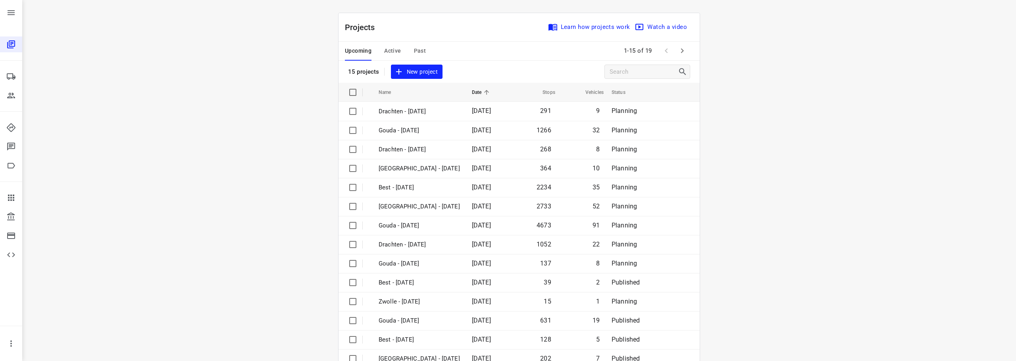
click at [391, 48] on span "Active" at bounding box center [392, 51] width 17 height 10
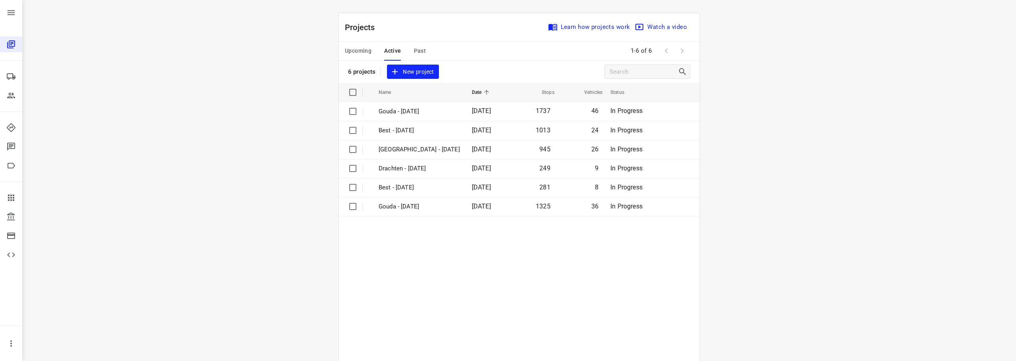
click at [358, 49] on span "Upcoming" at bounding box center [358, 51] width 27 height 10
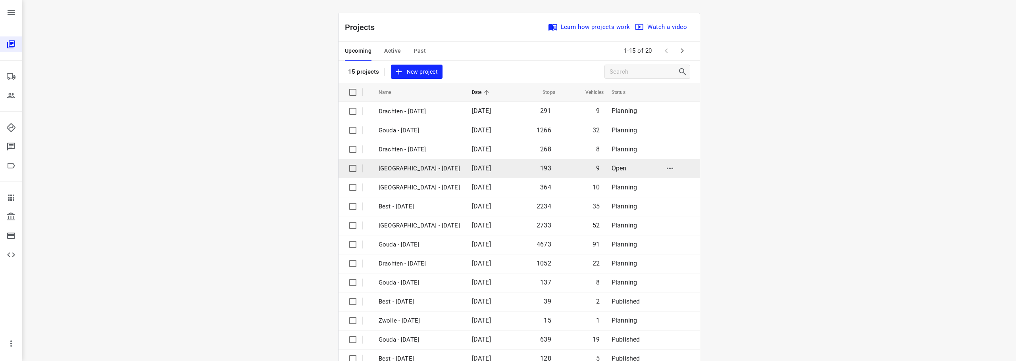
click at [402, 169] on p "[GEOGRAPHIC_DATA] - [DATE]" at bounding box center [419, 168] width 81 height 9
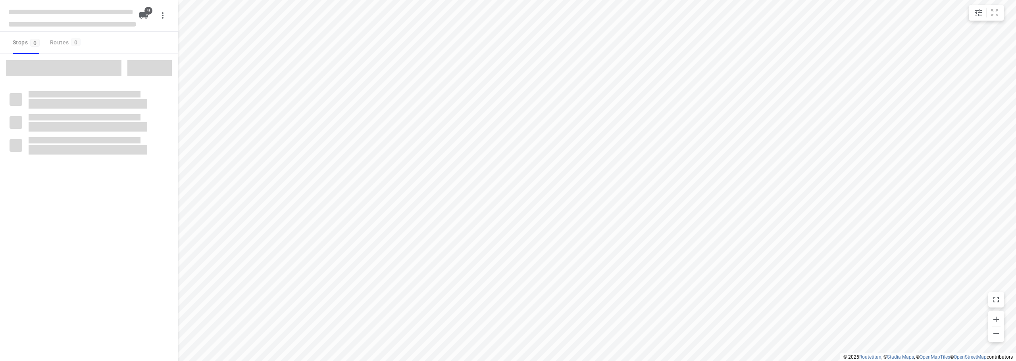
type input "distance"
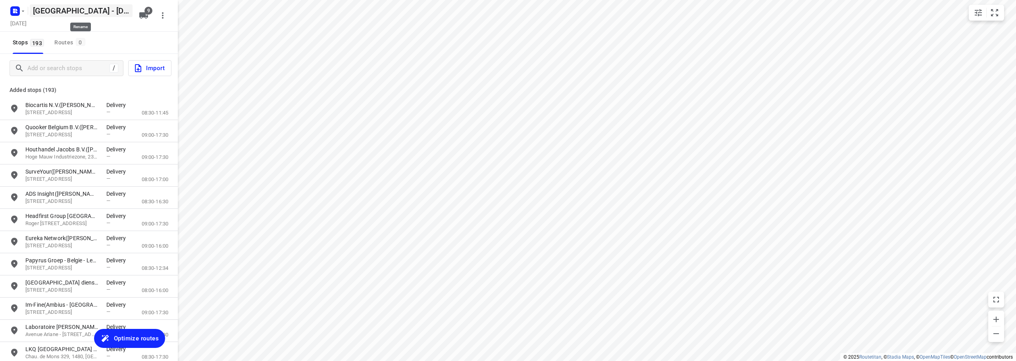
click at [60, 7] on h5 "[GEOGRAPHIC_DATA] - [DATE]" at bounding box center [81, 10] width 103 height 13
click at [60, 7] on input "[GEOGRAPHIC_DATA] - [DATE]" at bounding box center [81, 10] width 103 height 13
type input "Ambius - [DATE]"
click at [164, 21] on button "button" at bounding box center [163, 16] width 16 height 16
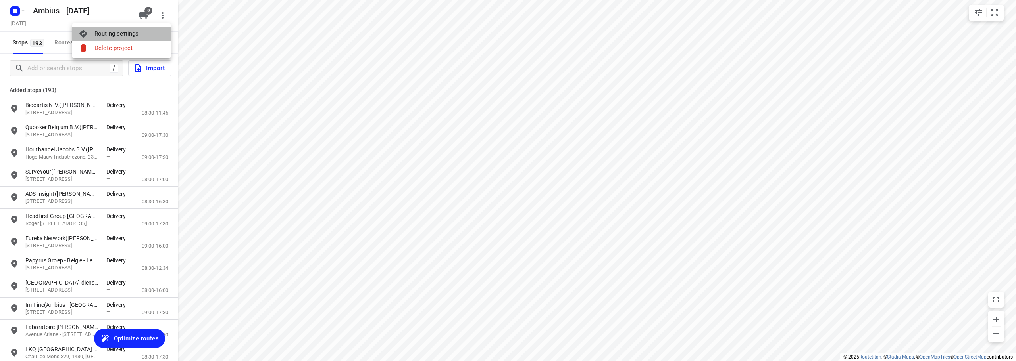
click at [139, 35] on div "Routing settings" at bounding box center [129, 34] width 70 height 6
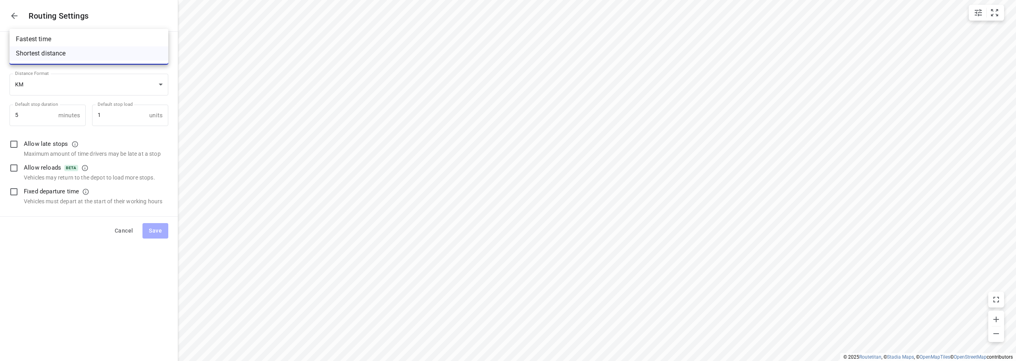
click at [47, 55] on body "i © 2025 Routetitan , © Stadia Maps , © OpenMapTiles © OpenStreetMap contributo…" at bounding box center [508, 180] width 1016 height 361
click at [42, 38] on li "Fastest time" at bounding box center [89, 39] width 159 height 14
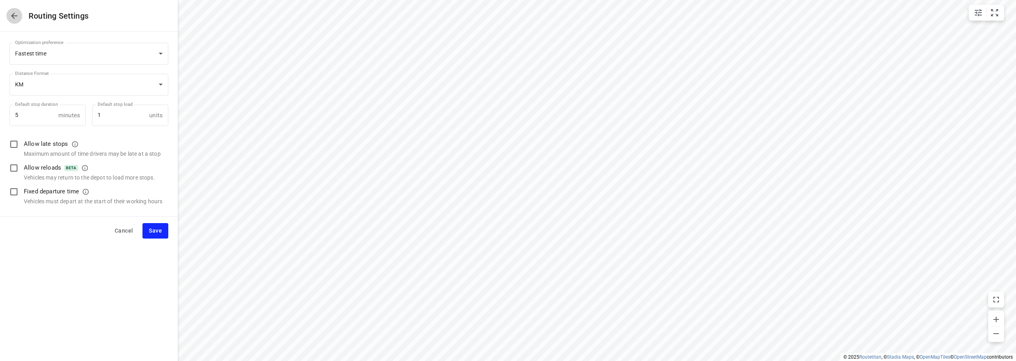
click at [17, 15] on icon "button" at bounding box center [15, 16] width 10 height 10
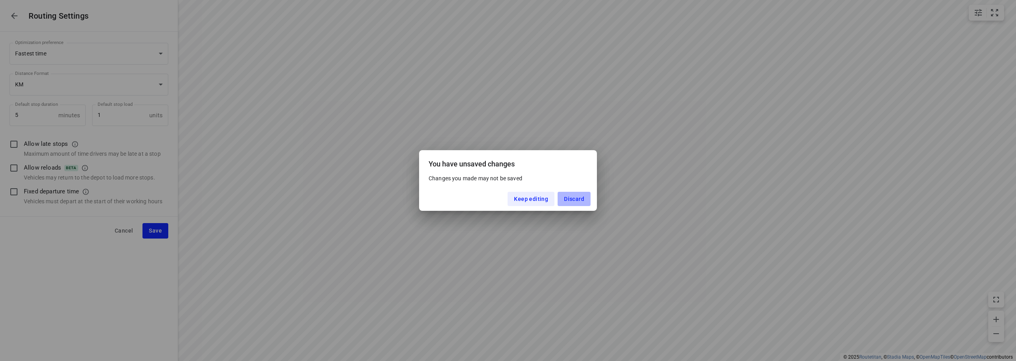
click at [575, 198] on span "Discard" at bounding box center [574, 199] width 20 height 6
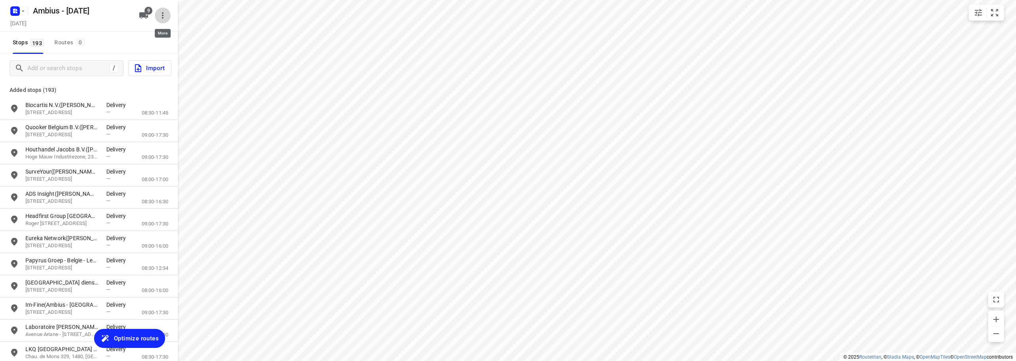
click at [166, 15] on icon "button" at bounding box center [163, 16] width 10 height 10
click at [137, 34] on div "Routing settings" at bounding box center [129, 34] width 70 height 6
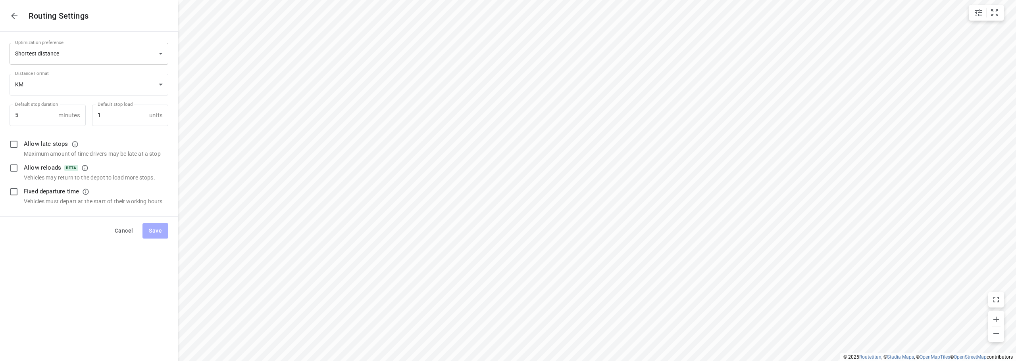
click at [73, 51] on body "i © 2025 Routetitan , © Stadia Maps , © OpenMapTiles © OpenStreetMap contributo…" at bounding box center [508, 180] width 1016 height 361
click at [45, 40] on li "Fastest time" at bounding box center [89, 39] width 159 height 14
type input "time"
click at [155, 229] on span "Save" at bounding box center [155, 231] width 13 height 10
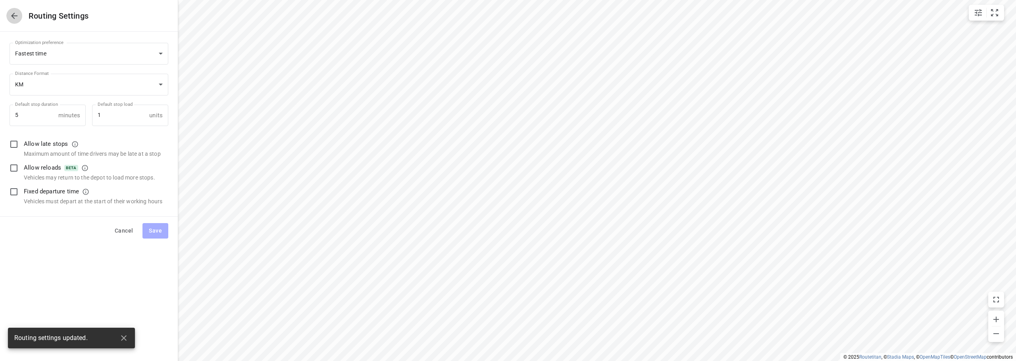
click at [15, 12] on icon "button" at bounding box center [15, 16] width 10 height 10
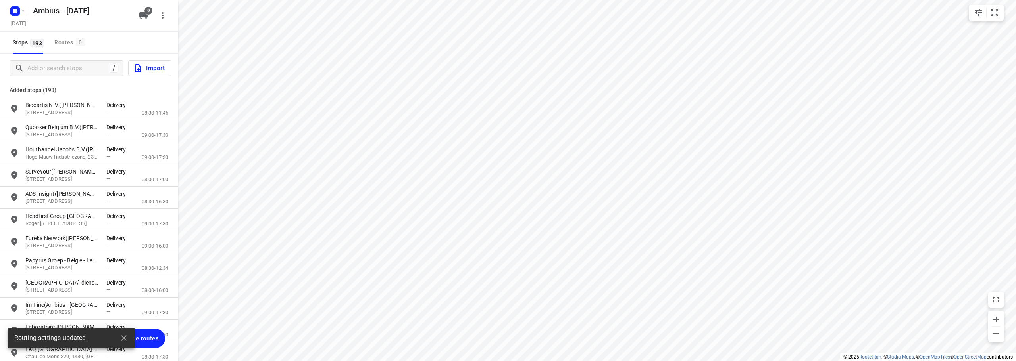
click at [148, 336] on span "Optimize routes" at bounding box center [136, 339] width 45 height 10
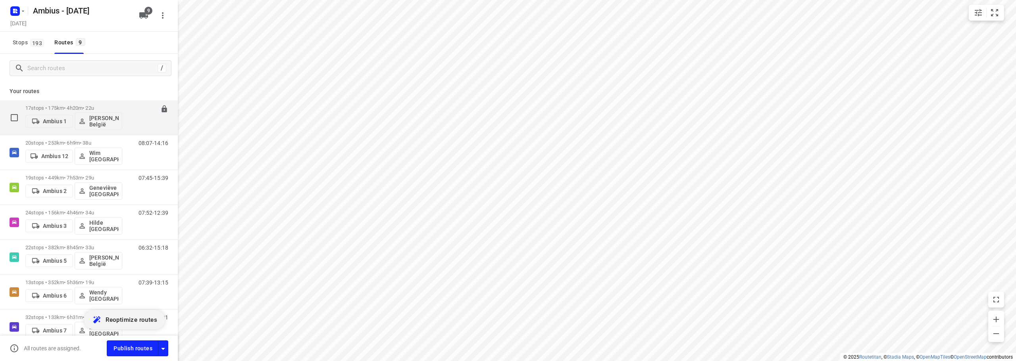
click at [74, 105] on p "17 stops • 175km • 4h20m • 22u" at bounding box center [73, 108] width 97 height 6
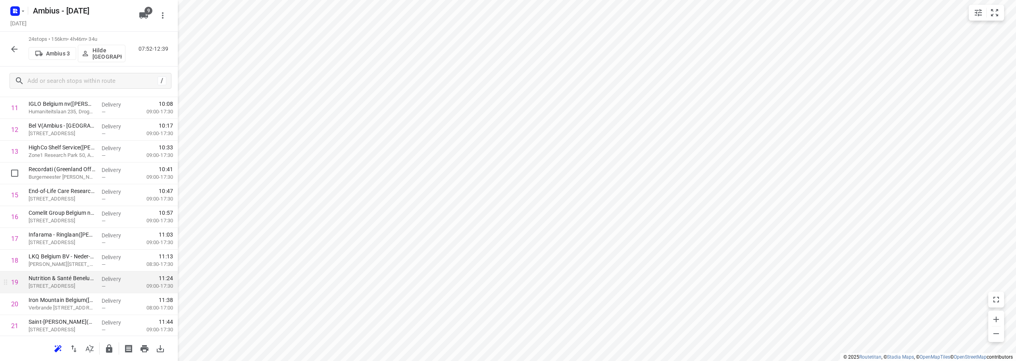
scroll to position [344, 0]
click at [9, 49] on button "button" at bounding box center [14, 49] width 16 height 16
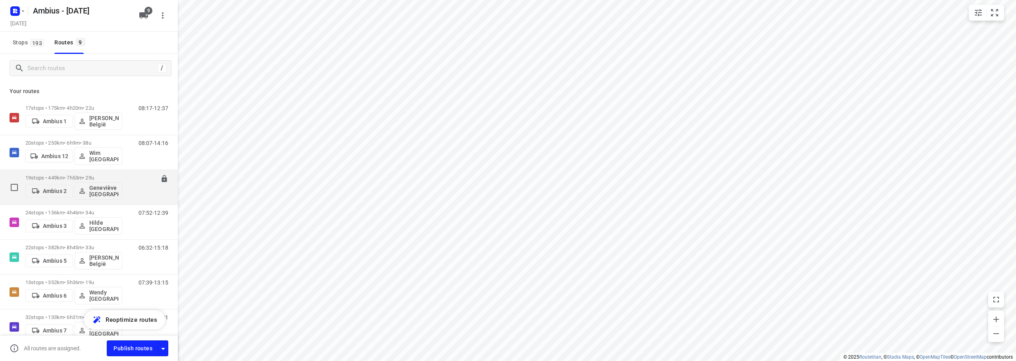
click at [96, 172] on div "19 stops • 449km • 7h53m • 29u Ambius 2 Geneviève België" at bounding box center [73, 187] width 97 height 33
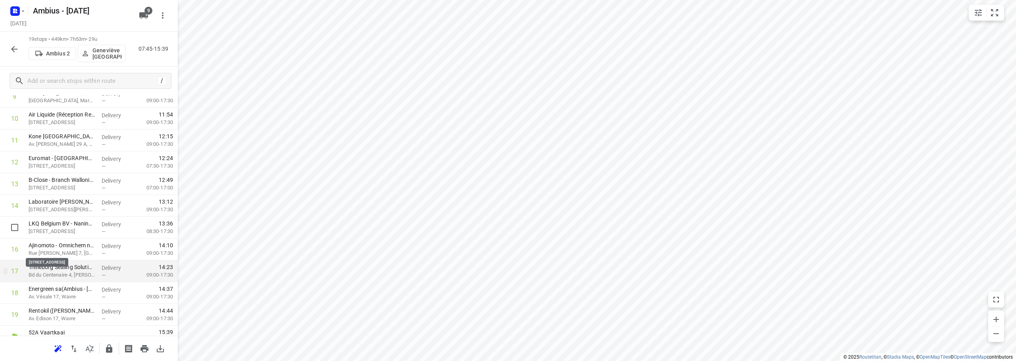
scroll to position [235, 0]
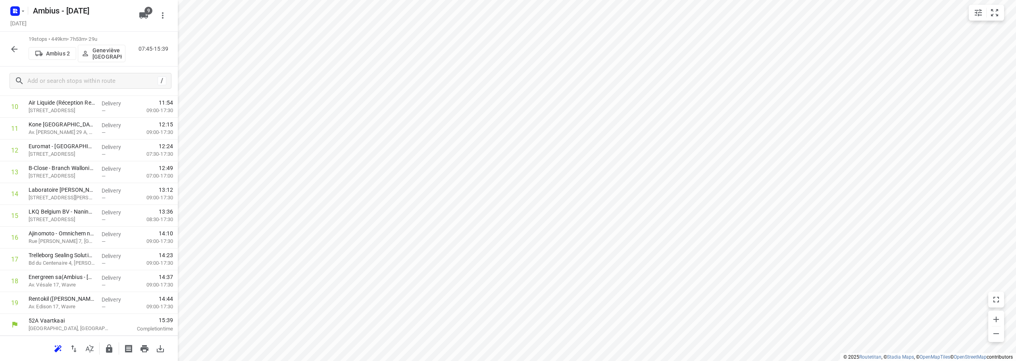
click at [17, 51] on icon "button" at bounding box center [15, 49] width 10 height 10
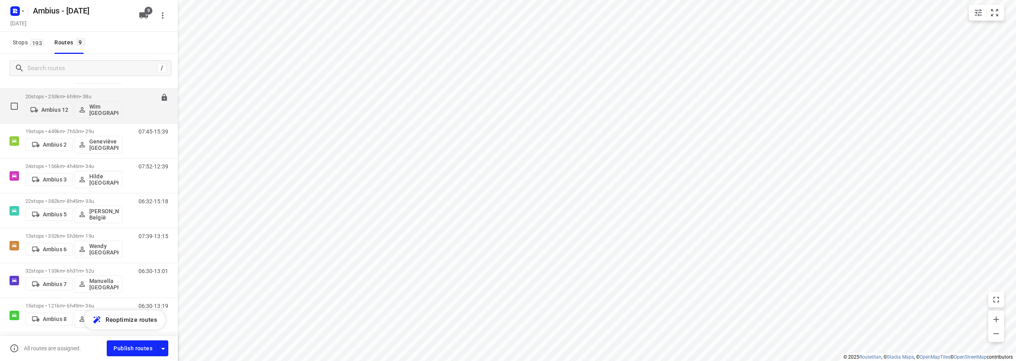
scroll to position [79, 0]
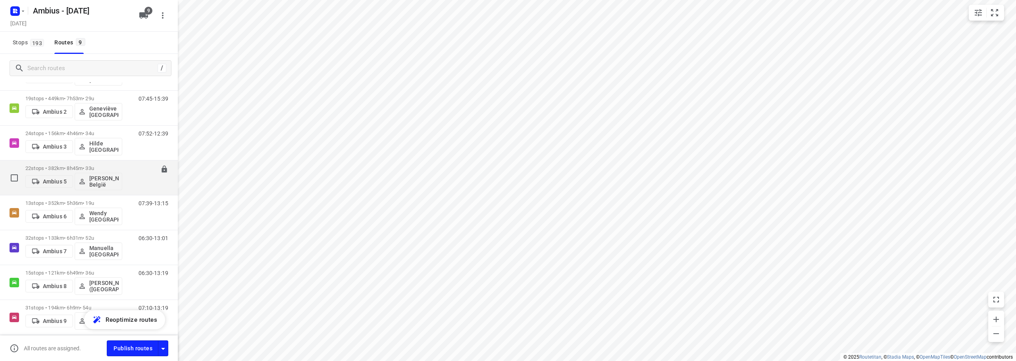
click at [80, 166] on p "22 stops • 382km • 8h45m • 33u" at bounding box center [73, 168] width 97 height 6
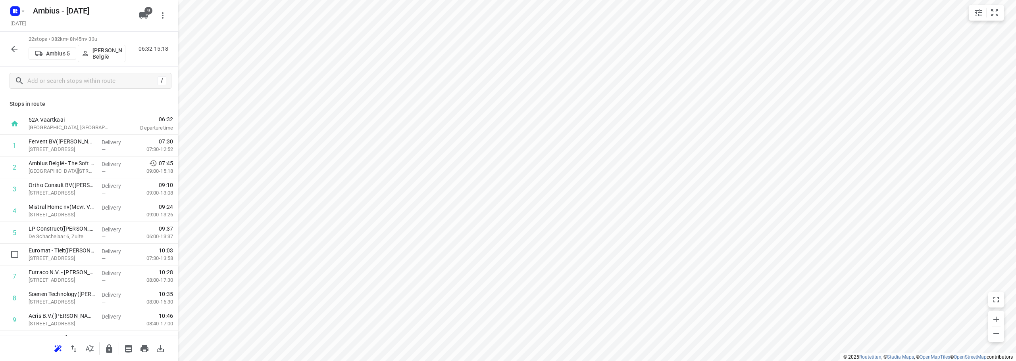
scroll to position [301, 0]
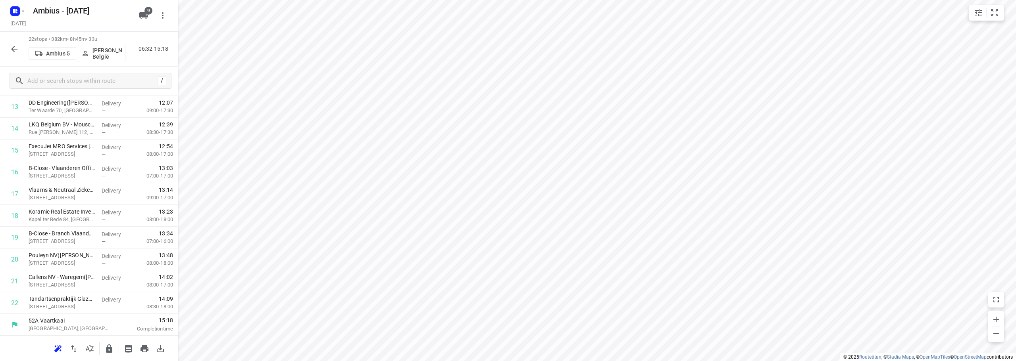
click at [16, 46] on icon "button" at bounding box center [15, 49] width 10 height 10
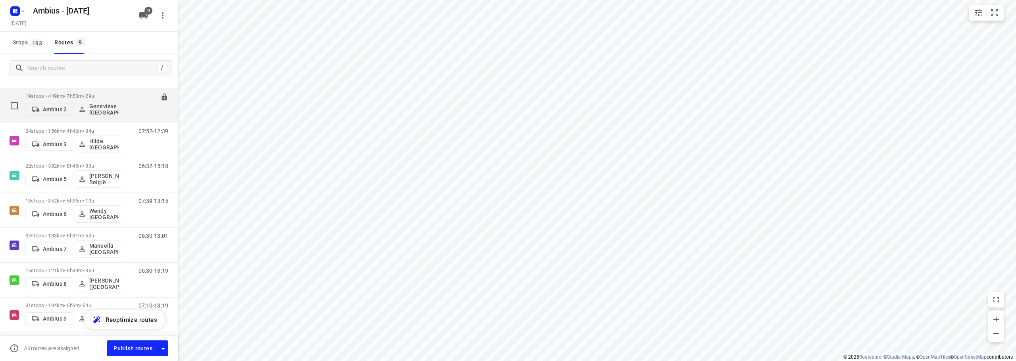
scroll to position [71, 0]
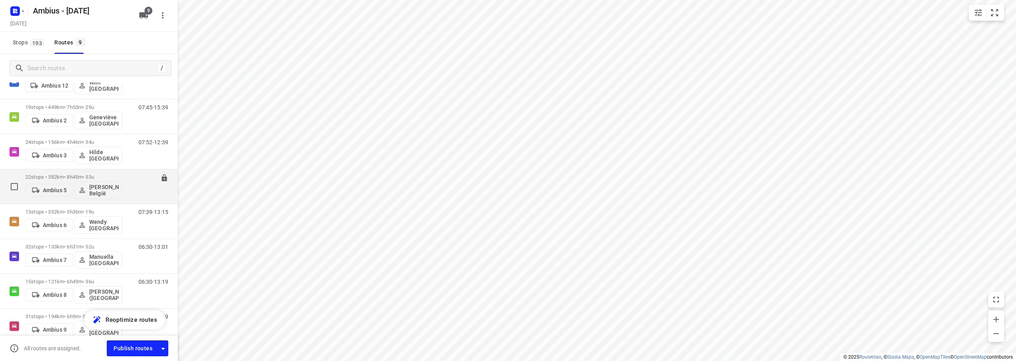
click at [77, 172] on div "22 stops • 382km • 8h45m • 33u Ambius 5 Andy België" at bounding box center [73, 186] width 97 height 33
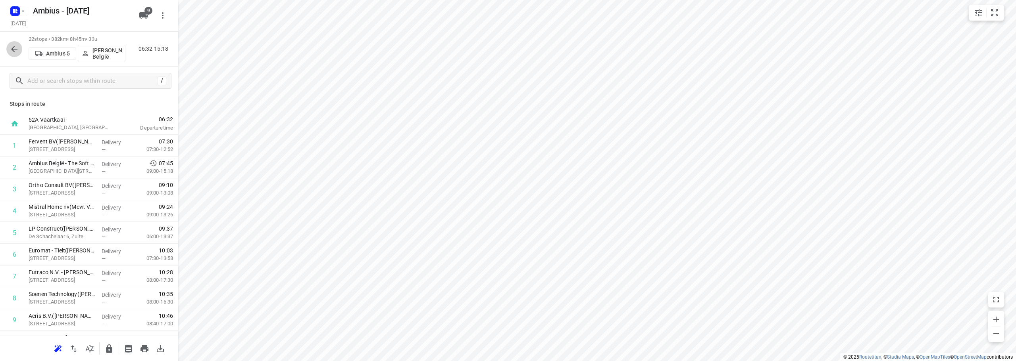
click at [12, 46] on icon "button" at bounding box center [15, 49] width 10 height 10
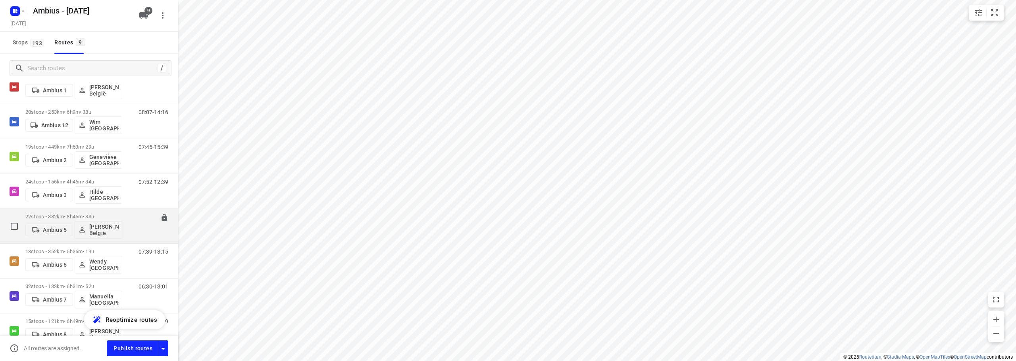
scroll to position [0, 0]
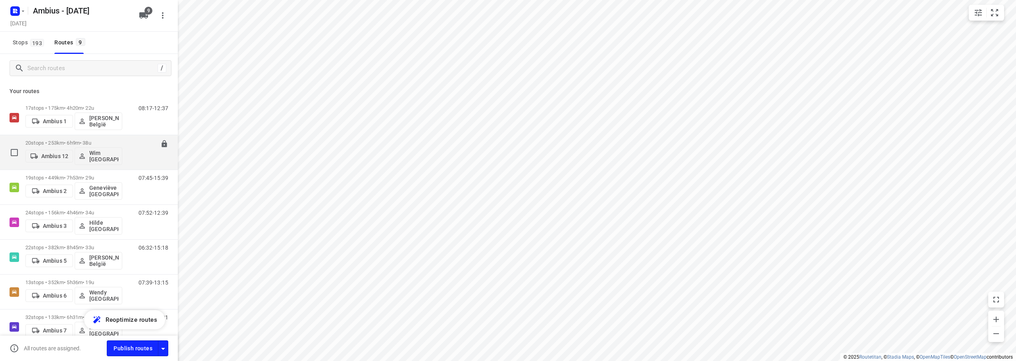
click at [79, 138] on div "20 stops • 253km • 6h9m • 38u Ambius 12 Wim België 08:07-14:16" at bounding box center [89, 152] width 178 height 35
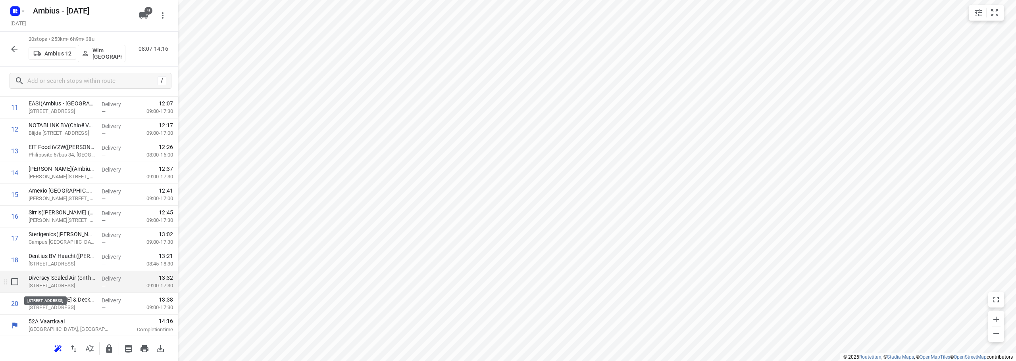
scroll to position [257, 0]
click at [12, 44] on icon "button" at bounding box center [15, 49] width 10 height 10
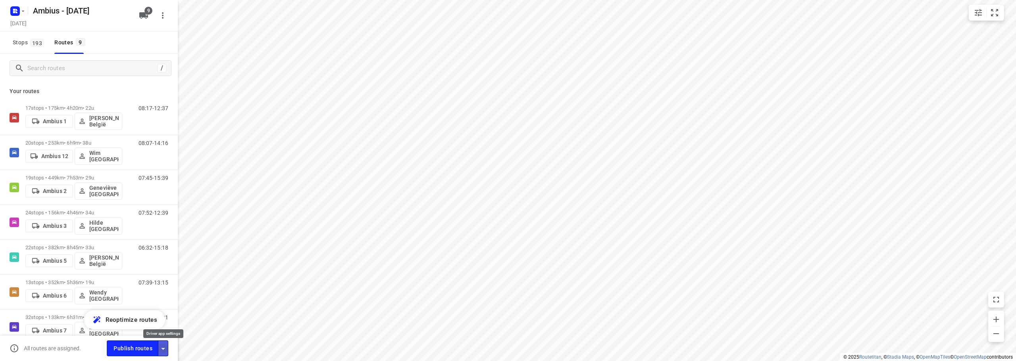
click at [162, 352] on icon "button" at bounding box center [163, 349] width 10 height 10
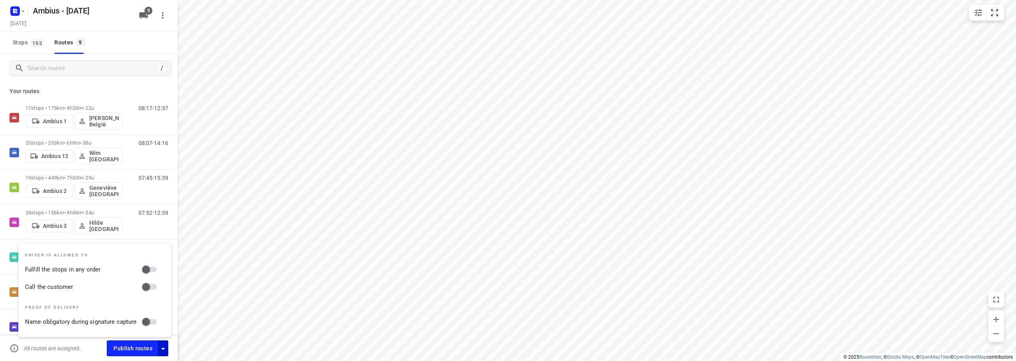
click at [146, 287] on input "Call the customer" at bounding box center [145, 287] width 45 height 15
checkbox input "true"
click at [148, 271] on input "Fulfill the stops in any order" at bounding box center [145, 269] width 45 height 15
checkbox input "true"
click at [121, 35] on div "Stops 193 Routes 9" at bounding box center [89, 43] width 178 height 22
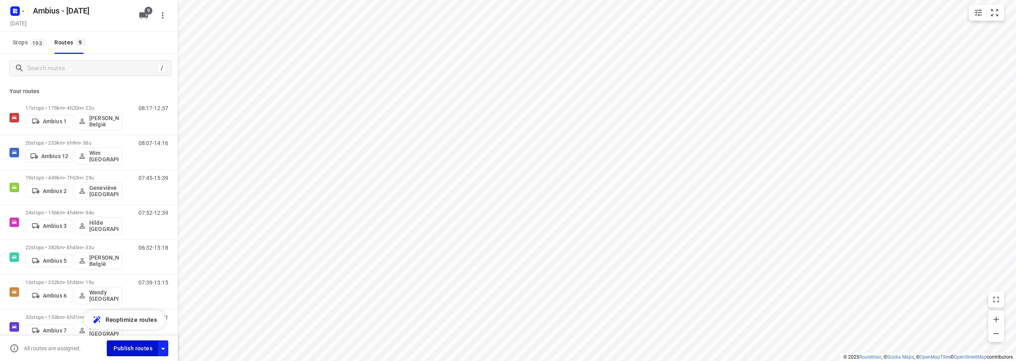
click at [127, 350] on span "Publish routes" at bounding box center [132, 349] width 39 height 10
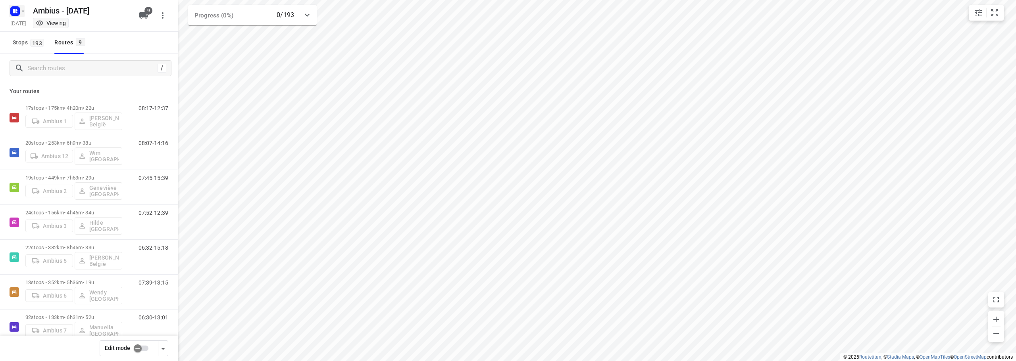
click at [22, 13] on icon "button" at bounding box center [23, 11] width 6 height 6
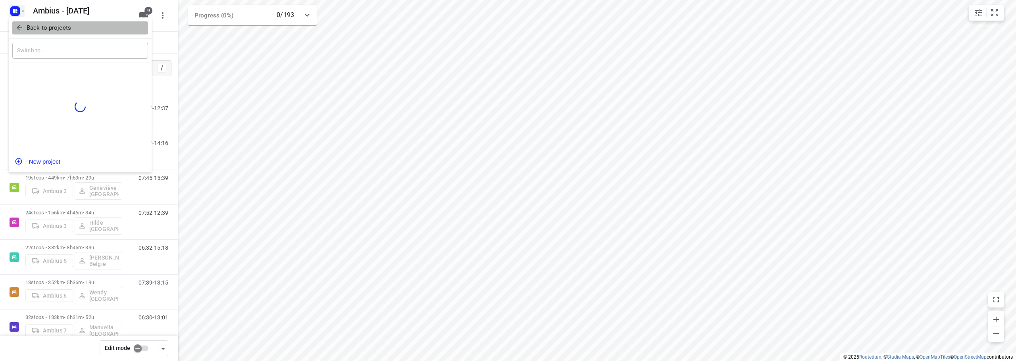
click at [16, 31] on icon "button" at bounding box center [19, 28] width 8 height 8
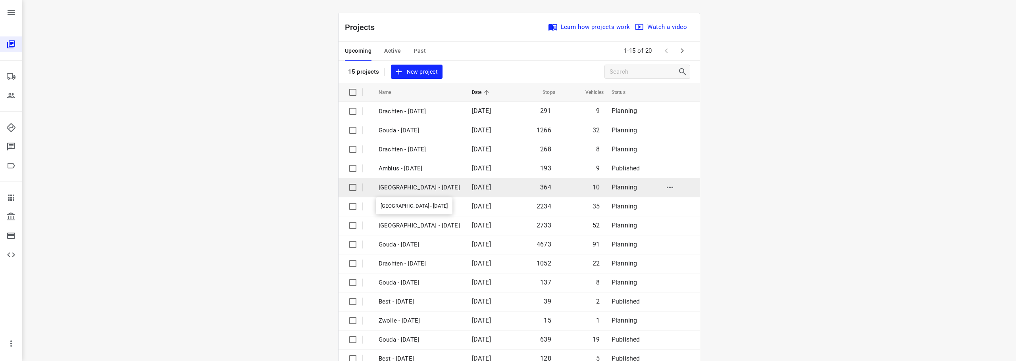
click at [412, 187] on p "[GEOGRAPHIC_DATA] - [DATE]" at bounding box center [419, 187] width 81 height 9
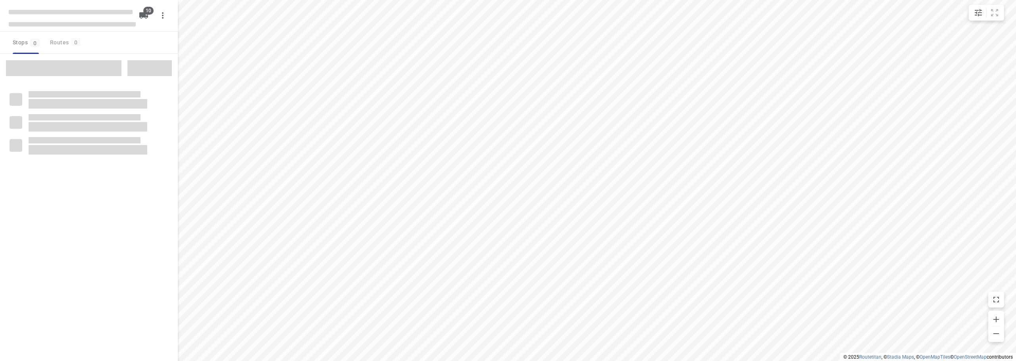
type input "distance"
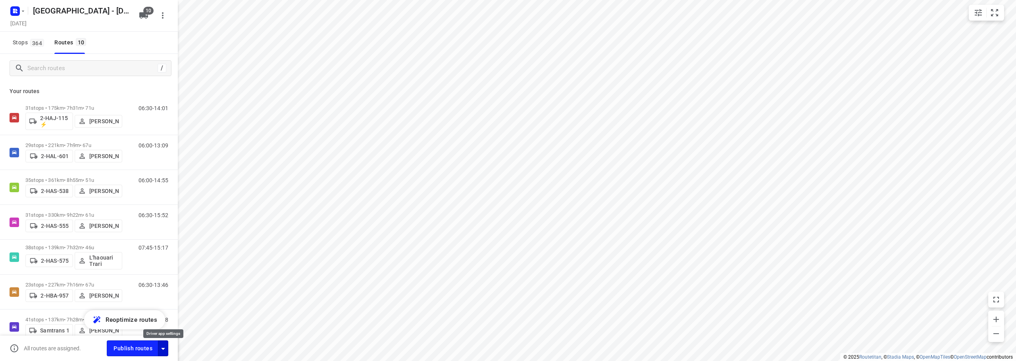
click at [167, 352] on icon "button" at bounding box center [163, 349] width 10 height 10
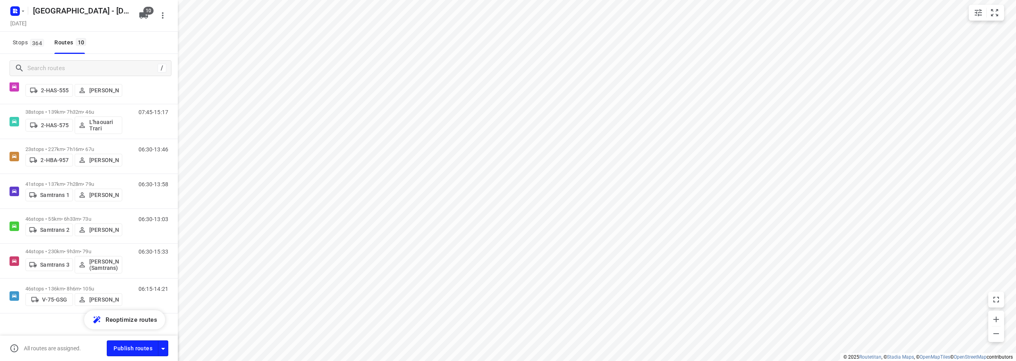
scroll to position [145, 0]
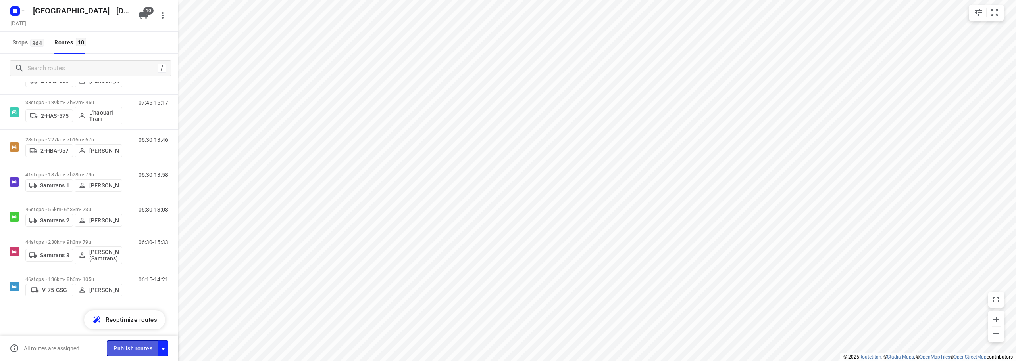
click at [125, 347] on span "Publish routes" at bounding box center [132, 349] width 39 height 10
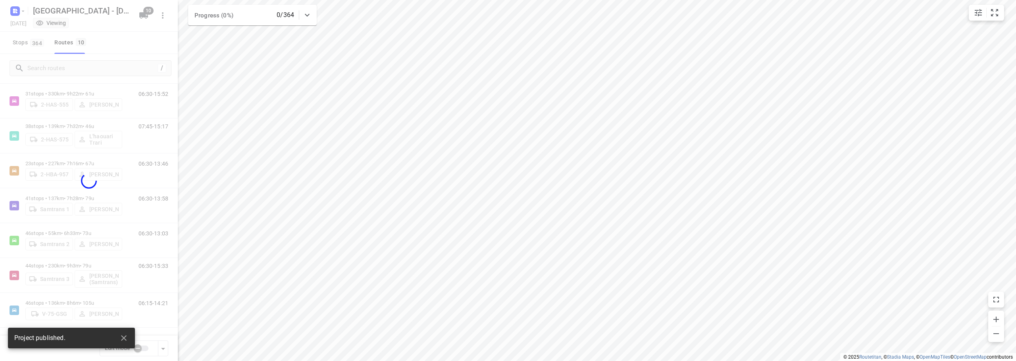
scroll to position [121, 0]
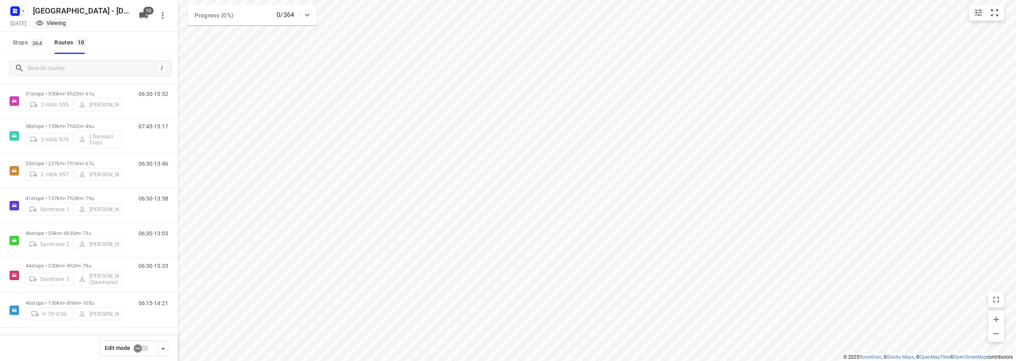
click at [21, 13] on icon "button" at bounding box center [23, 11] width 6 height 6
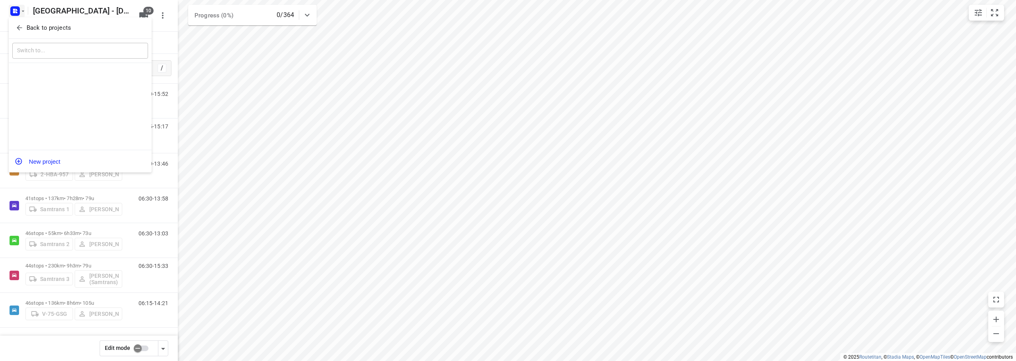
click at [20, 24] on icon "button" at bounding box center [19, 28] width 8 height 8
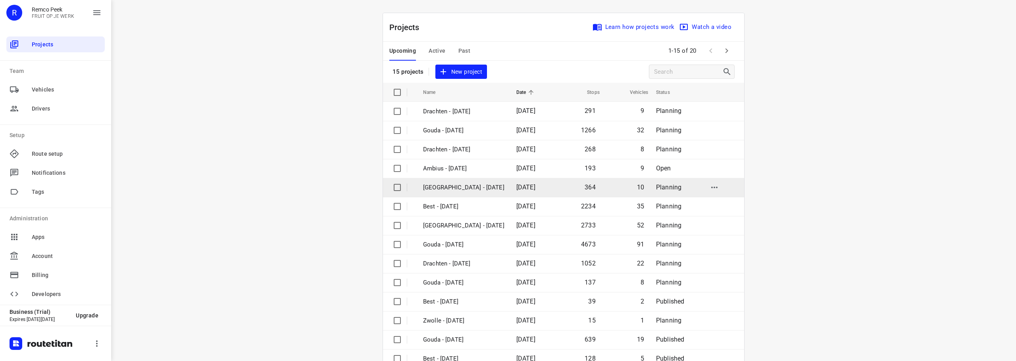
click at [447, 191] on p "[GEOGRAPHIC_DATA] - [DATE]" at bounding box center [463, 187] width 81 height 9
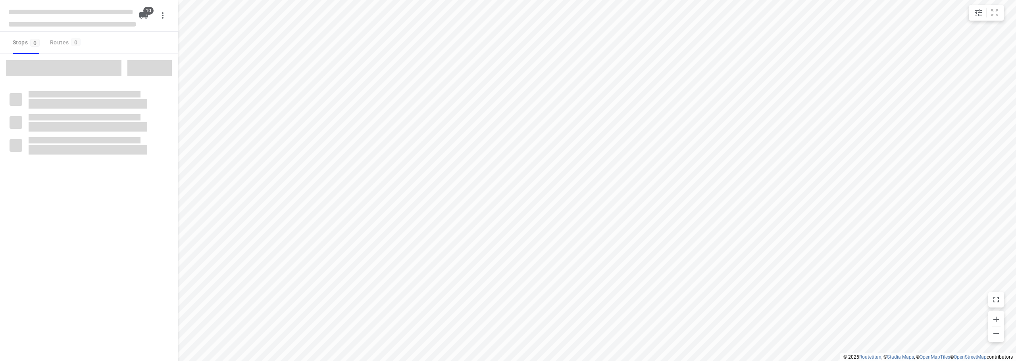
type input "distance"
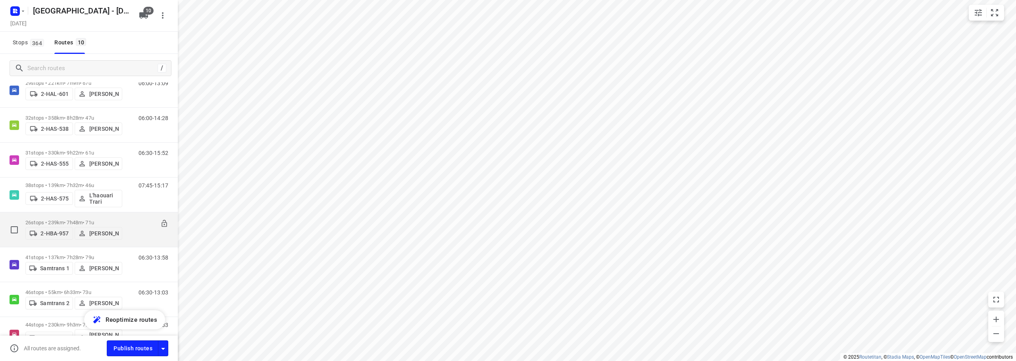
scroll to position [26, 0]
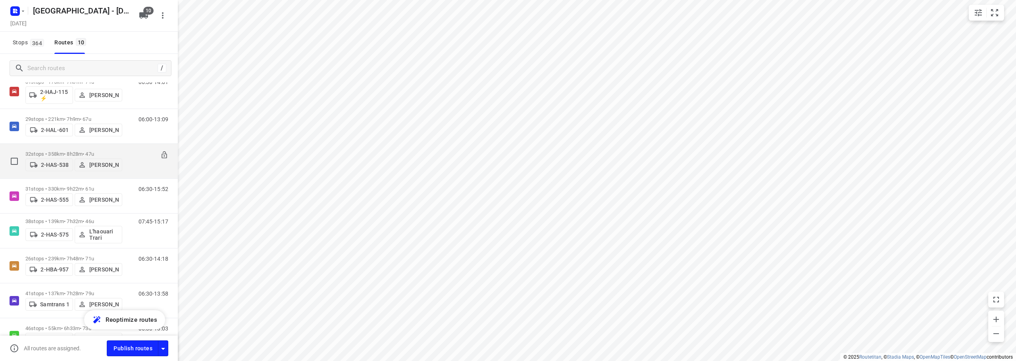
click at [113, 147] on div "32 stops • 358km • 8h28m • 47u 2-HAS-538 [PERSON_NAME]" at bounding box center [73, 161] width 97 height 28
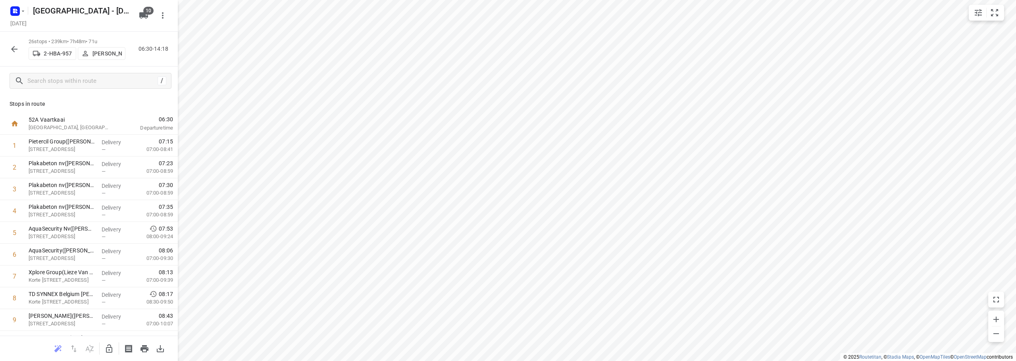
click at [110, 346] on icon "button" at bounding box center [109, 349] width 6 height 8
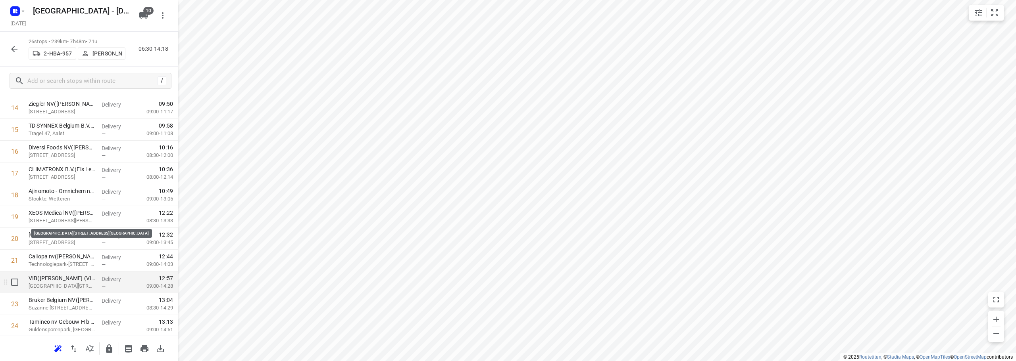
scroll to position [388, 0]
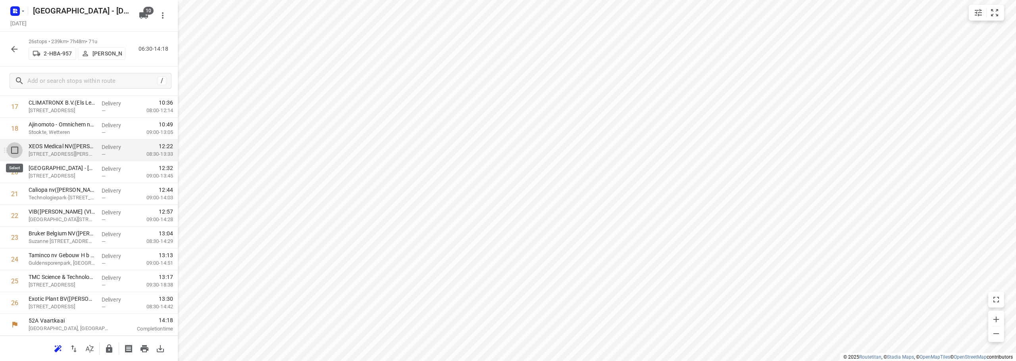
click at [12, 145] on input "checkbox" at bounding box center [15, 150] width 16 height 16
checkbox input "true"
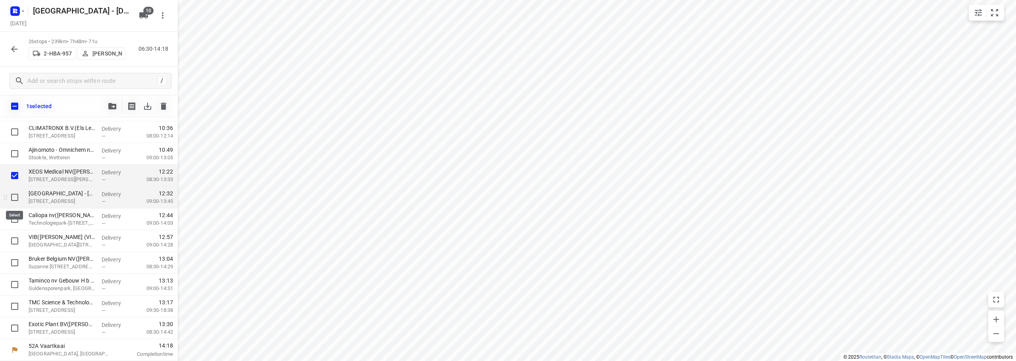
click at [14, 193] on input "checkbox" at bounding box center [15, 198] width 16 height 16
checkbox input "true"
click at [14, 214] on input "checkbox" at bounding box center [15, 219] width 16 height 16
checkbox input "true"
click at [109, 109] on icon "button" at bounding box center [112, 106] width 8 height 6
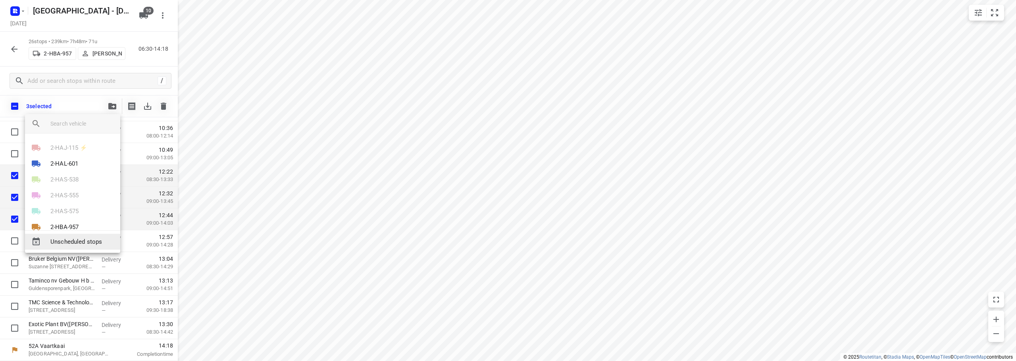
click at [71, 242] on span "Unscheduled stops" at bounding box center [81, 242] width 63 height 9
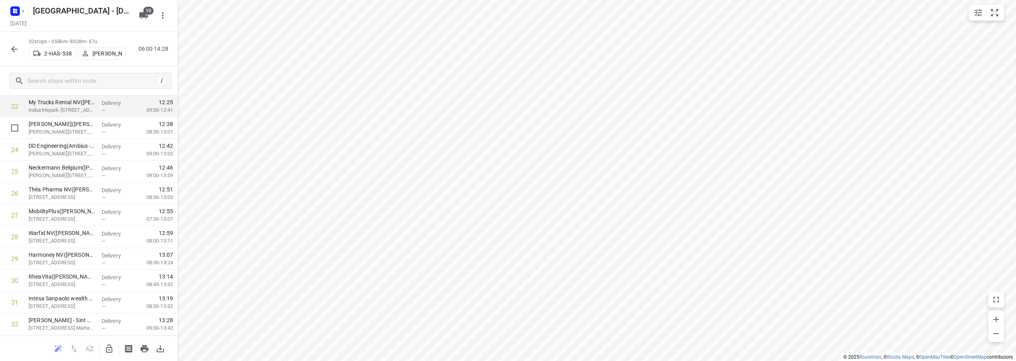
scroll to position [502, 0]
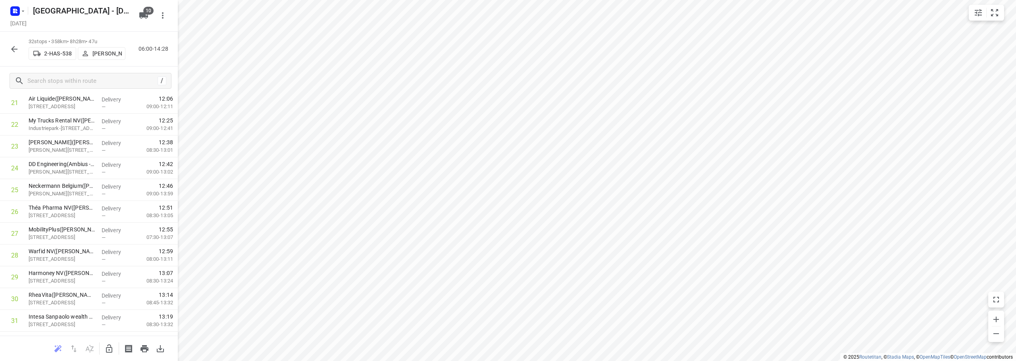
click at [108, 352] on icon "button" at bounding box center [109, 349] width 6 height 8
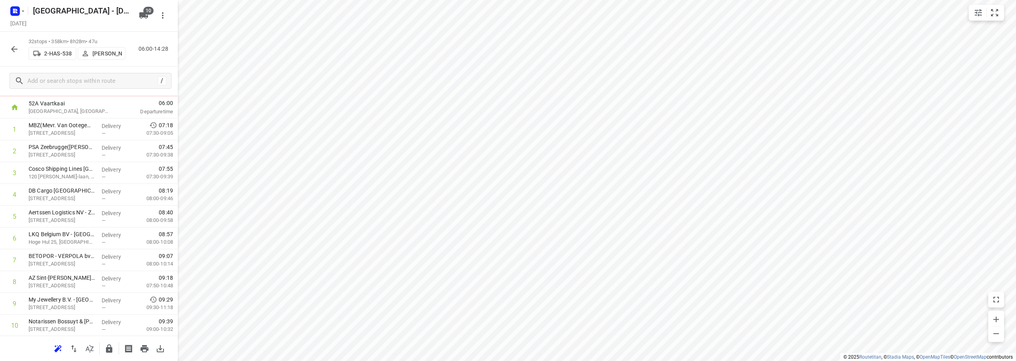
scroll to position [0, 0]
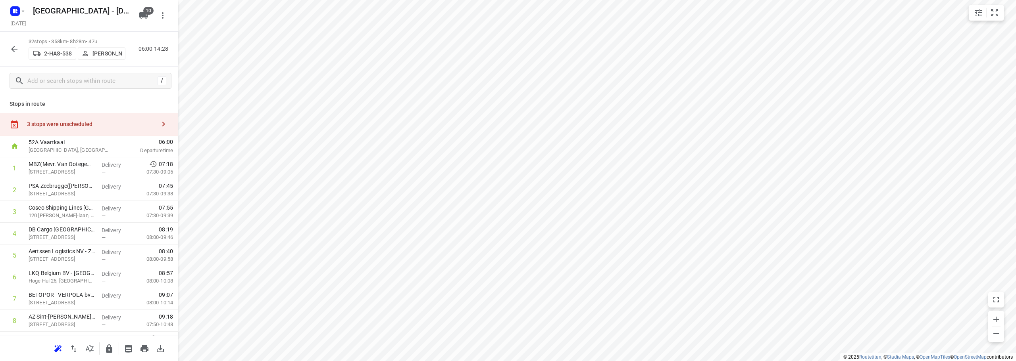
click at [98, 123] on div "3 stops were unscheduled" at bounding box center [91, 124] width 129 height 6
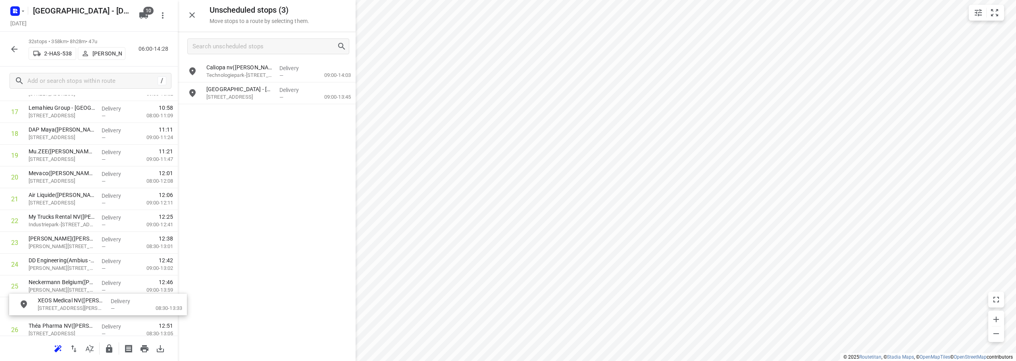
scroll to position [414, 0]
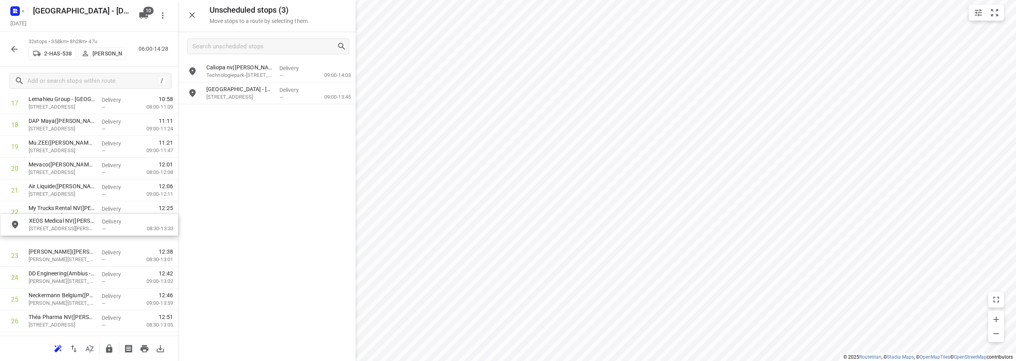
drag, startPoint x: 244, startPoint y: 110, endPoint x: 63, endPoint y: 223, distance: 213.7
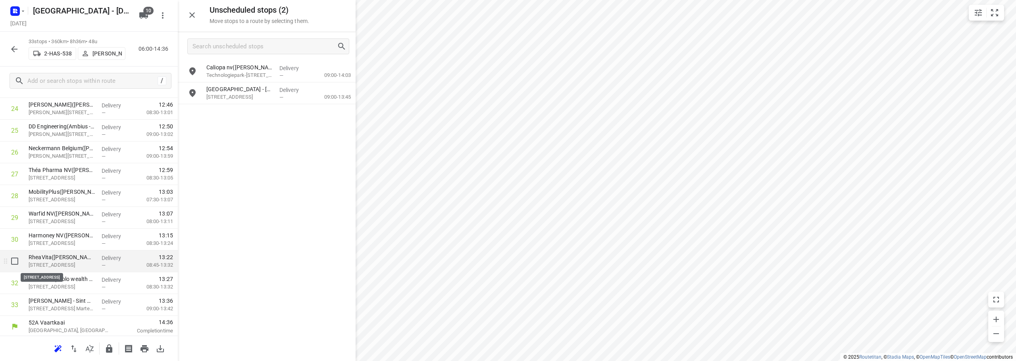
scroll to position [563, 0]
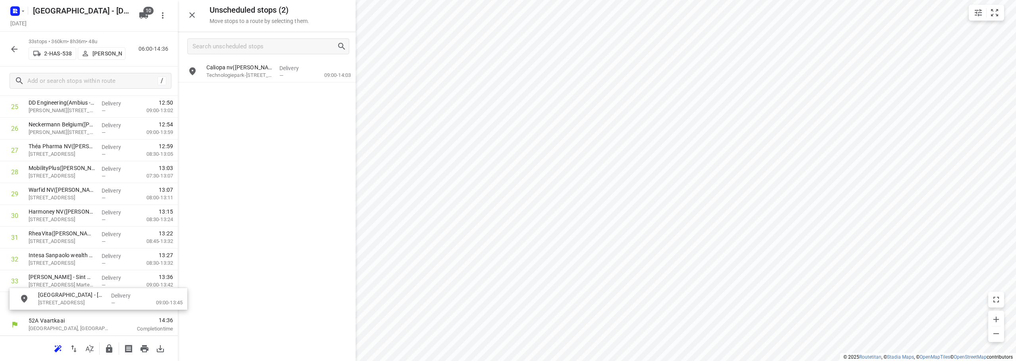
drag, startPoint x: 227, startPoint y: 91, endPoint x: 52, endPoint y: 298, distance: 271.1
drag, startPoint x: 225, startPoint y: 71, endPoint x: 48, endPoint y: 292, distance: 282.9
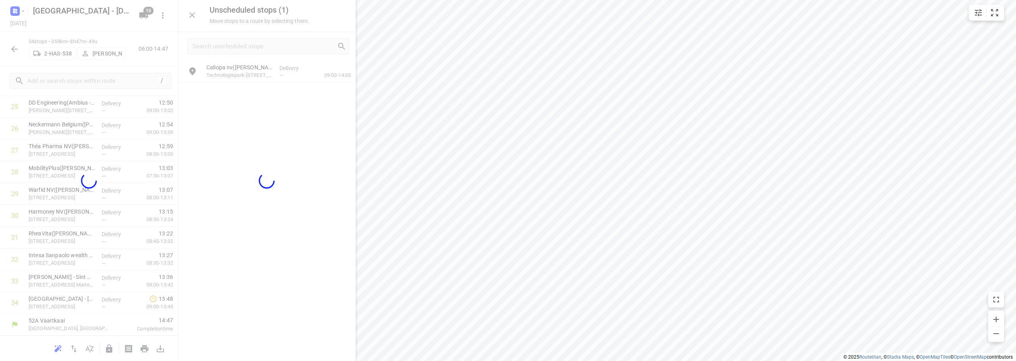
scroll to position [584, 0]
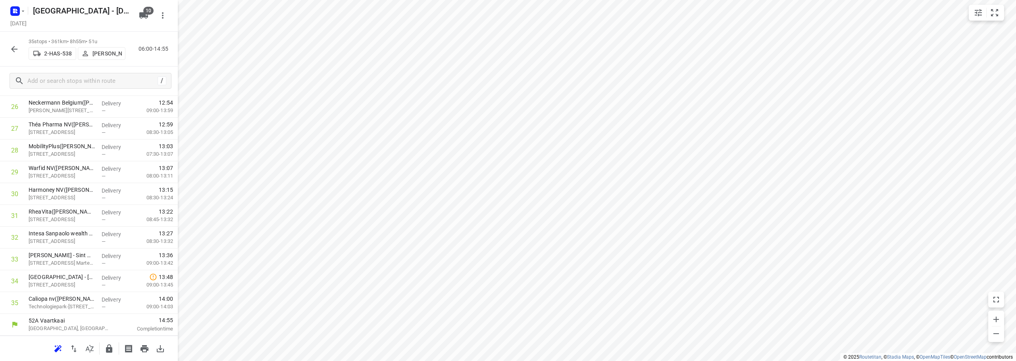
click at [113, 352] on icon "button" at bounding box center [109, 349] width 10 height 10
click at [11, 46] on icon "button" at bounding box center [15, 49] width 10 height 10
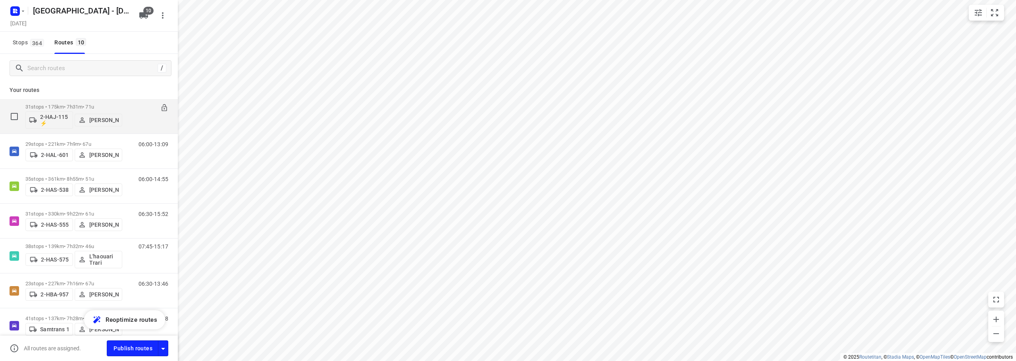
scroll to position [0, 0]
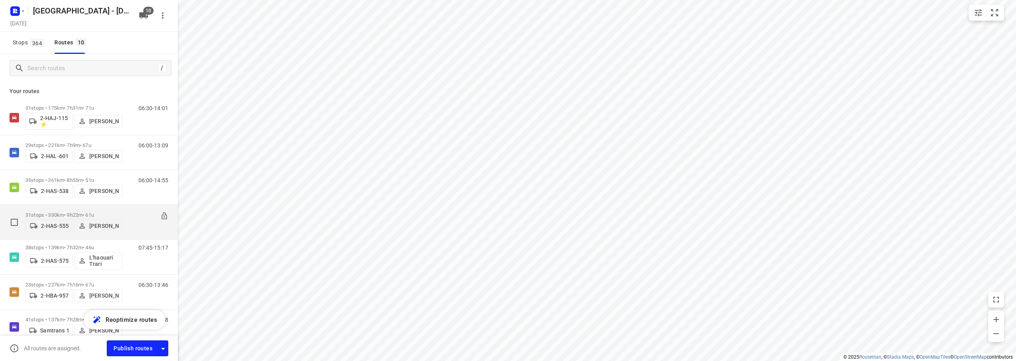
click at [105, 208] on div "31 stops • 330km • 9h22m • 61u 2-HAS-555 [PERSON_NAME]" at bounding box center [73, 222] width 97 height 28
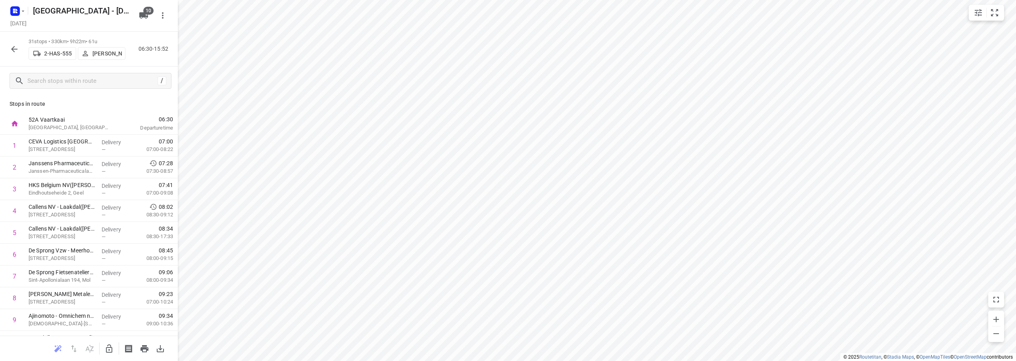
click at [15, 45] on icon "button" at bounding box center [15, 49] width 10 height 10
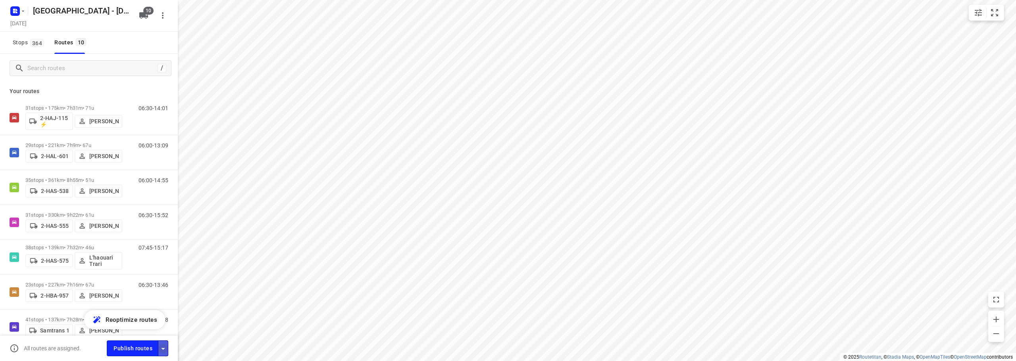
click at [164, 348] on icon "button" at bounding box center [163, 349] width 10 height 10
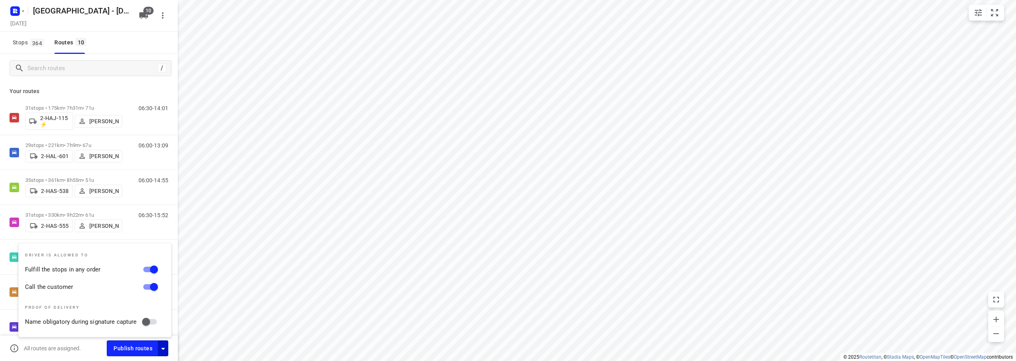
click at [123, 44] on div "Stops 364 Routes 10" at bounding box center [89, 43] width 178 height 22
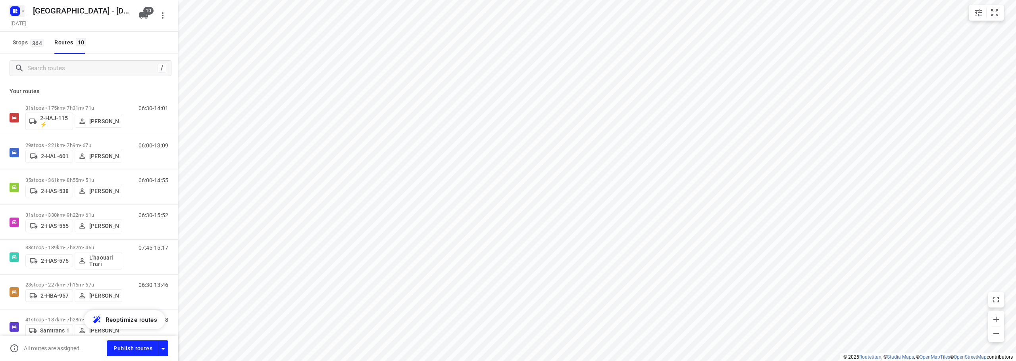
click at [14, 10] on icon "button" at bounding box center [14, 10] width 2 height 2
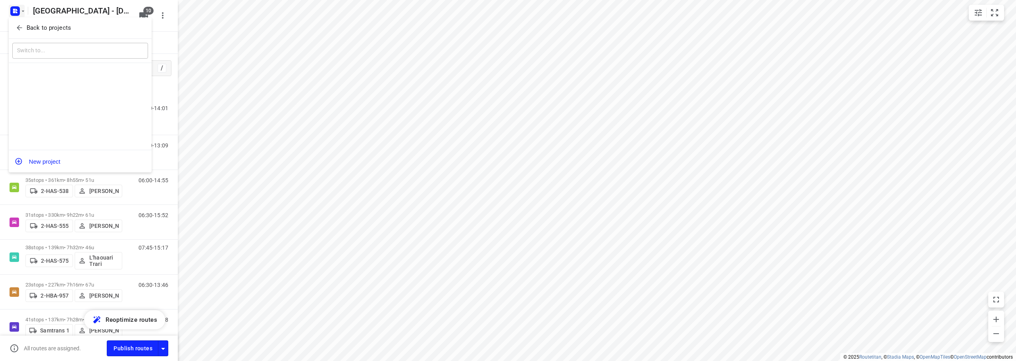
click at [21, 28] on icon "button" at bounding box center [19, 27] width 5 height 5
